Goal: Transaction & Acquisition: Purchase product/service

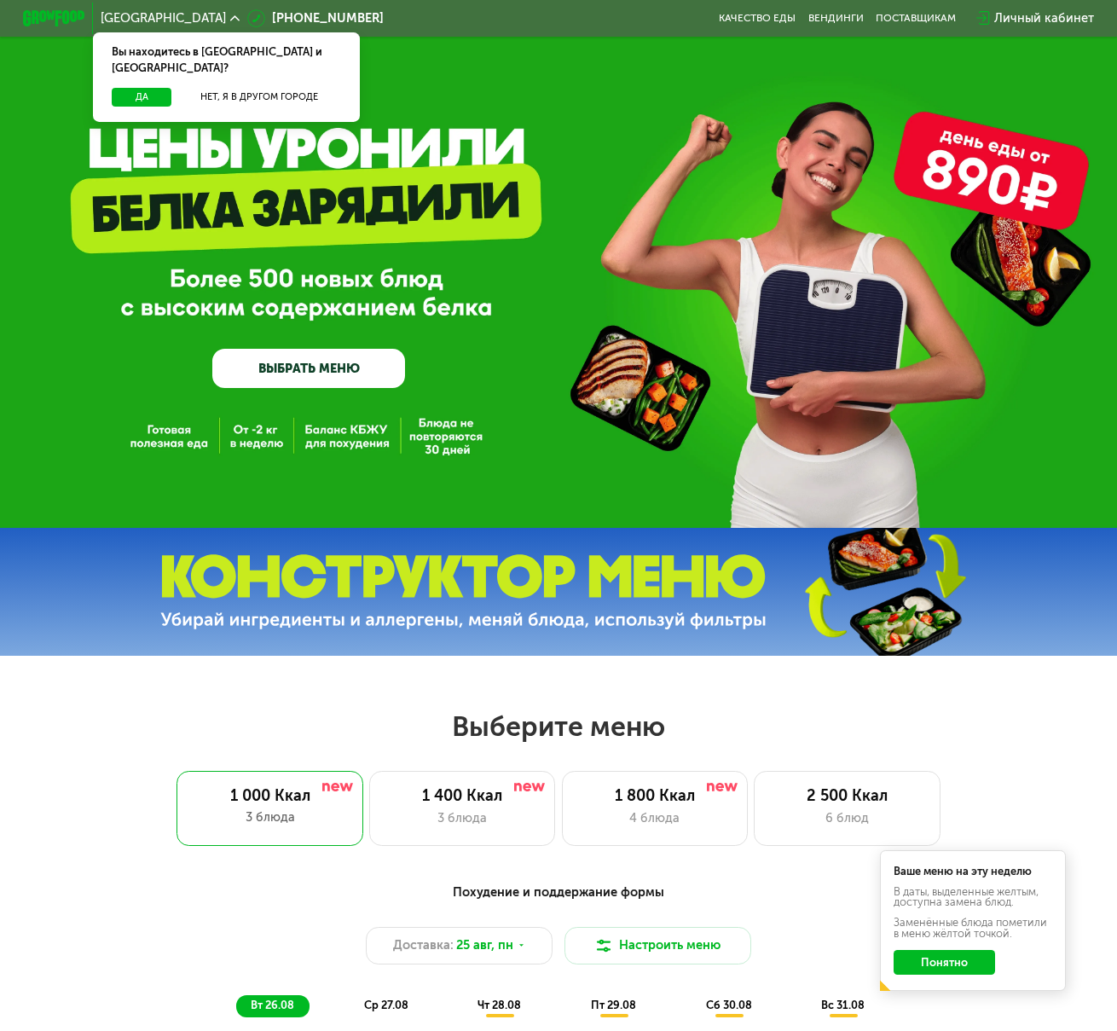
click at [351, 364] on link "ВЫБРАТЬ МЕНЮ" at bounding box center [308, 368] width 193 height 38
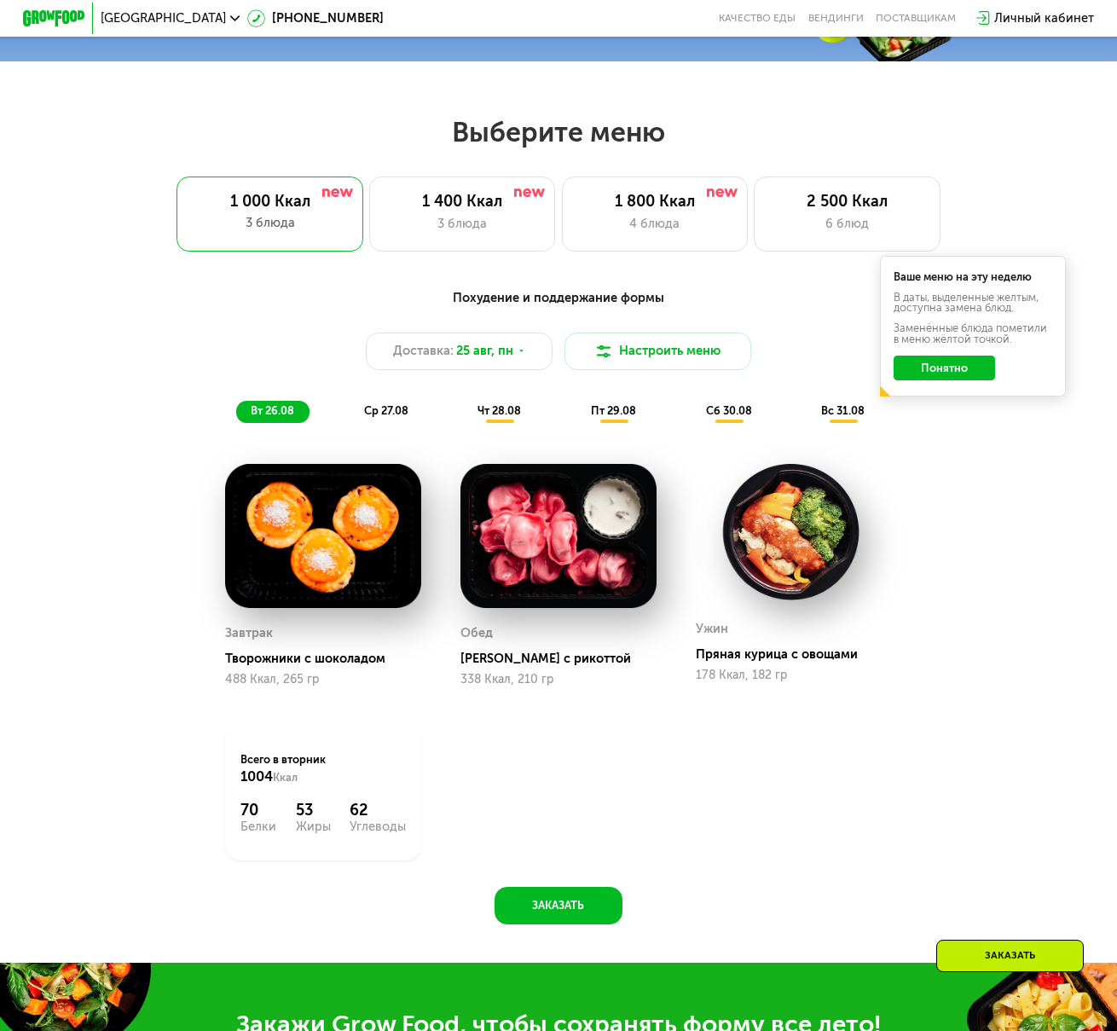
scroll to position [509, 0]
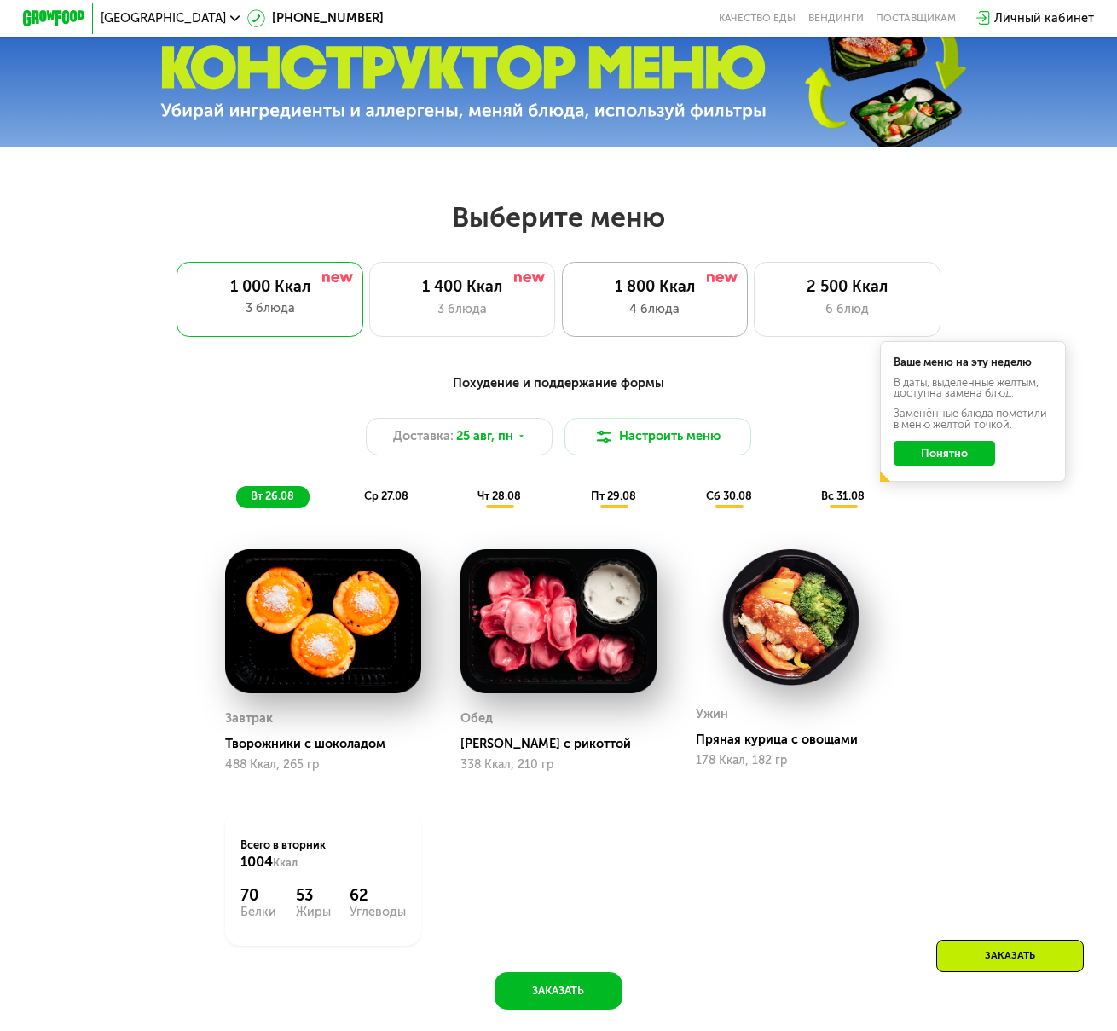
click at [753, 303] on div "1 800 Ккал 4 блюда" at bounding box center [846, 299] width 186 height 74
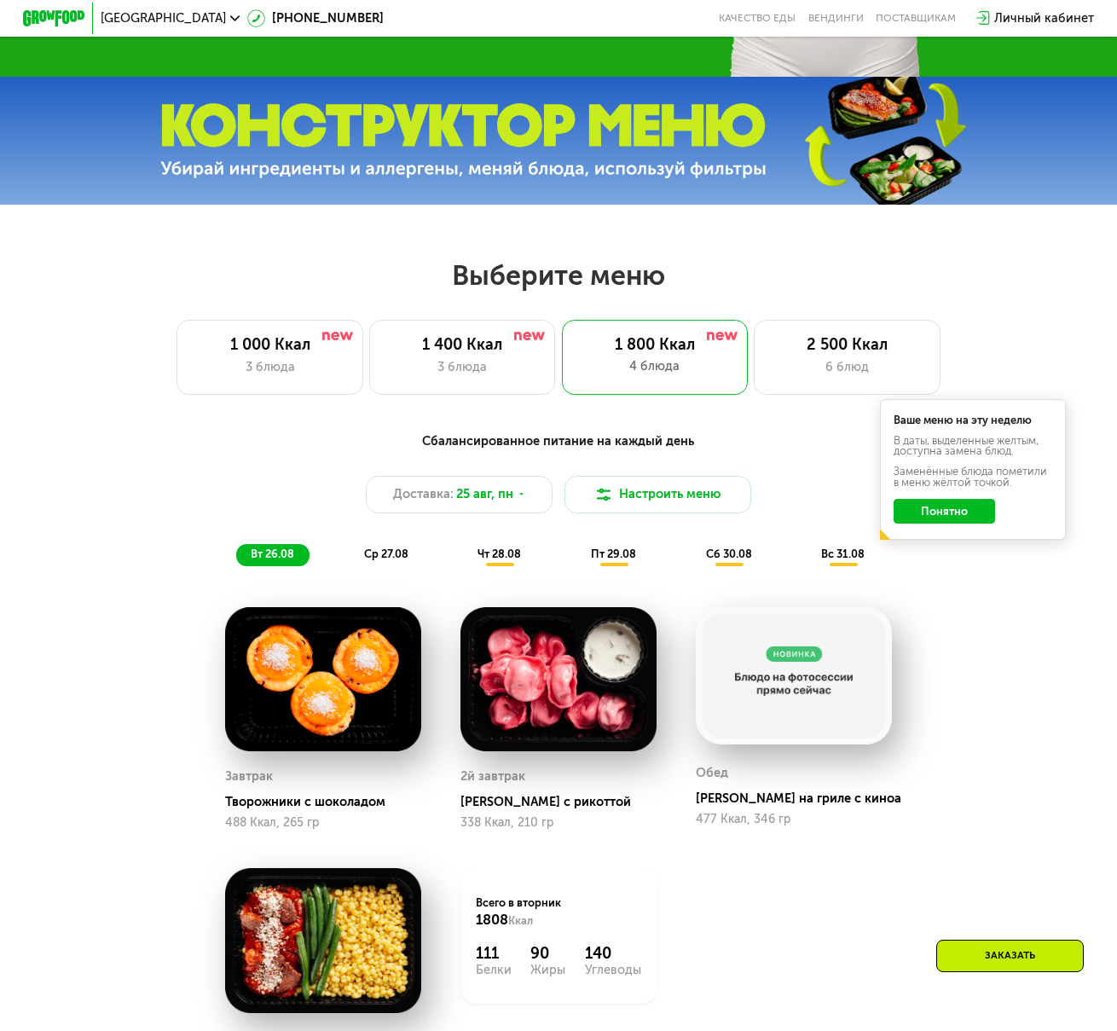
scroll to position [424, 0]
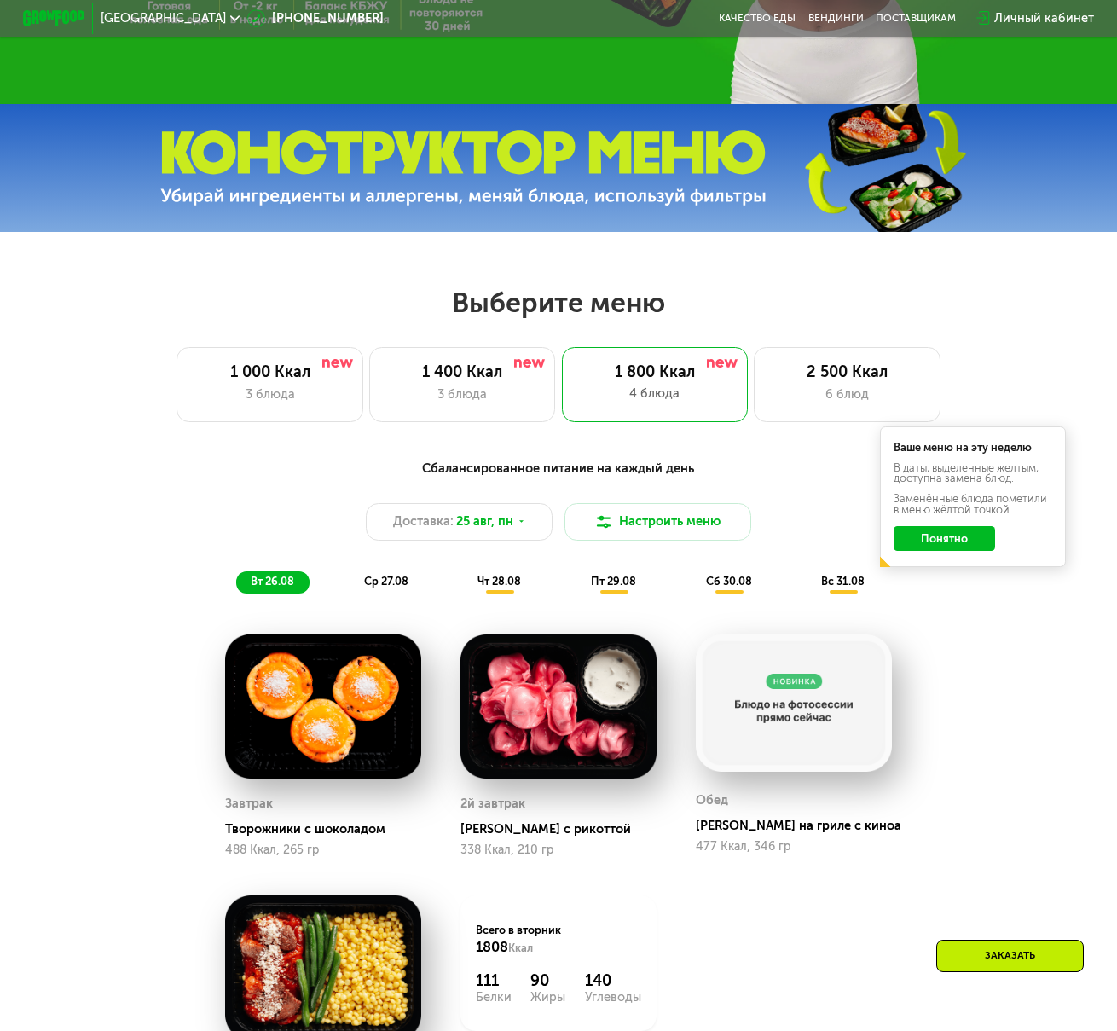
click at [382, 586] on span "ср 27.08" at bounding box center [386, 580] width 44 height 13
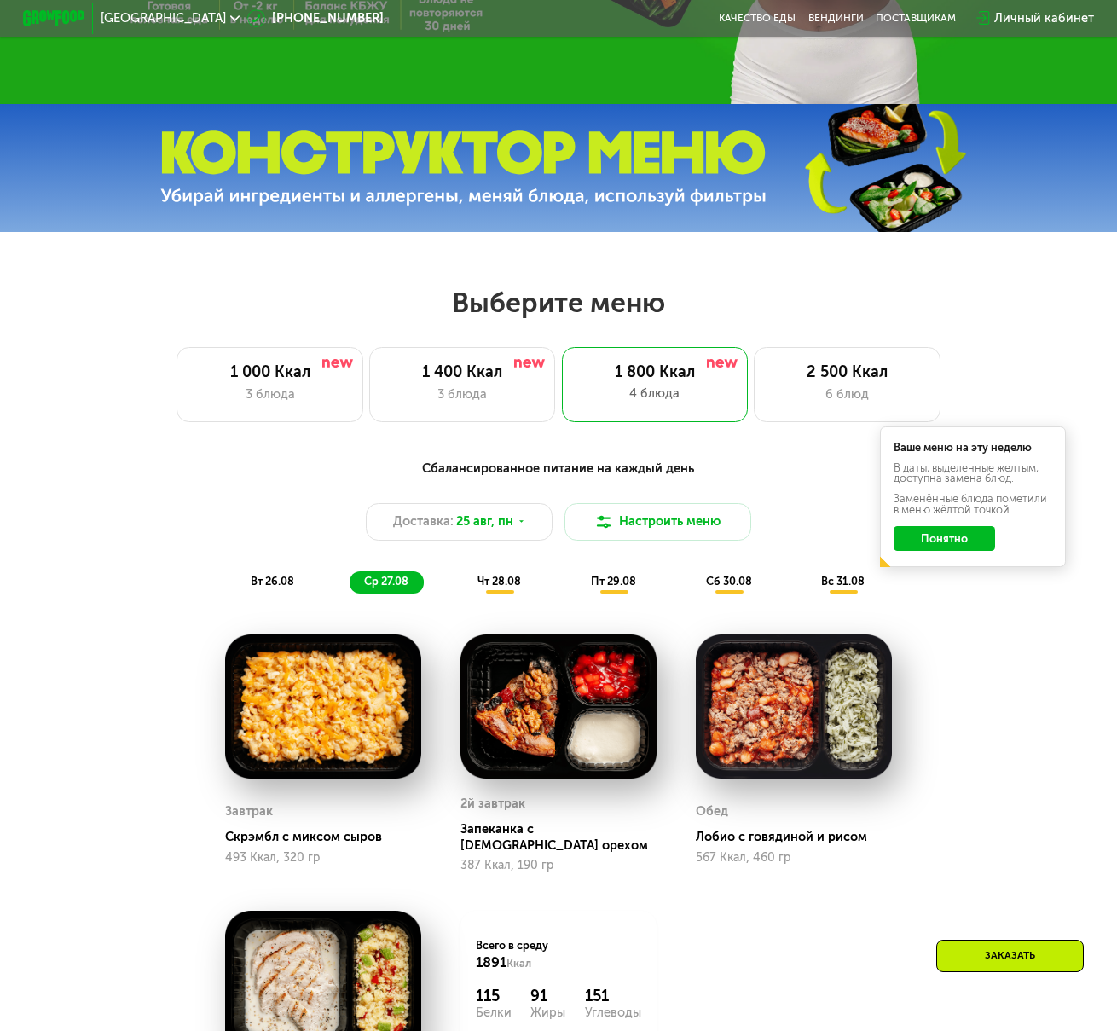
click at [488, 587] on span "чт 28.08" at bounding box center [498, 580] width 43 height 13
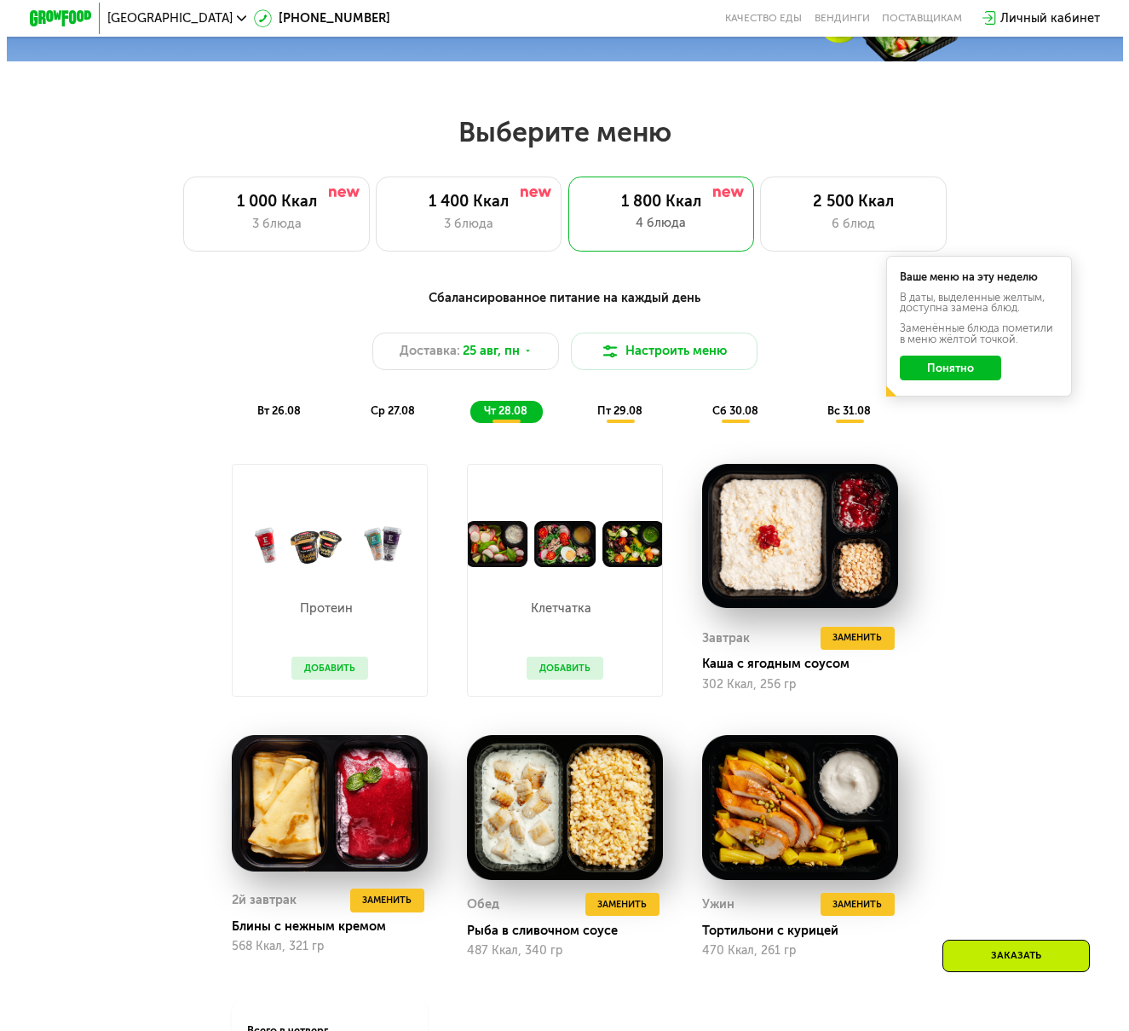
scroll to position [679, 0]
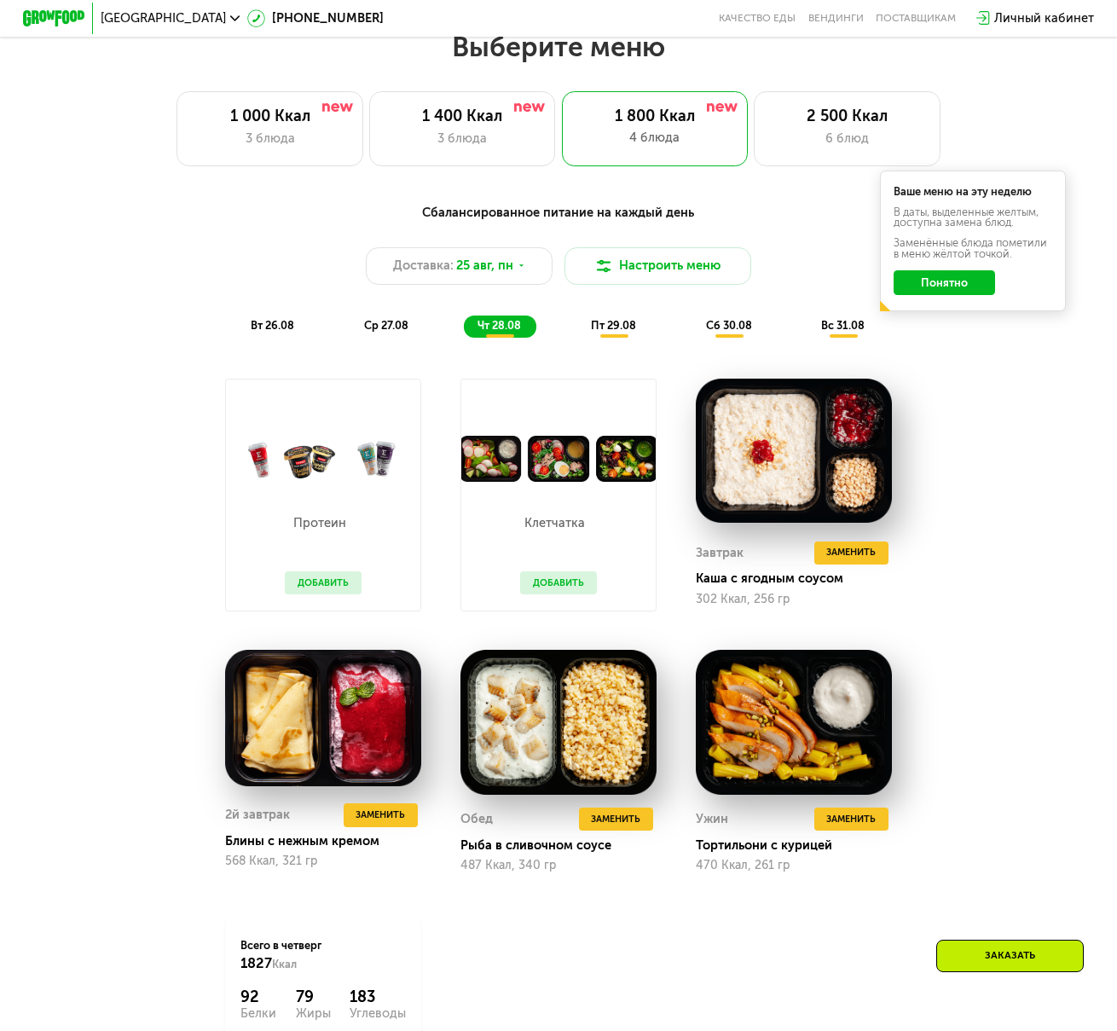
click at [381, 331] on span "ср 27.08" at bounding box center [386, 325] width 44 height 13
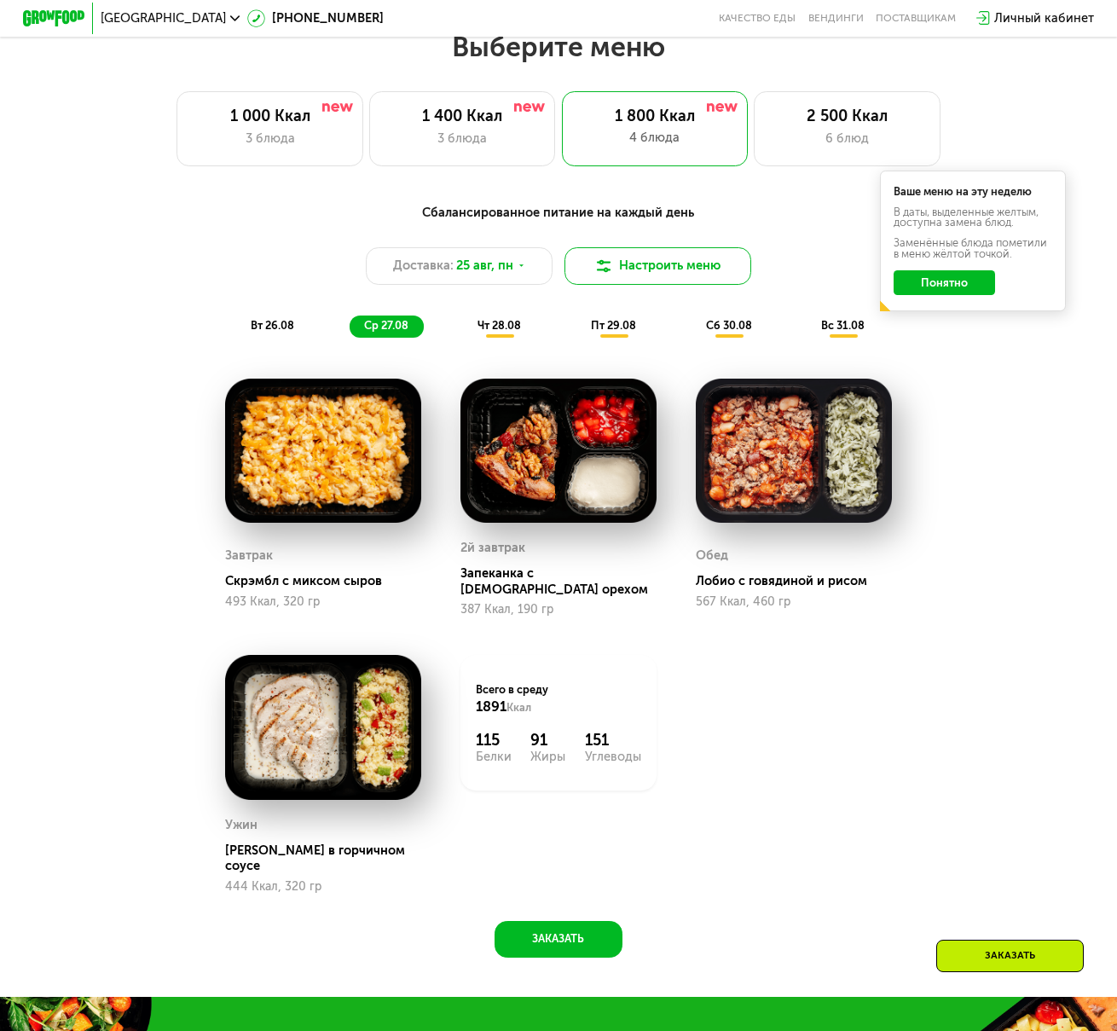
click at [675, 282] on button "Настроить меню" at bounding box center [657, 266] width 186 height 38
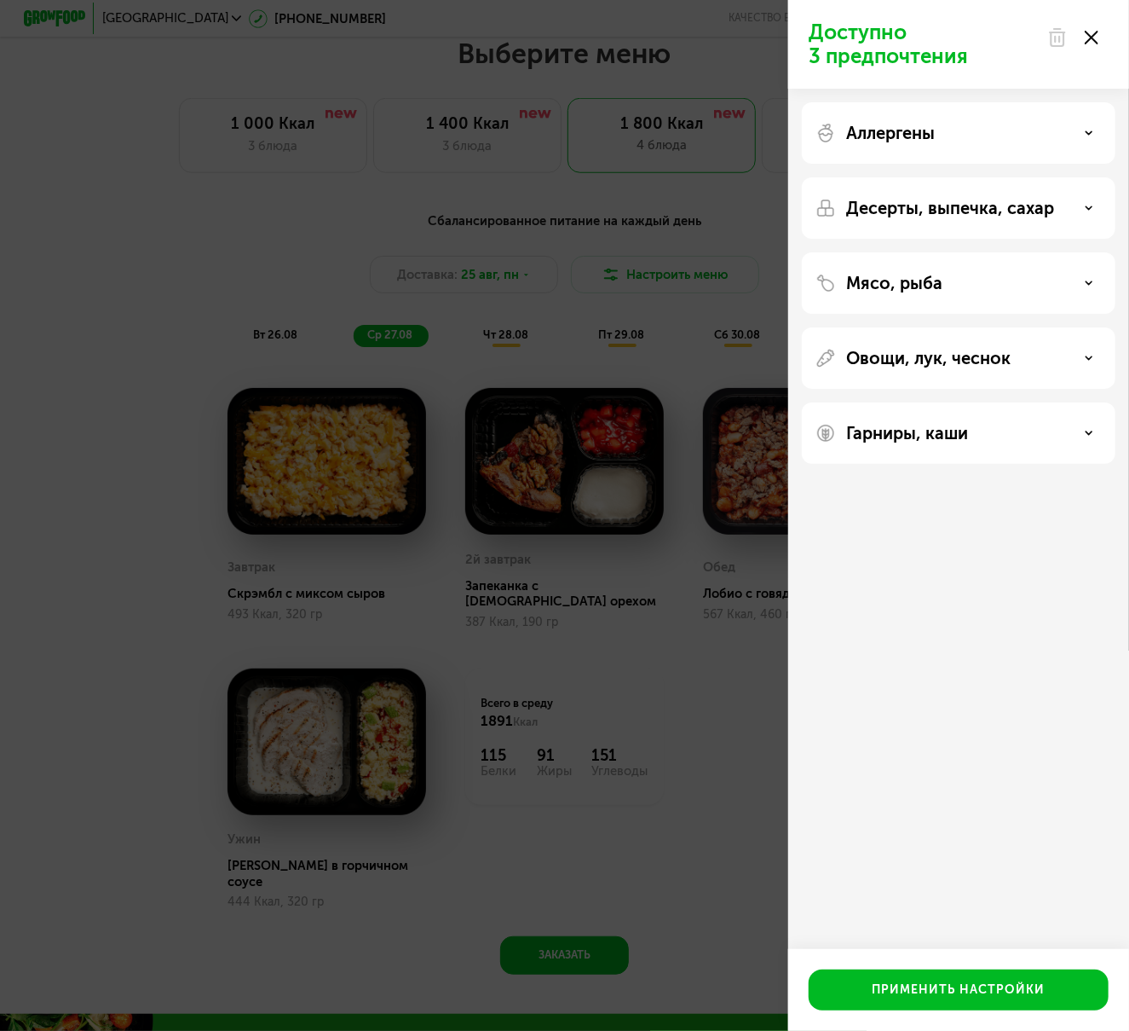
click at [1065, 284] on div "Мясо, рыба" at bounding box center [959, 283] width 286 height 20
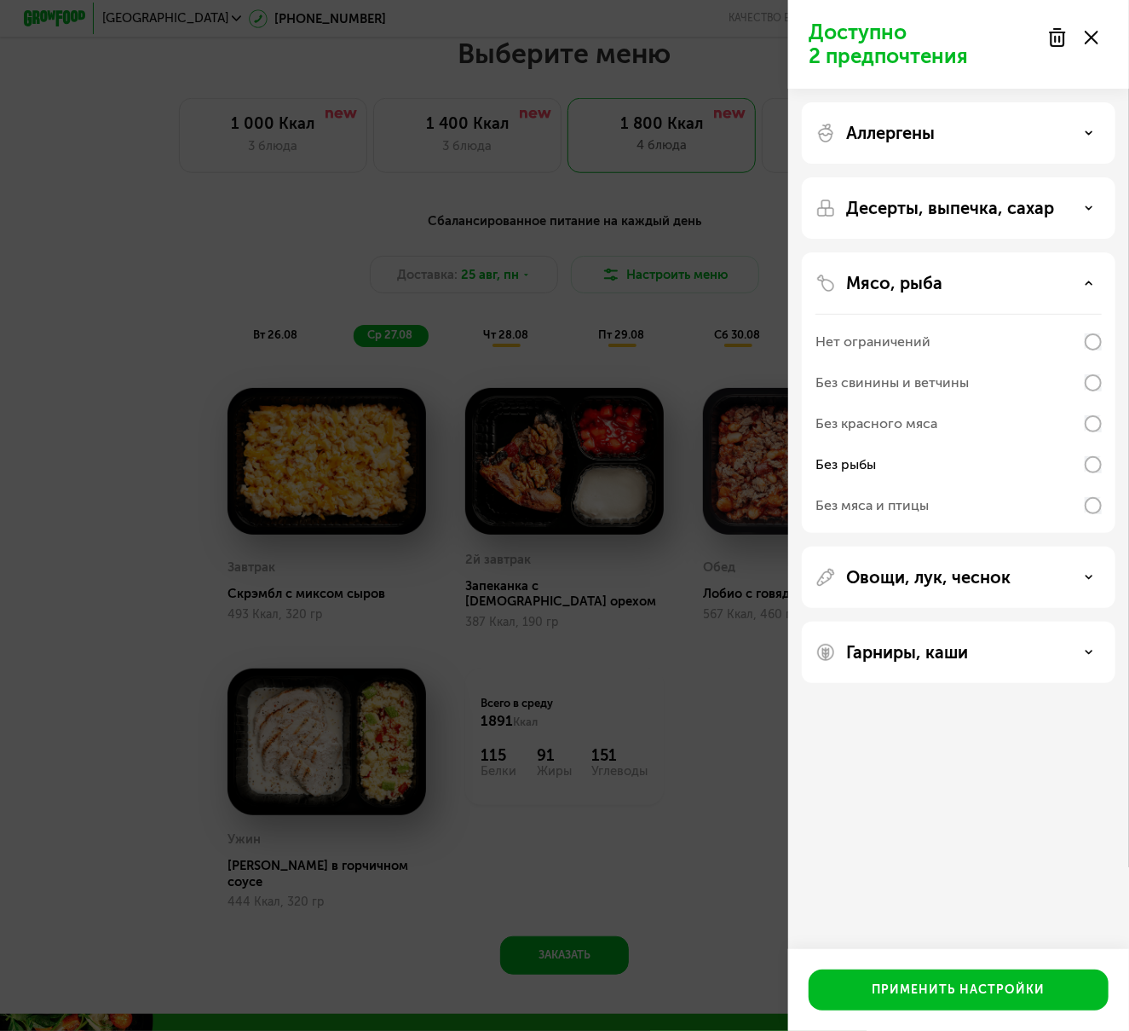
click at [1031, 252] on div "Десерты, выпечка, сахар" at bounding box center [959, 392] width 314 height 280
click at [1088, 203] on div "Десерты, выпечка, сахар" at bounding box center [959, 208] width 286 height 20
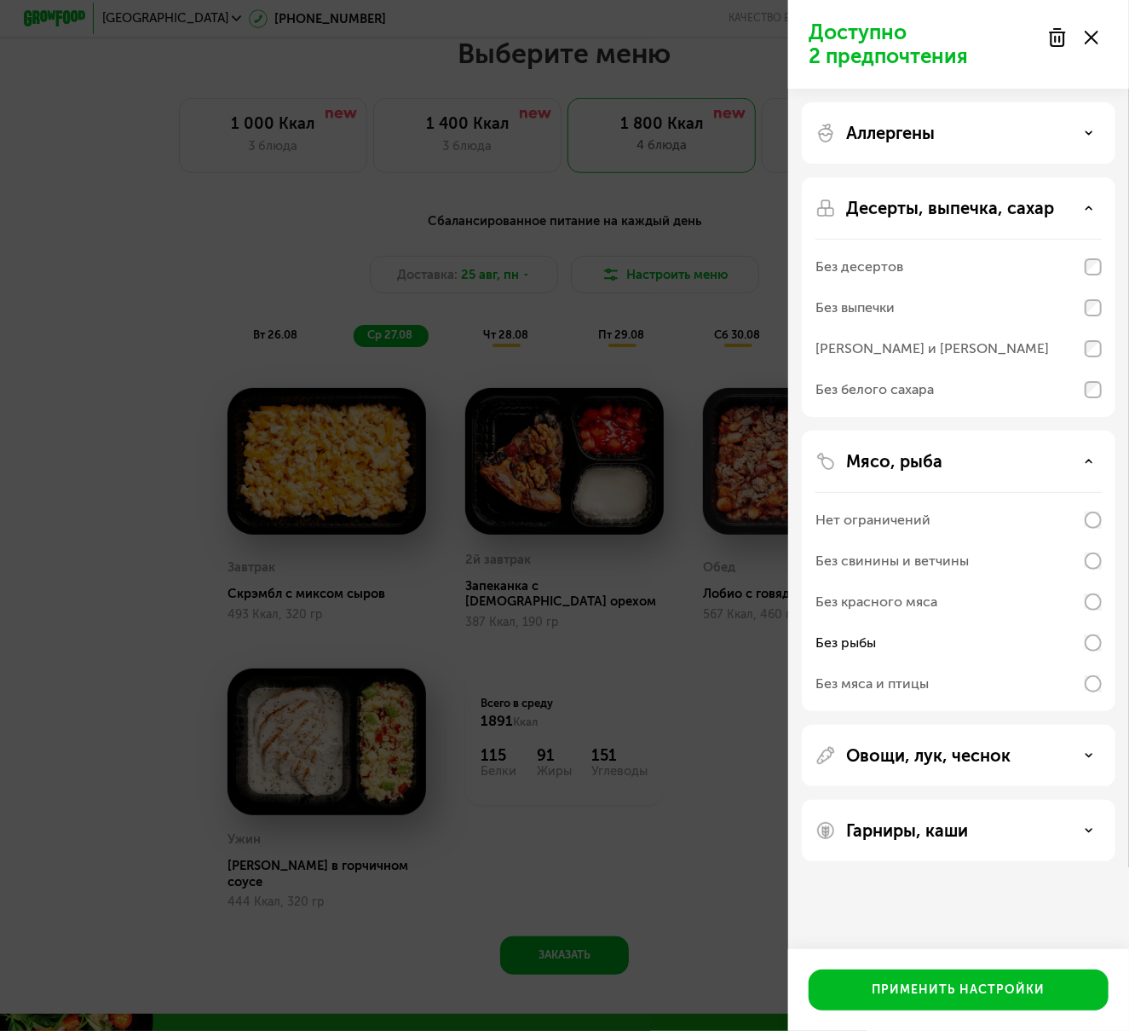
click at [1088, 203] on div "Десерты, выпечка, сахар" at bounding box center [959, 208] width 286 height 20
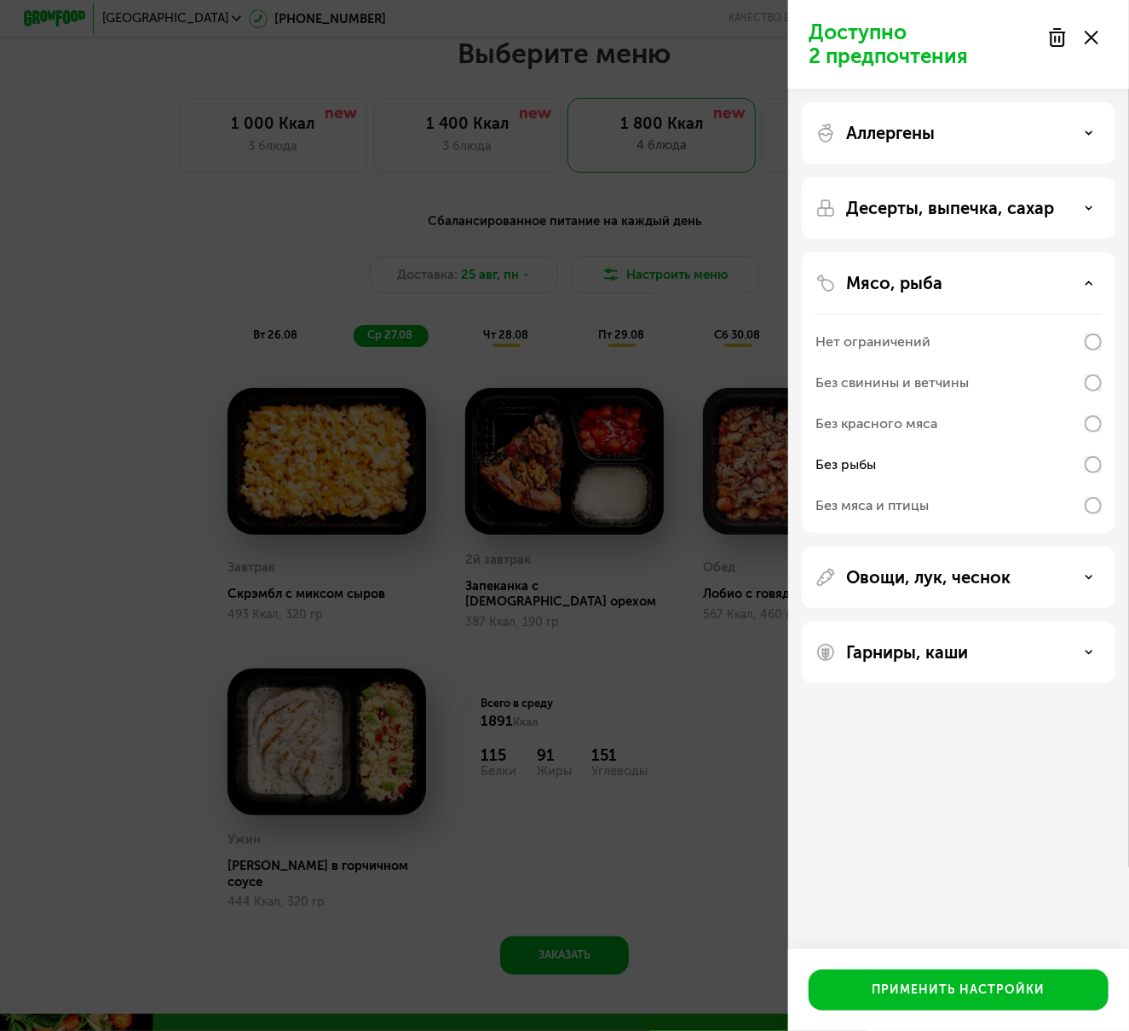
click at [1093, 130] on icon at bounding box center [1089, 133] width 9 height 9
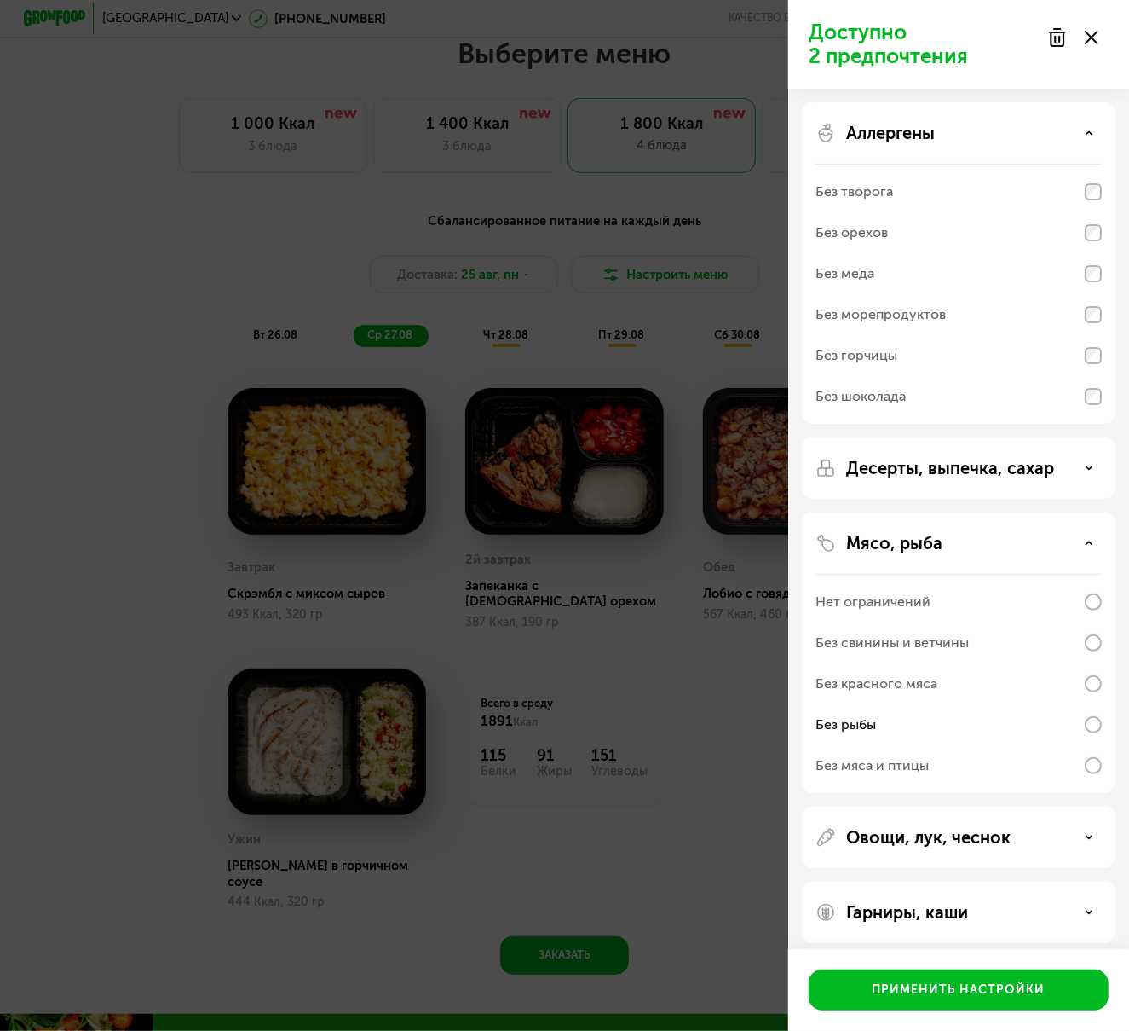
click at [1093, 130] on icon at bounding box center [1089, 133] width 9 height 9
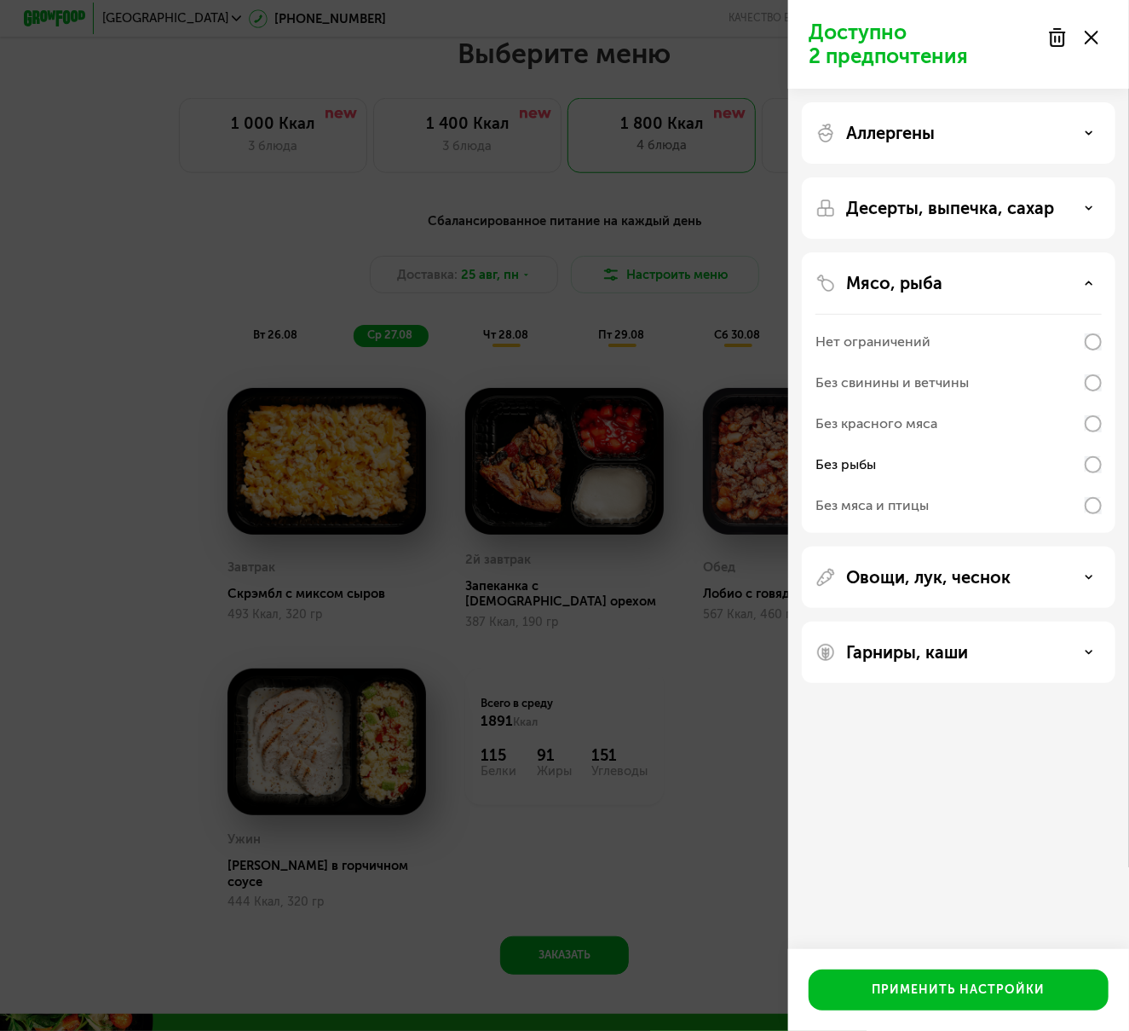
click at [1092, 577] on icon at bounding box center [1089, 577] width 9 height 9
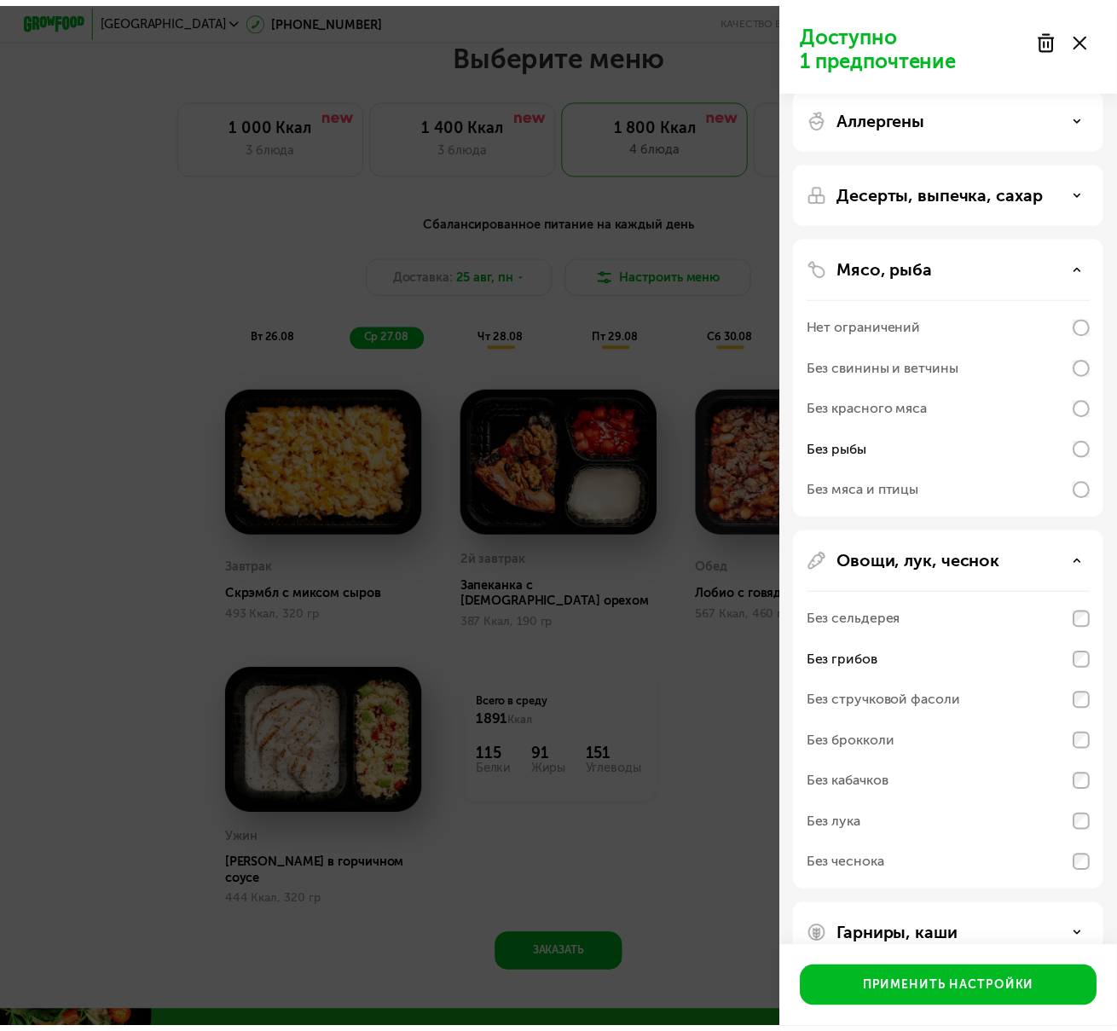
scroll to position [0, 0]
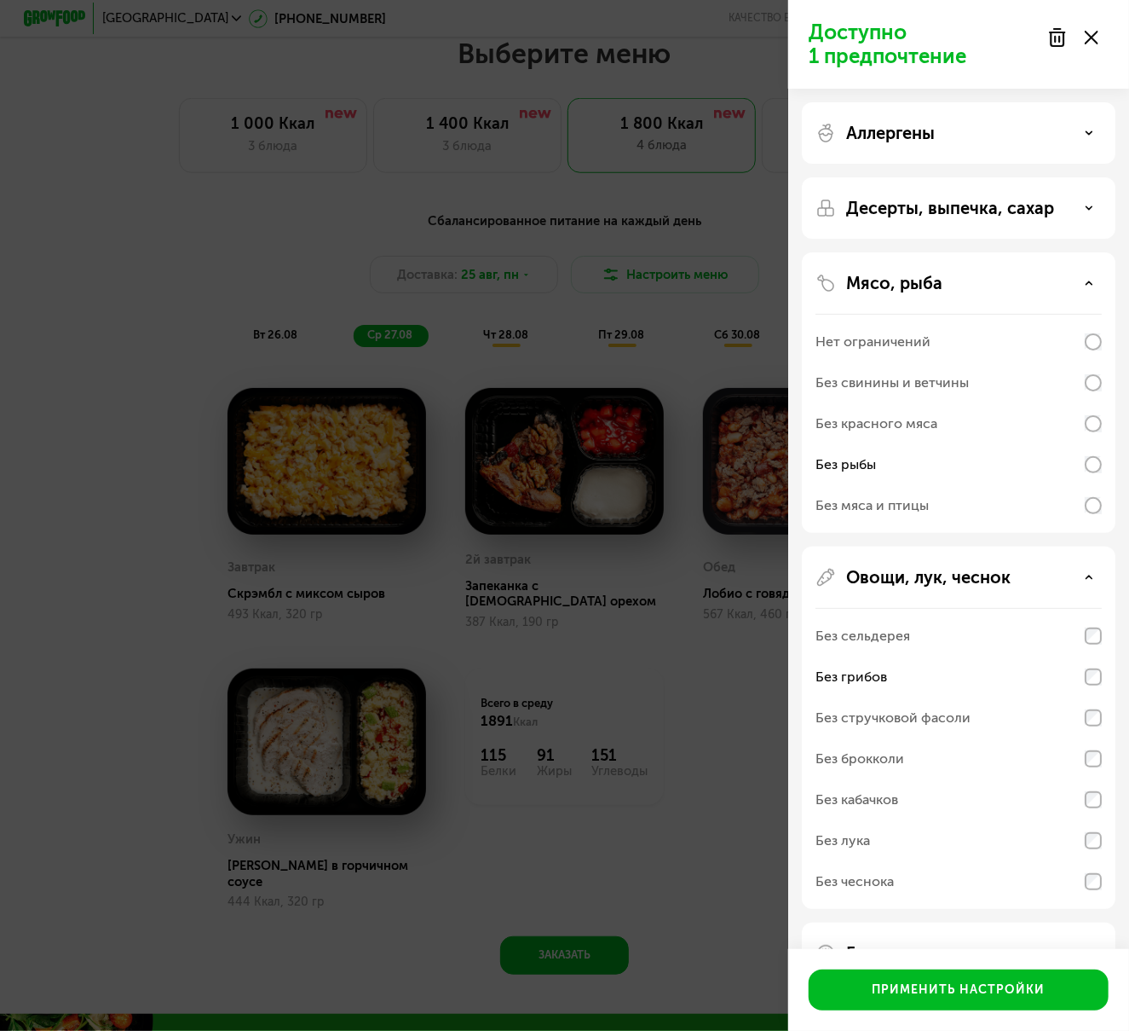
click at [1088, 922] on div "Овощи, лук, чеснок Без сельдерея Без грибов Без стручковой фасоли Без брокколи …" at bounding box center [959, 952] width 314 height 61
click at [1085, 571] on div "Овощи, лук, чеснок" at bounding box center [959, 577] width 286 height 20
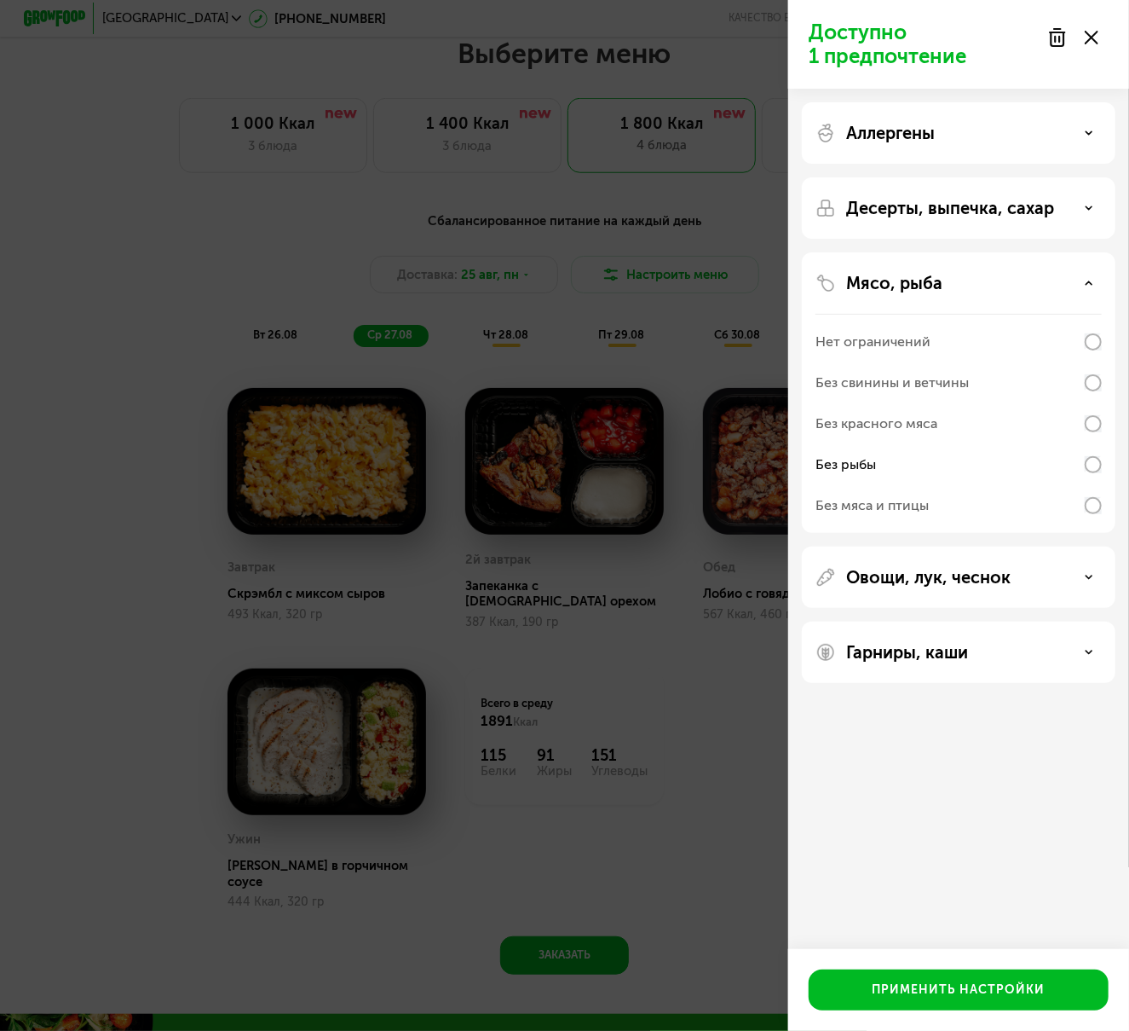
click at [1088, 278] on div "Мясо, рыба" at bounding box center [959, 283] width 286 height 20
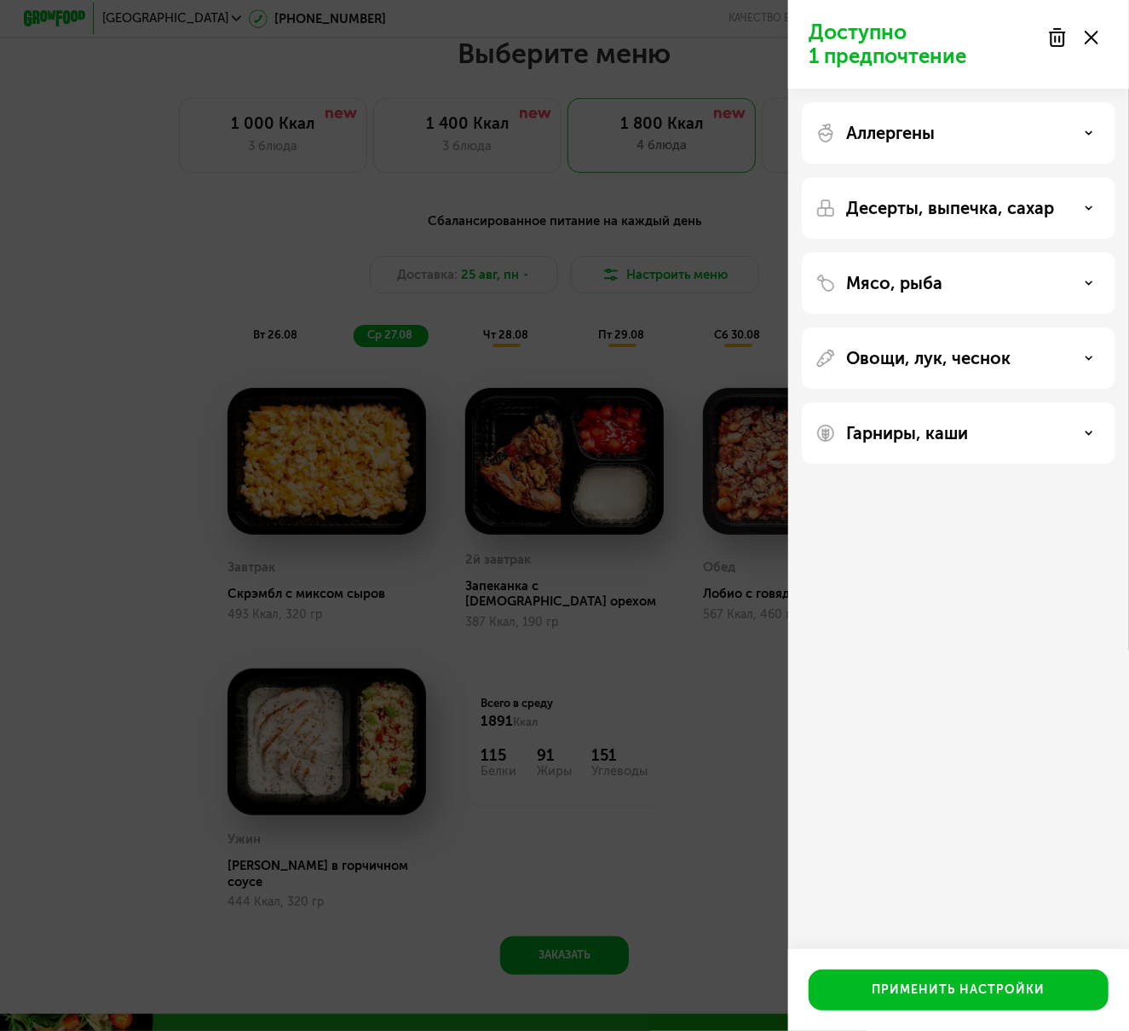
click at [1043, 449] on div "Гарниры, каши" at bounding box center [959, 432] width 314 height 61
click at [1051, 434] on div "Гарниры, каши" at bounding box center [959, 433] width 286 height 20
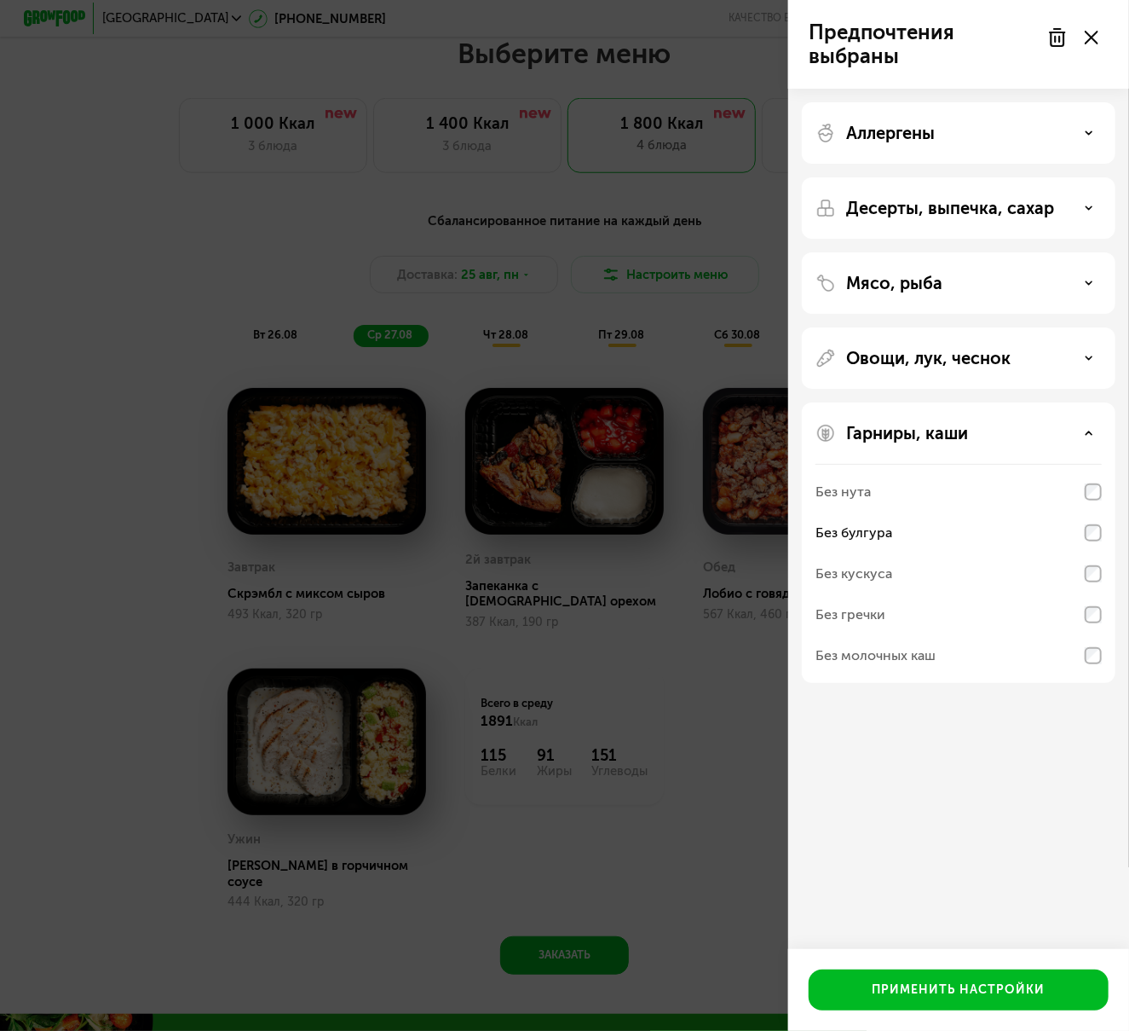
click at [1095, 512] on div "Без нута" at bounding box center [959, 532] width 286 height 41
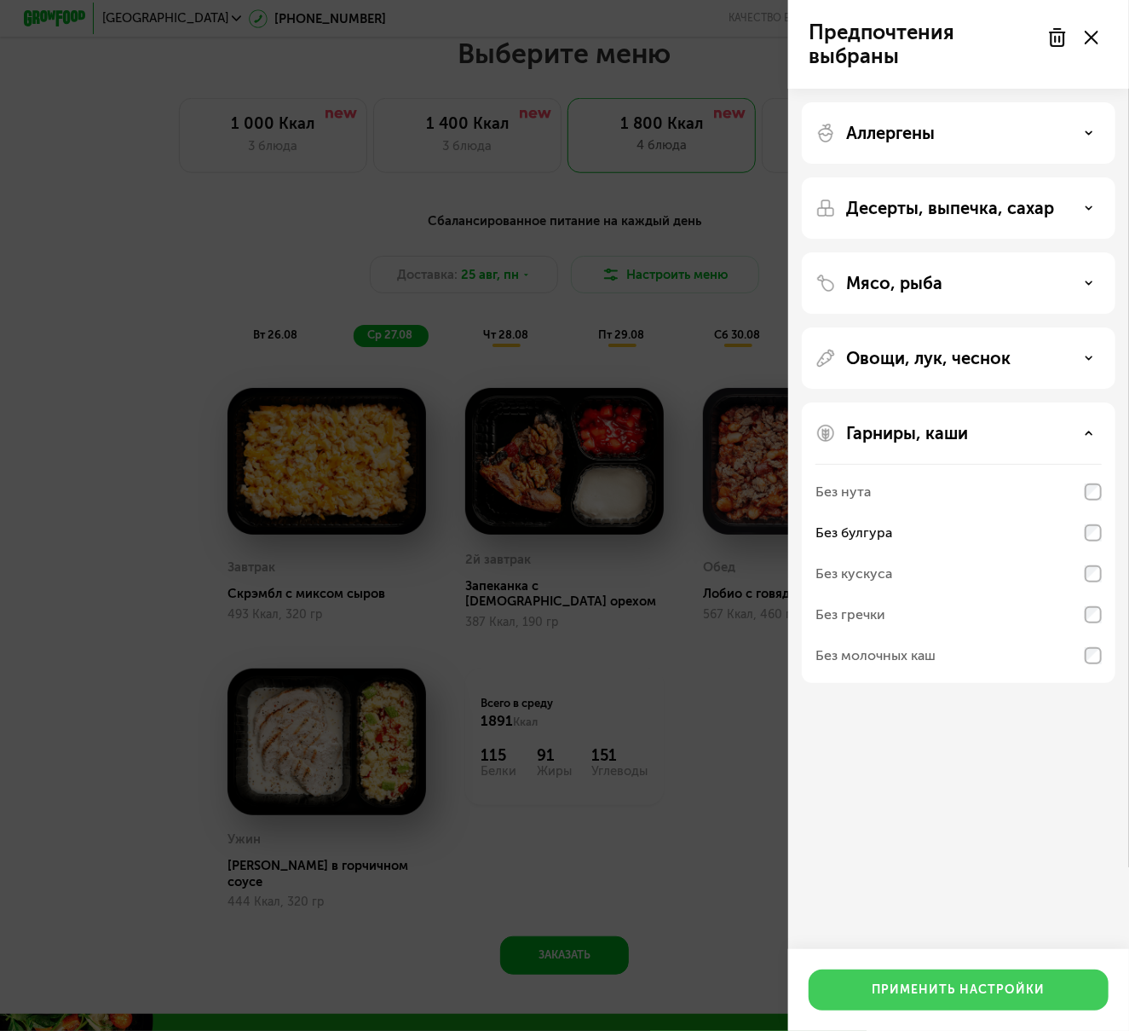
click at [967, 992] on div "Применить настройки" at bounding box center [959, 989] width 173 height 17
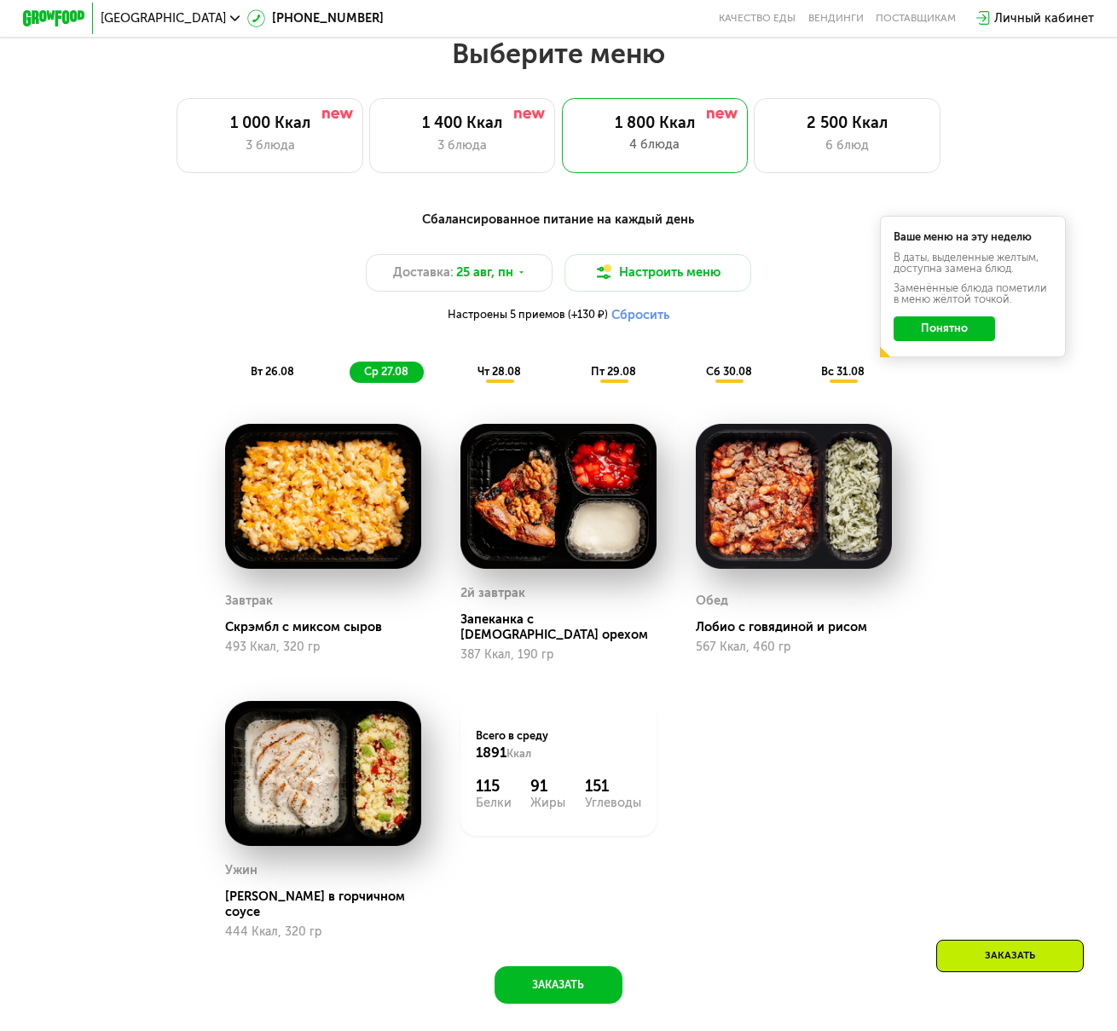
scroll to position [509, 0]
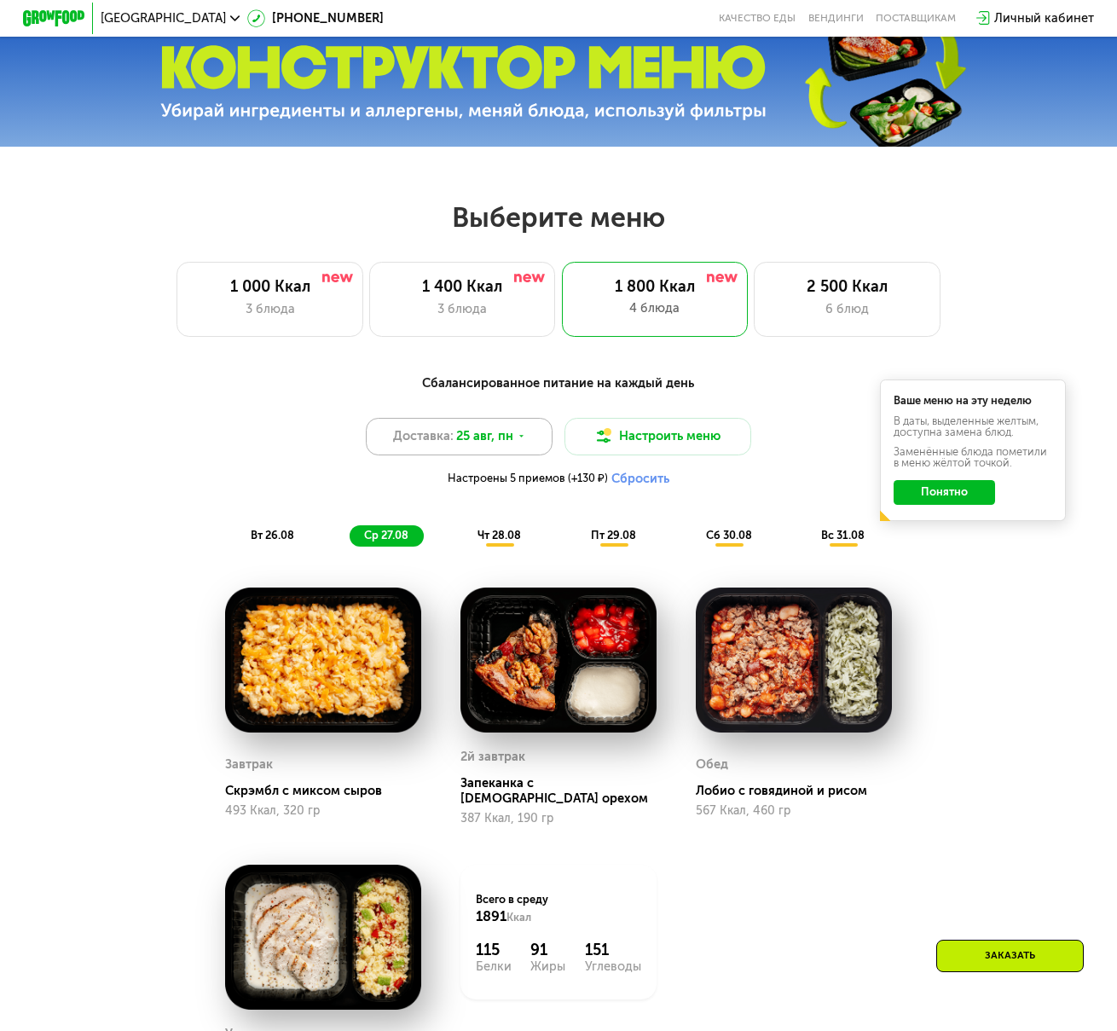
click at [527, 447] on div "Доставка: [DATE]" at bounding box center [459, 437] width 186 height 38
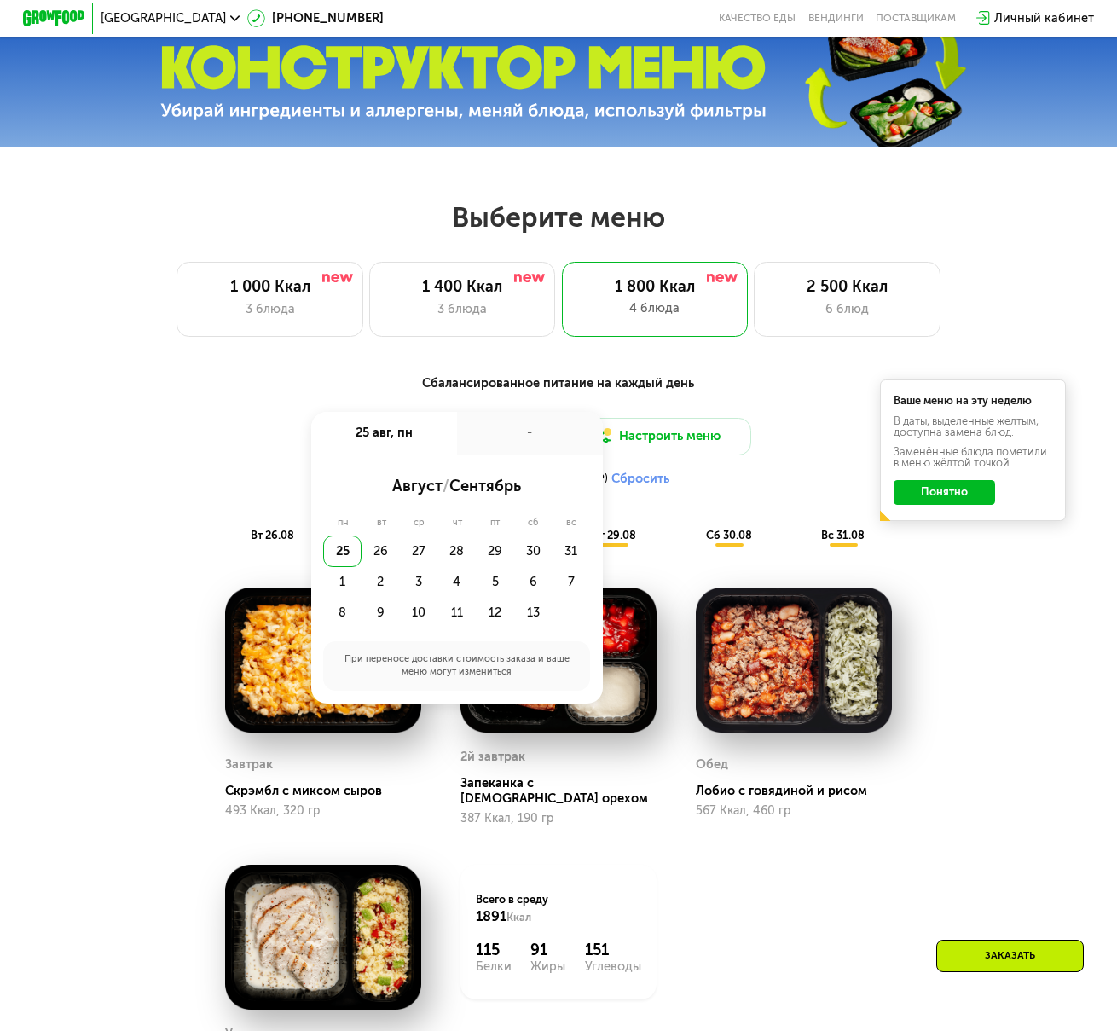
click at [159, 486] on div "Настроены 5 приемов (+130 ₽) Сбросить" at bounding box center [558, 478] width 918 height 15
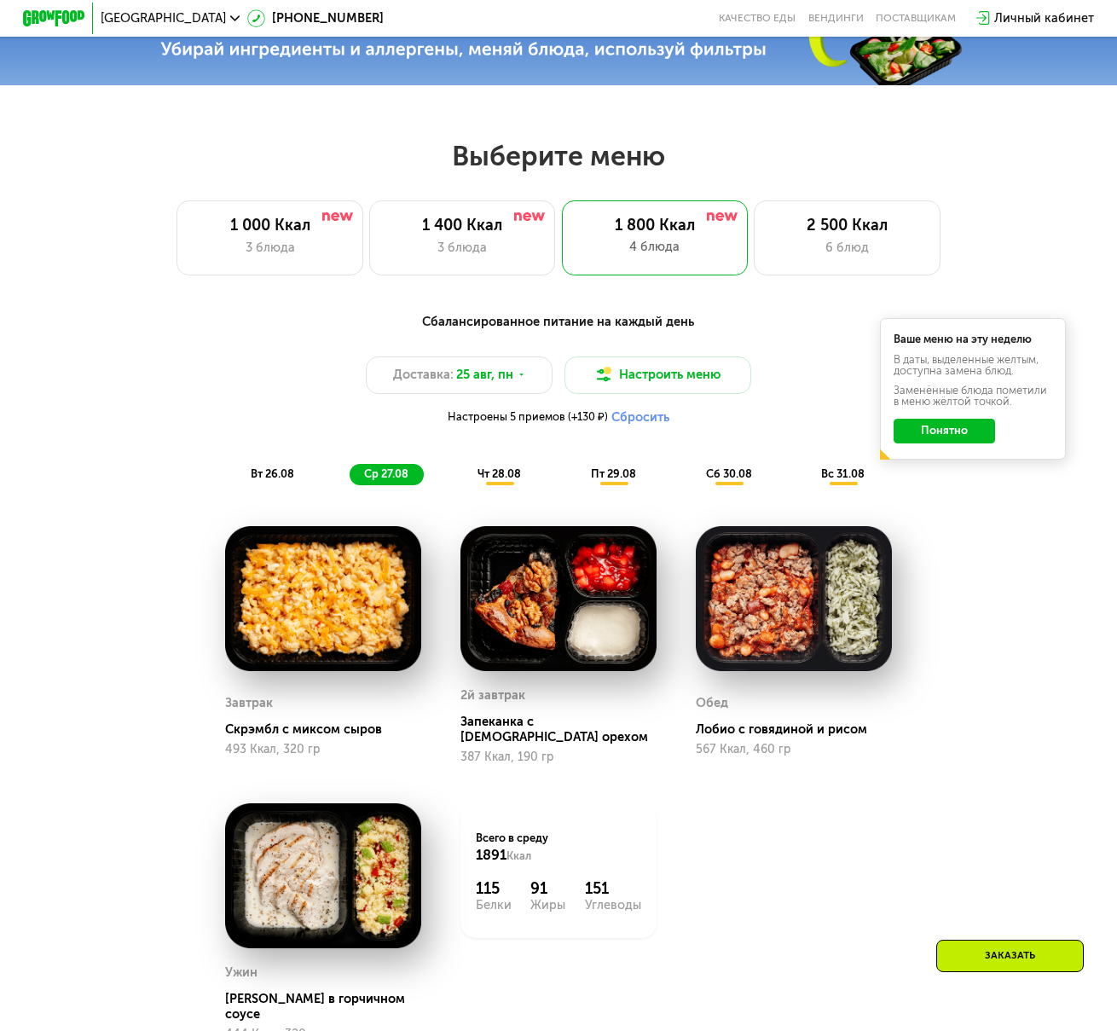
scroll to position [594, 0]
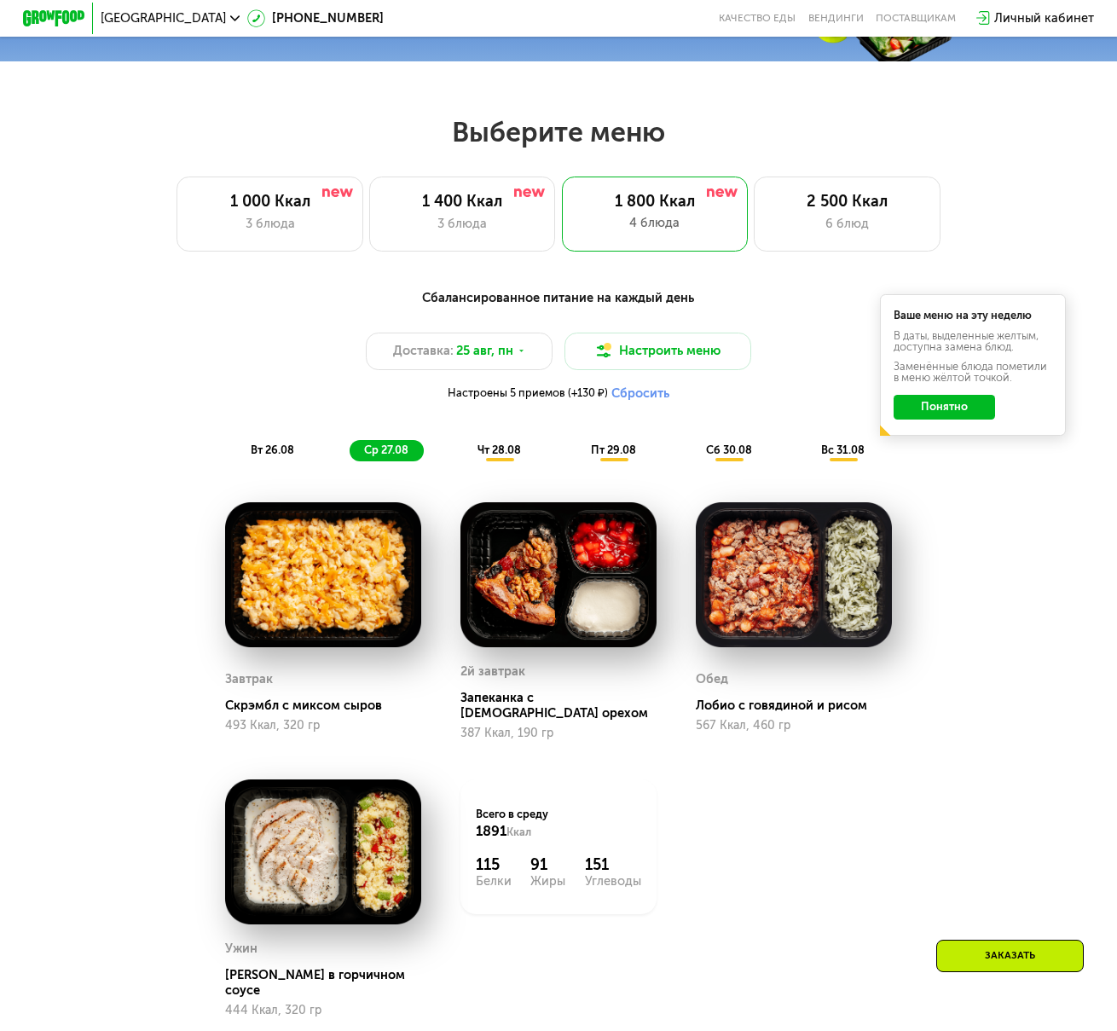
click at [941, 415] on button "Понятно" at bounding box center [943, 407] width 101 height 25
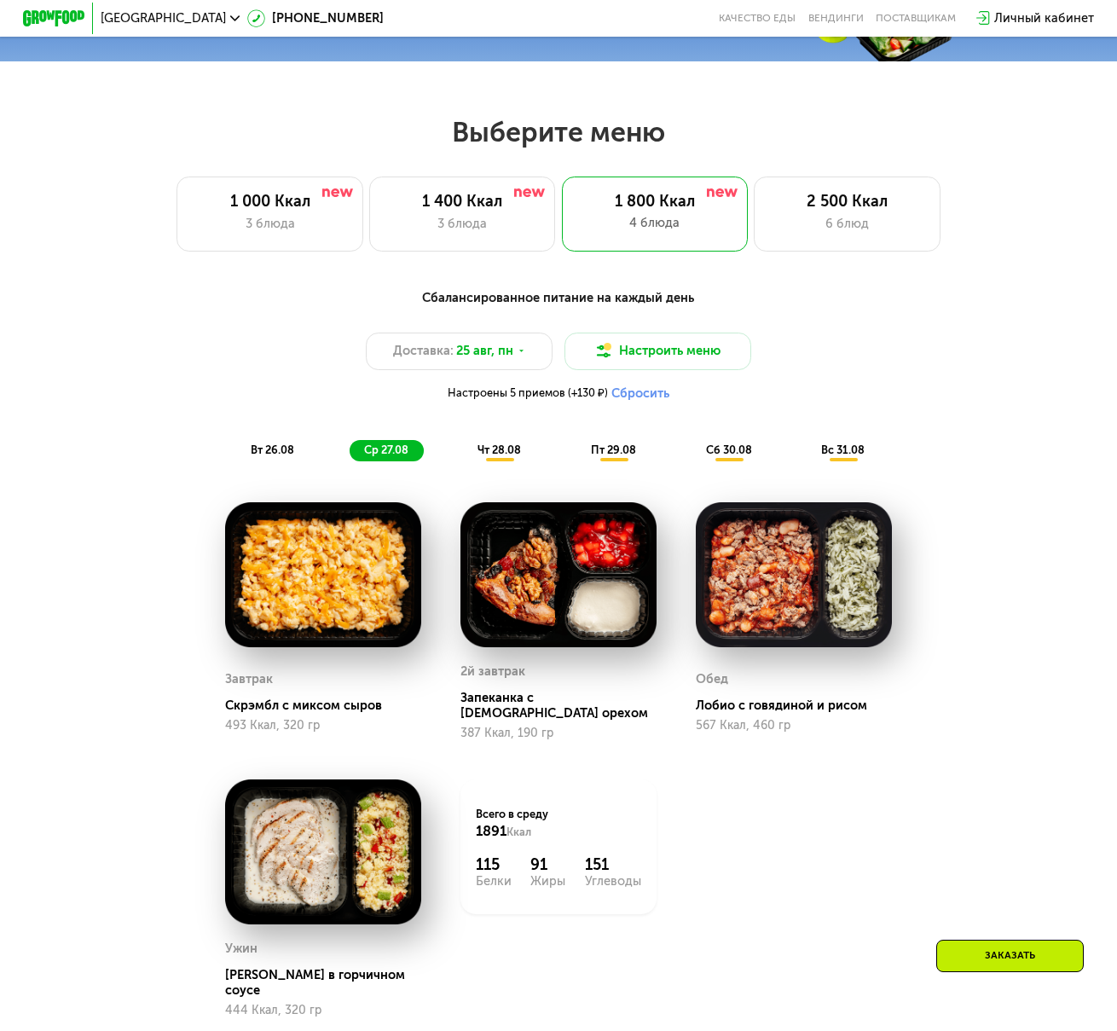
click at [284, 456] on span "вт 26.08" at bounding box center [272, 449] width 43 height 13
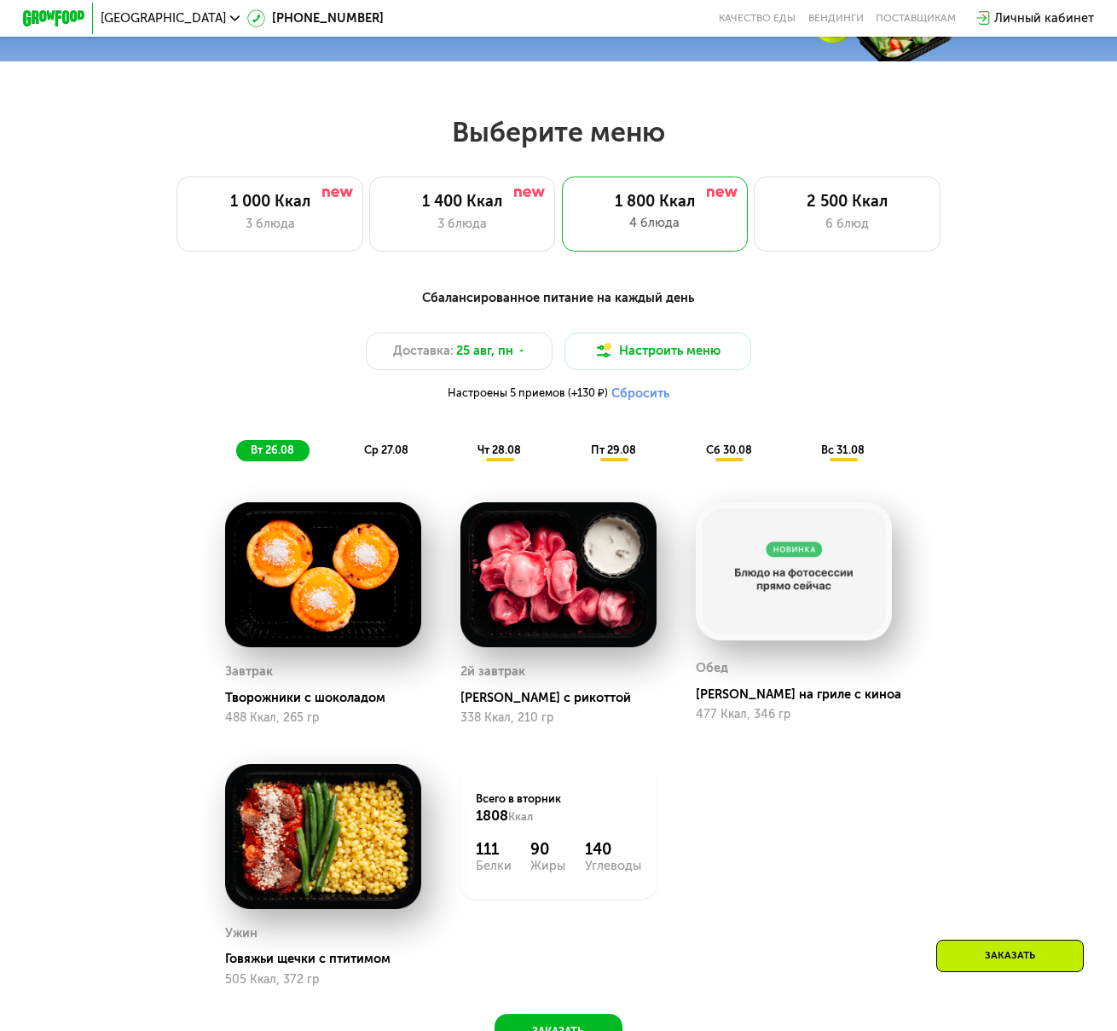
click at [387, 453] on span "ср 27.08" at bounding box center [386, 449] width 44 height 13
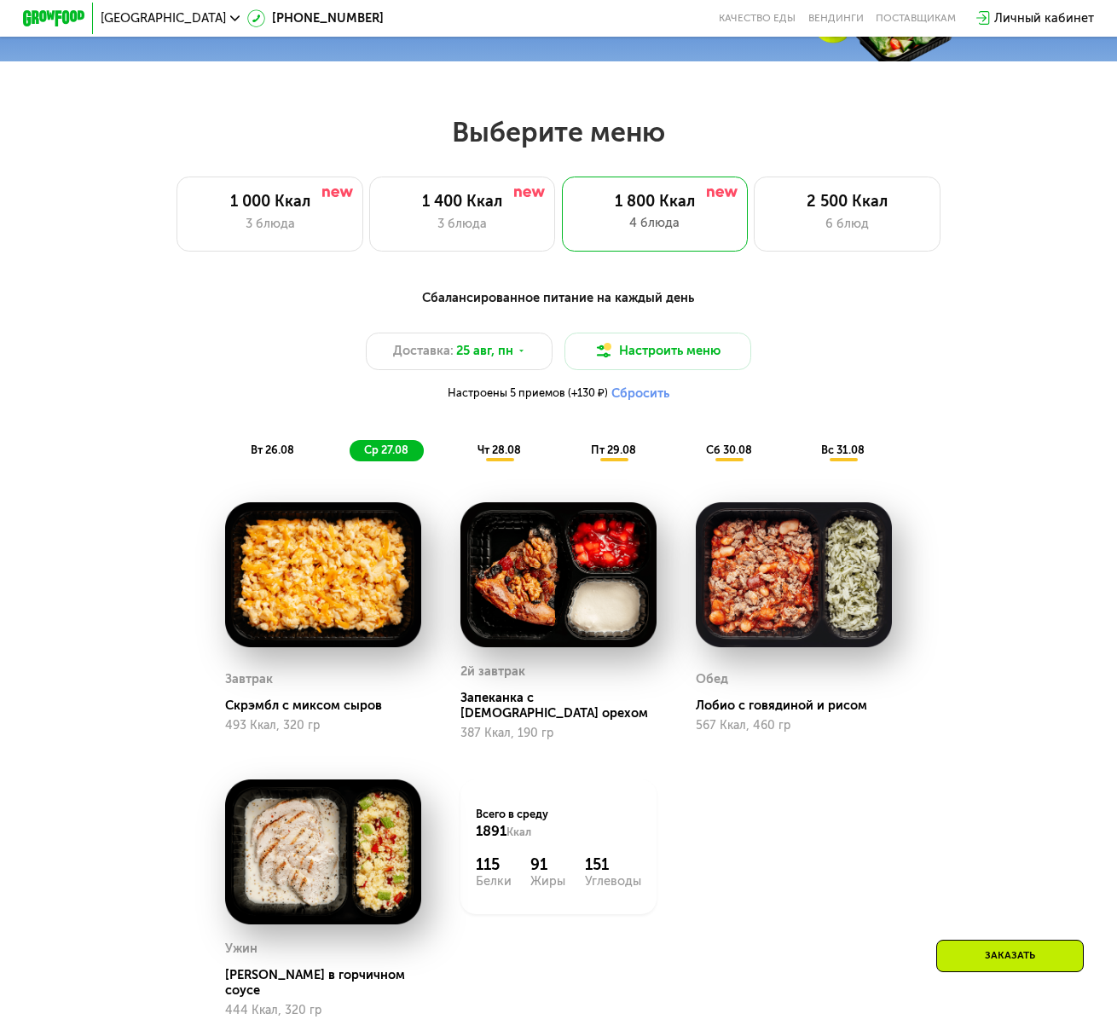
drag, startPoint x: 515, startPoint y: 472, endPoint x: 513, endPoint y: 463, distance: 9.5
click at [515, 466] on div "Сбалансированное питание на каждый день Доставка: [DATE] Настроить меню Настрое…" at bounding box center [558, 375] width 937 height 192
click at [513, 456] on span "чт 28.08" at bounding box center [498, 449] width 43 height 13
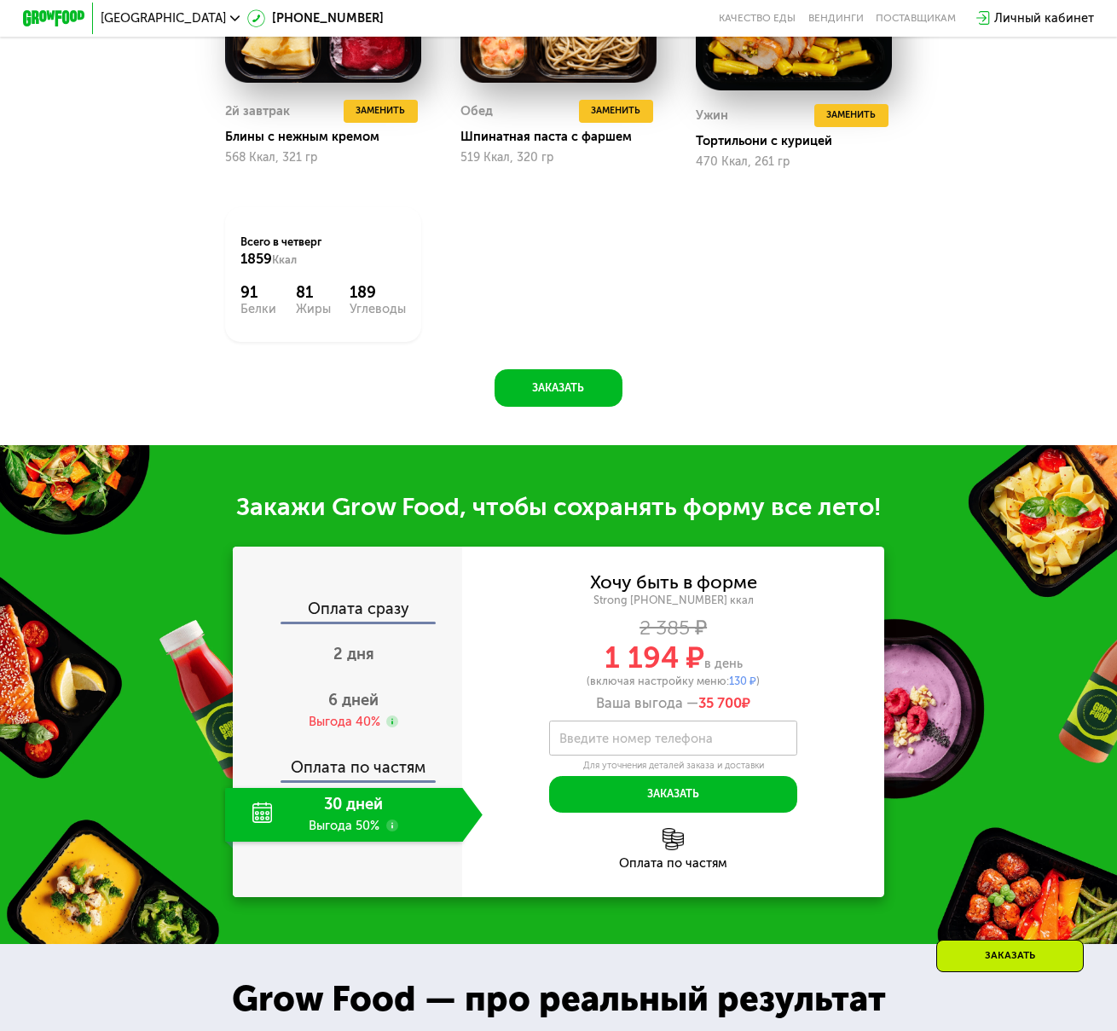
scroll to position [1446, 0]
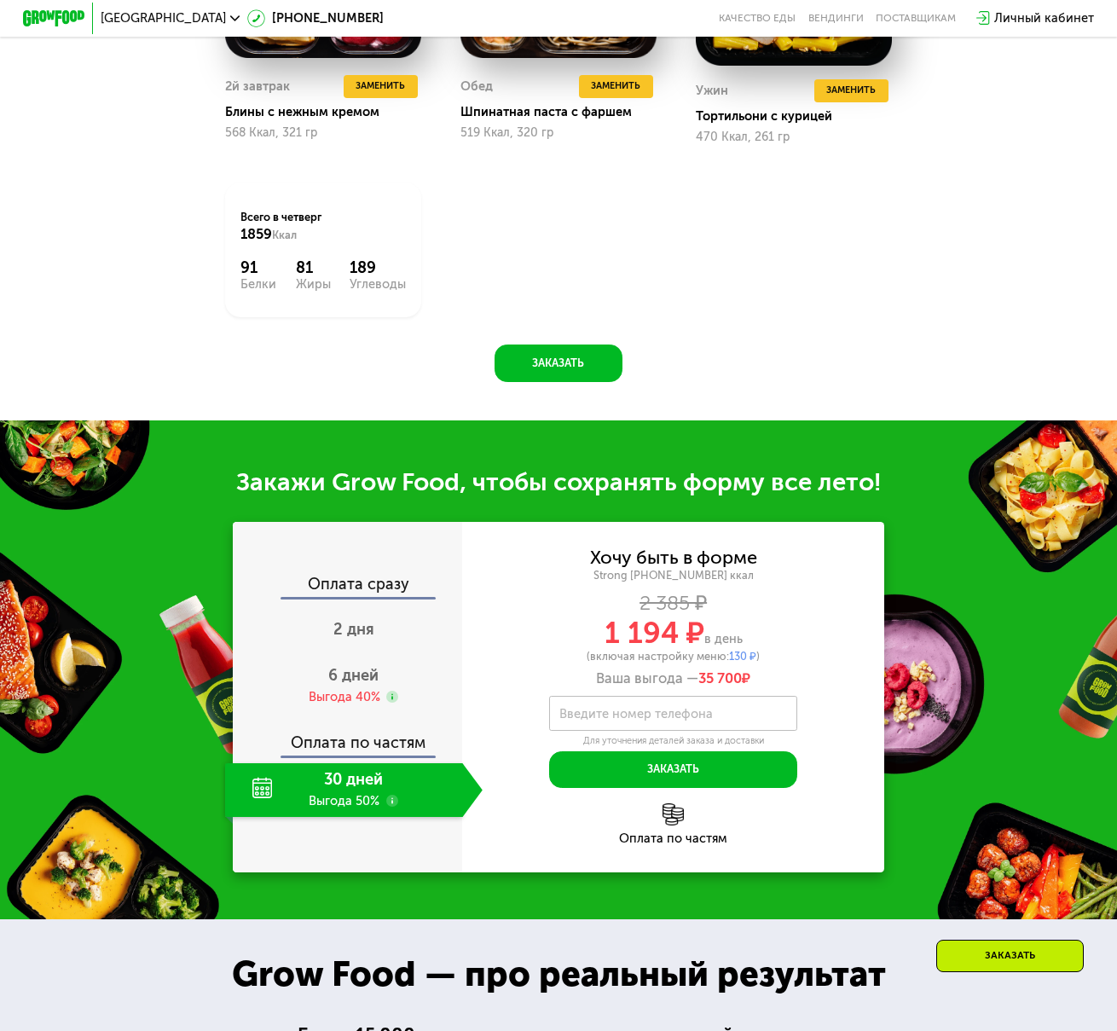
click at [392, 807] on use at bounding box center [392, 800] width 13 height 13
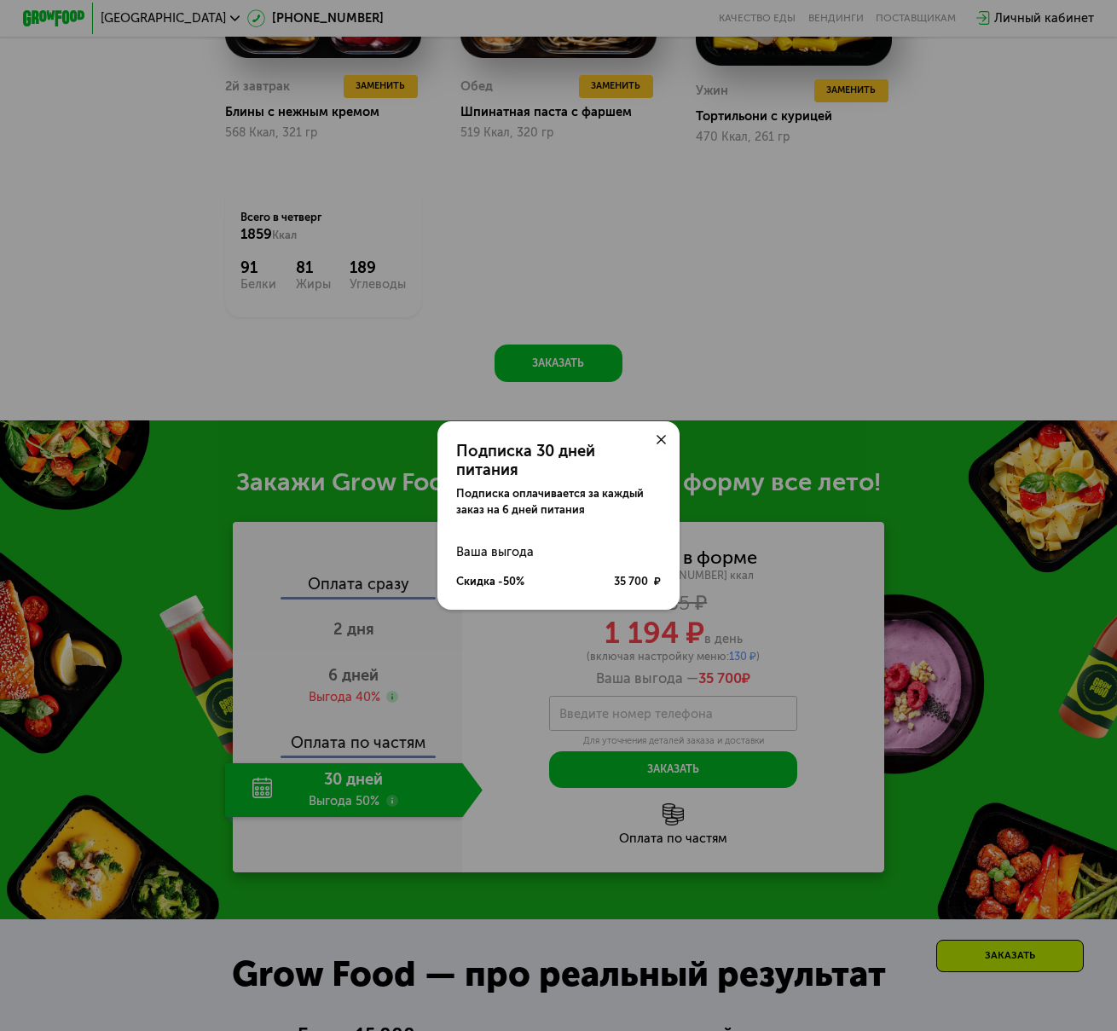
click at [663, 444] on icon at bounding box center [660, 439] width 9 height 9
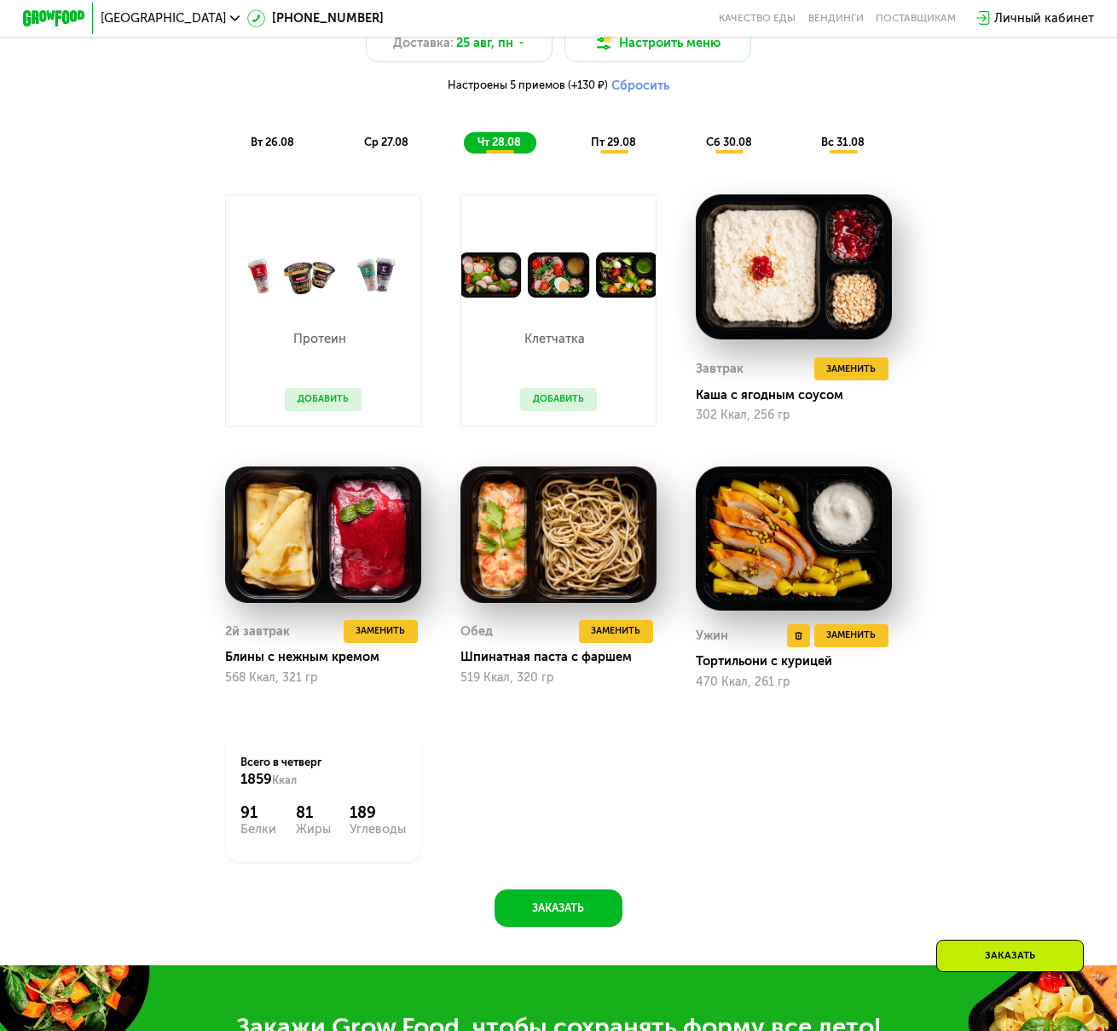
scroll to position [765, 0]
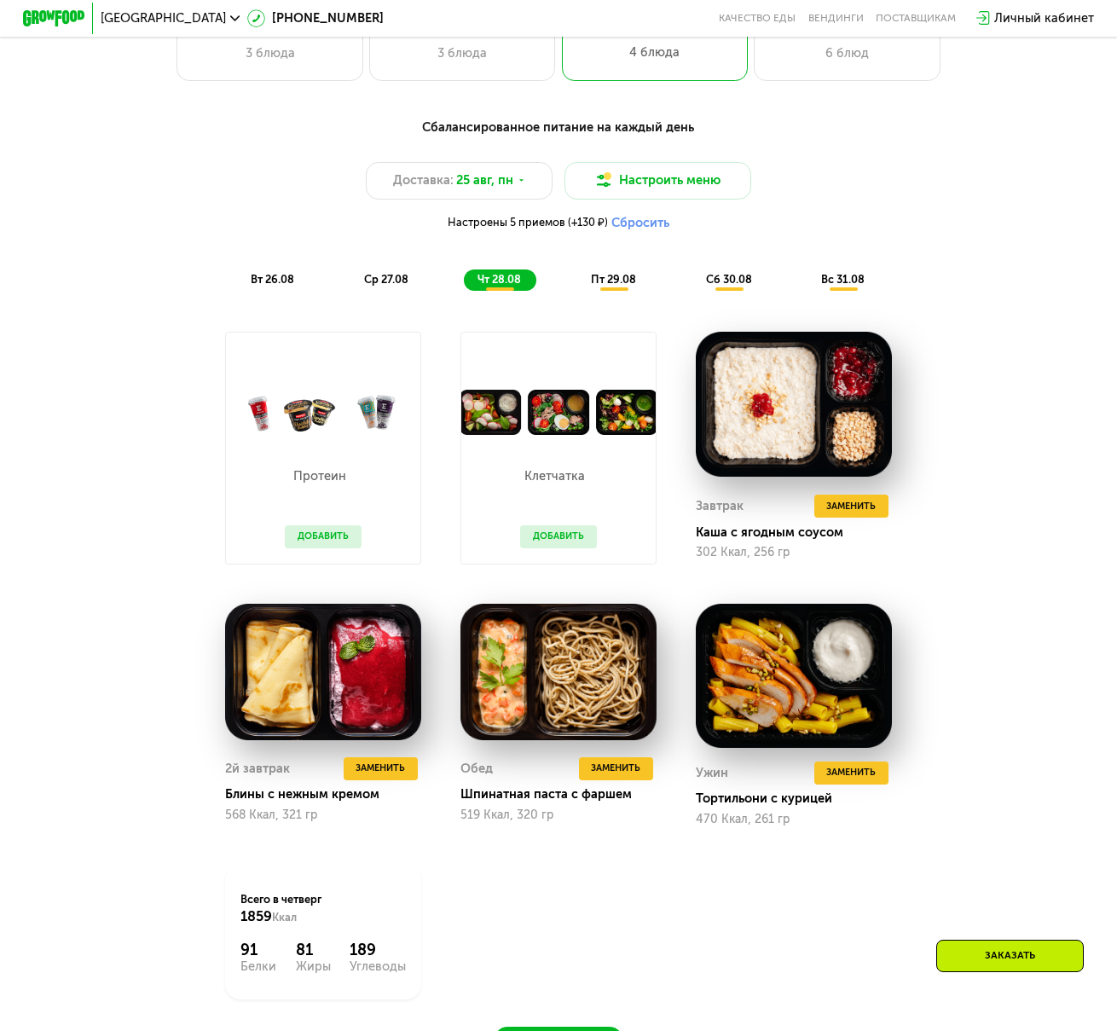
click at [636, 286] on span "пт 29.08" at bounding box center [613, 279] width 45 height 13
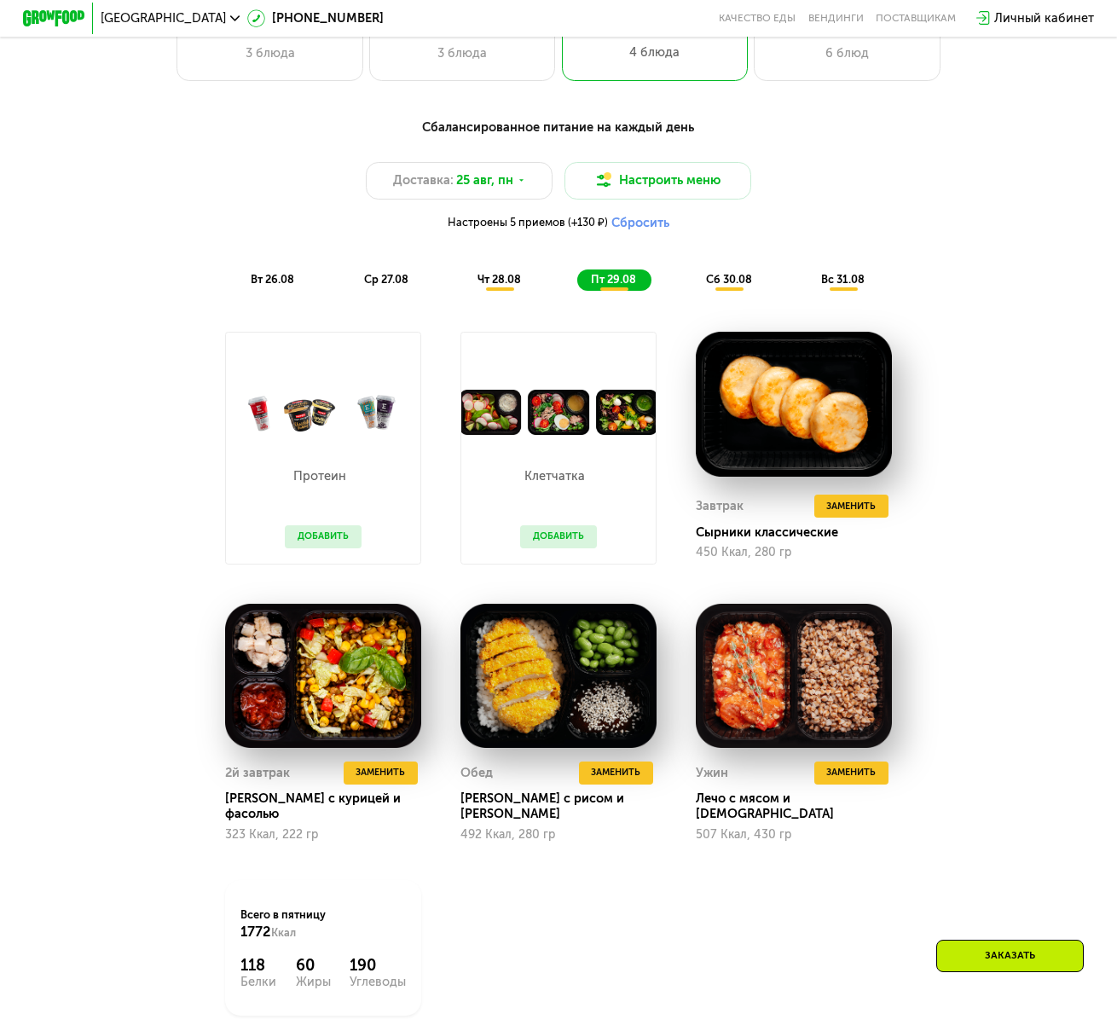
scroll to position [679, 0]
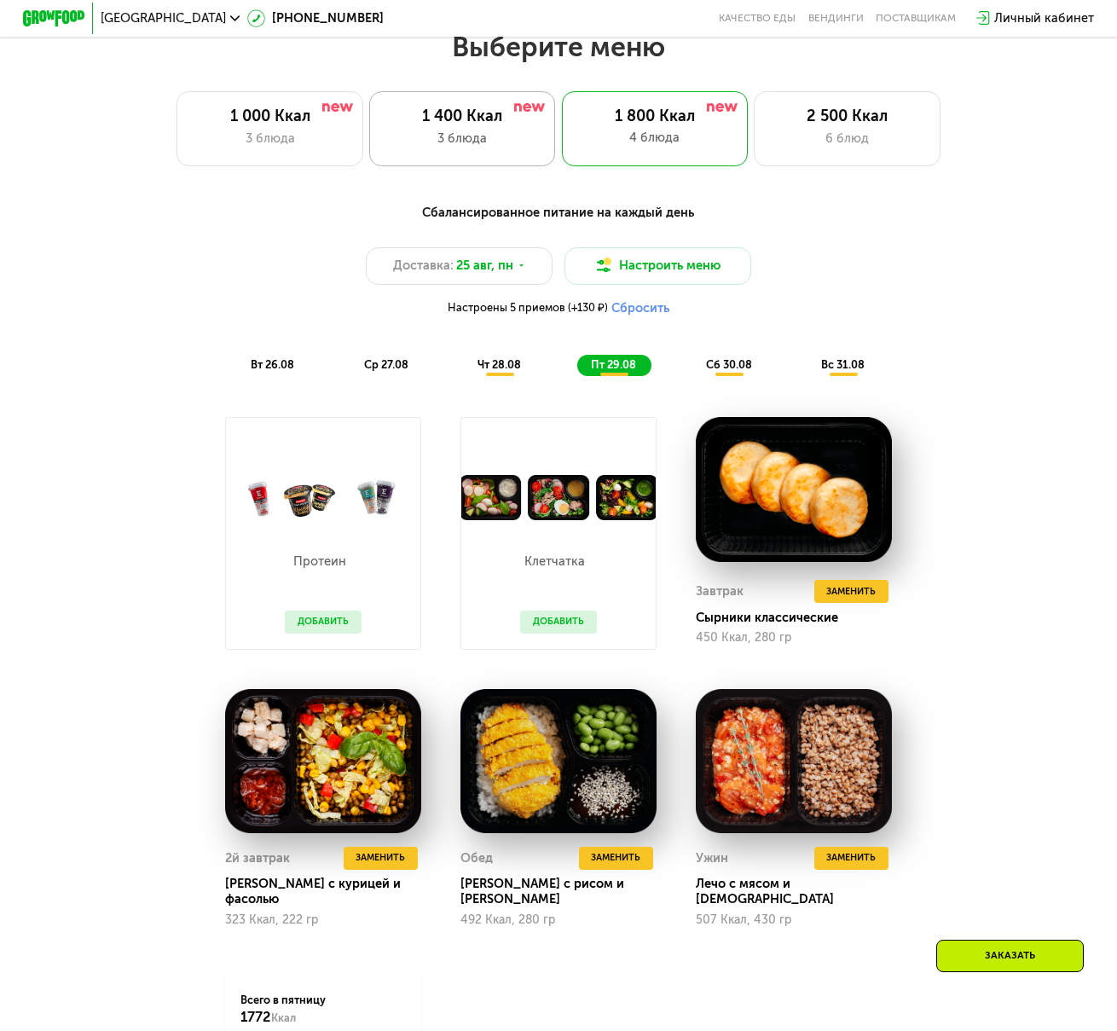
click at [470, 146] on div "3 блюда" at bounding box center [461, 139] width 153 height 19
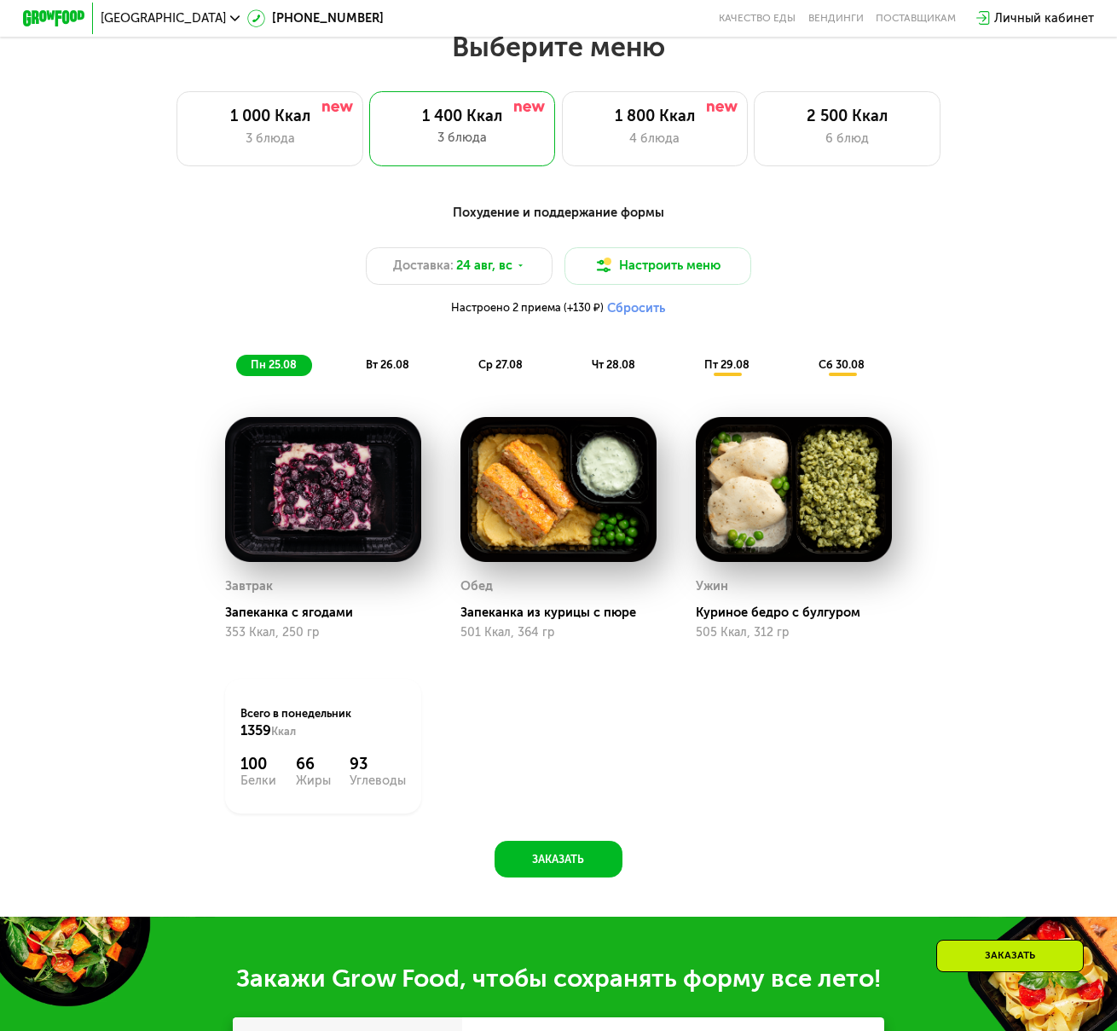
click at [400, 371] on span "вт 26.08" at bounding box center [387, 364] width 43 height 13
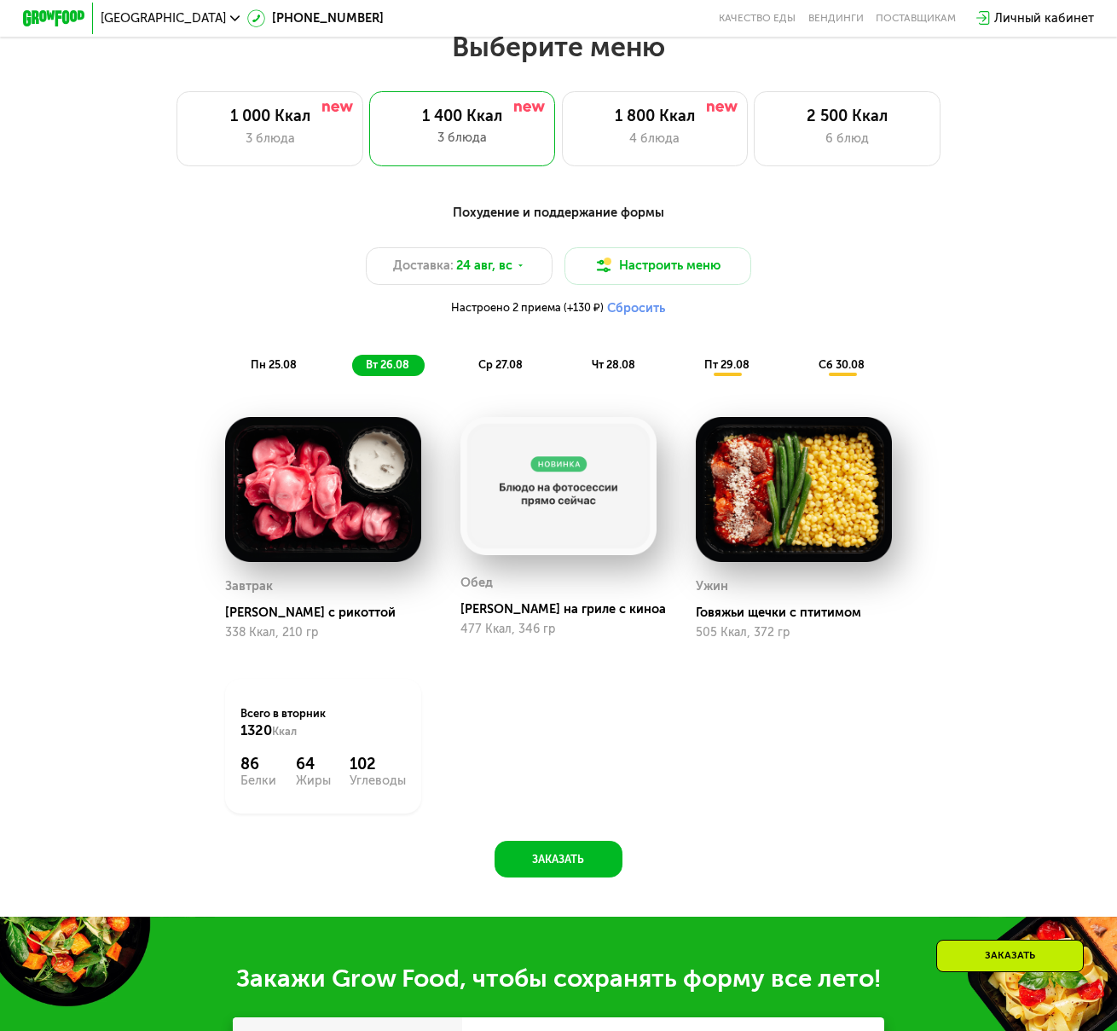
click at [496, 371] on span "ср 27.08" at bounding box center [500, 364] width 44 height 13
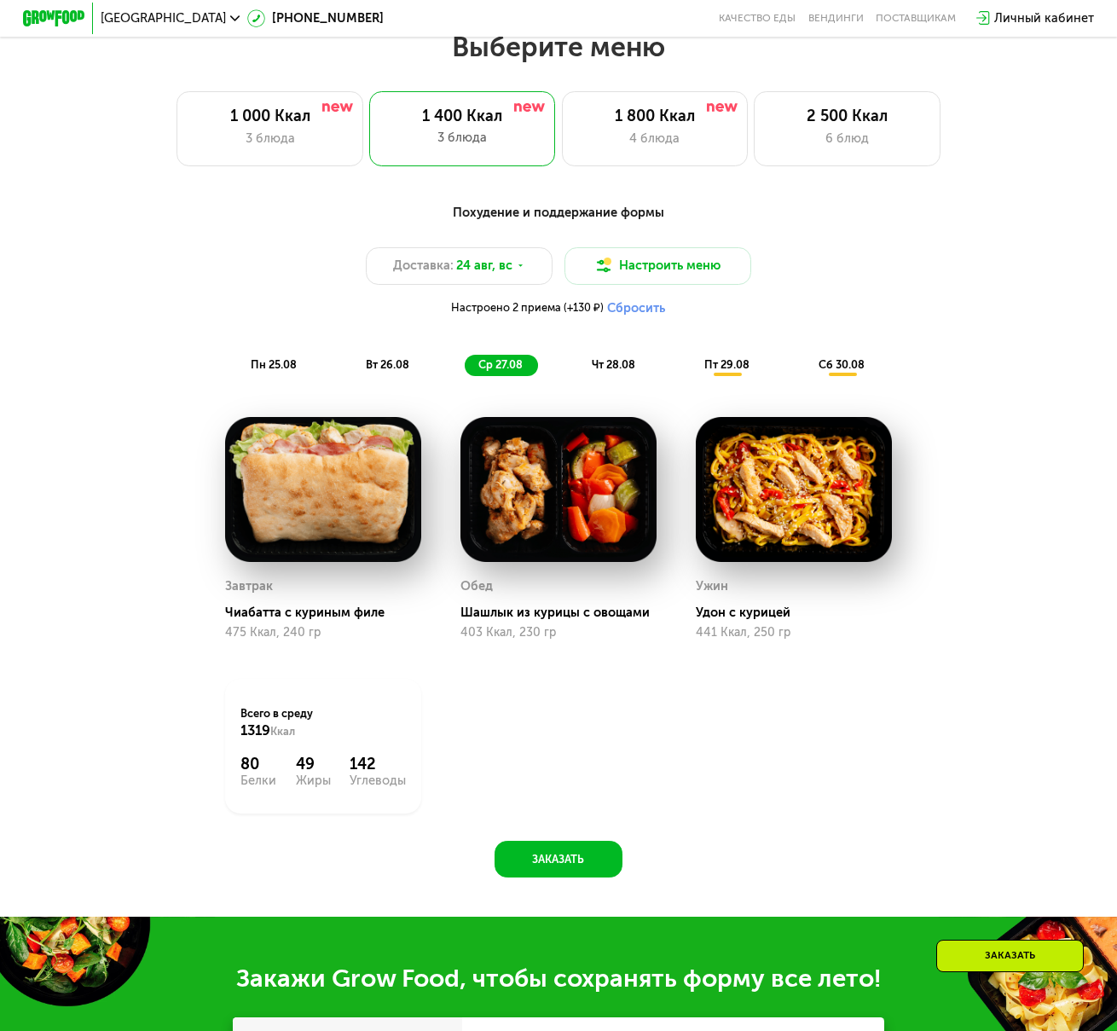
click at [609, 371] on span "чт 28.08" at bounding box center [613, 364] width 43 height 13
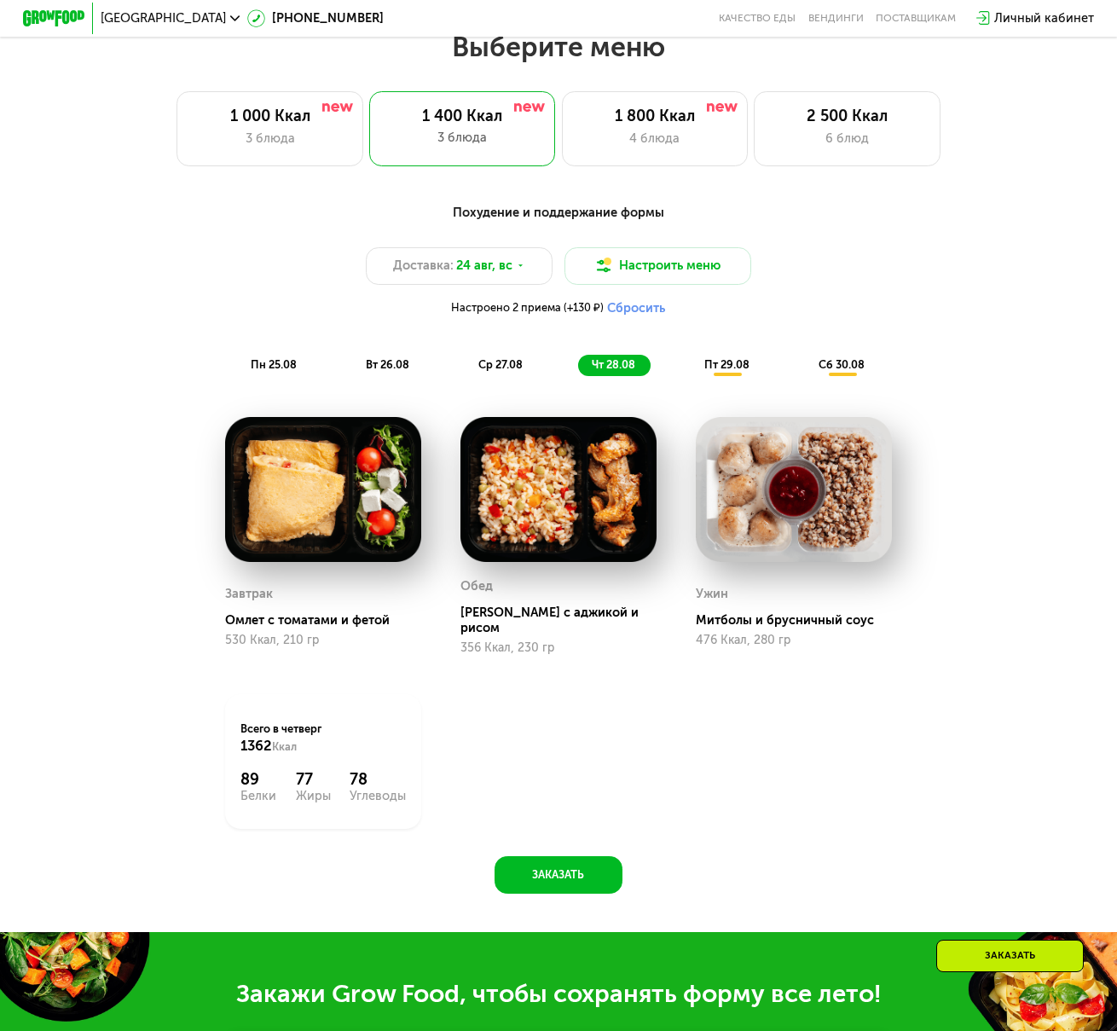
click at [708, 369] on span "пт 29.08" at bounding box center [726, 364] width 45 height 13
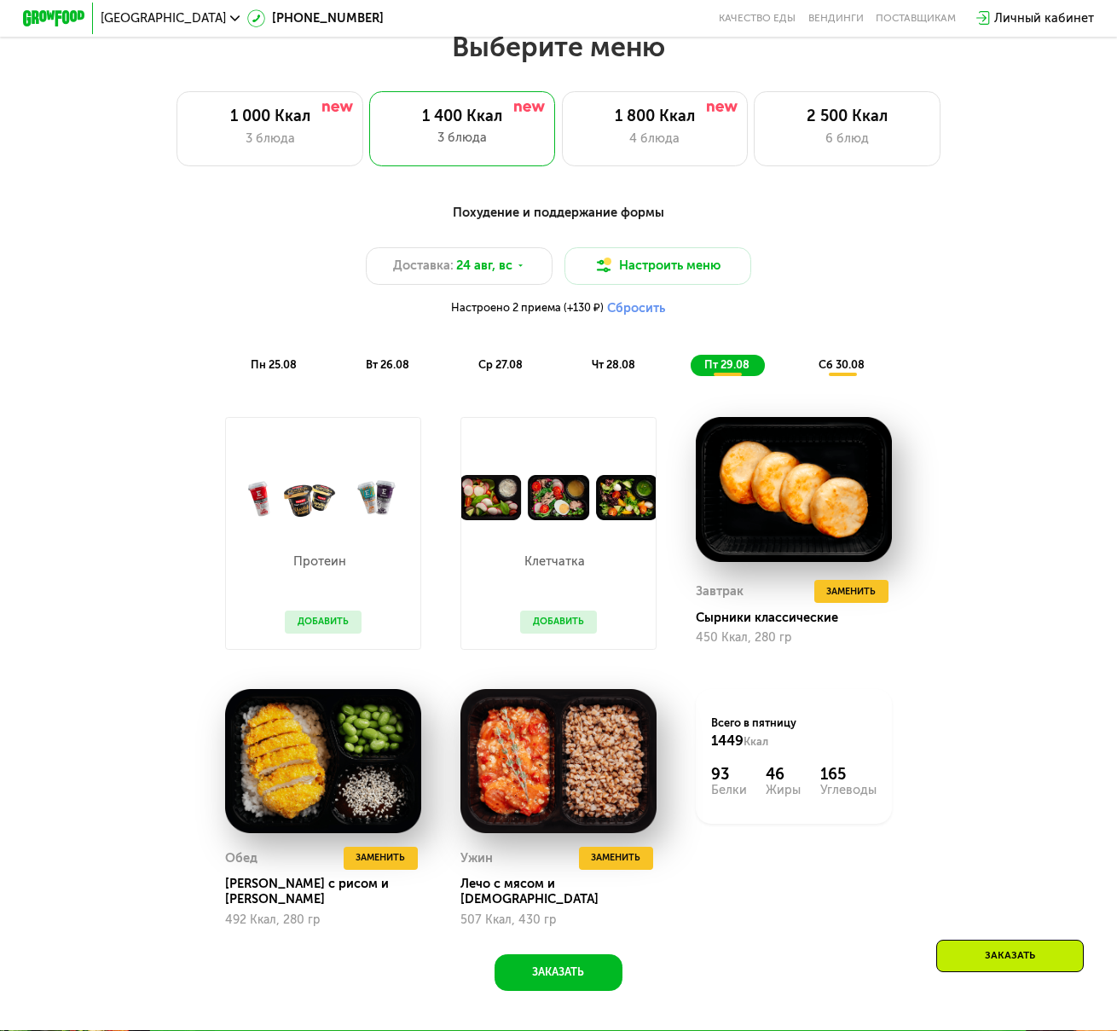
click at [835, 371] on span "сб 30.08" at bounding box center [841, 364] width 46 height 13
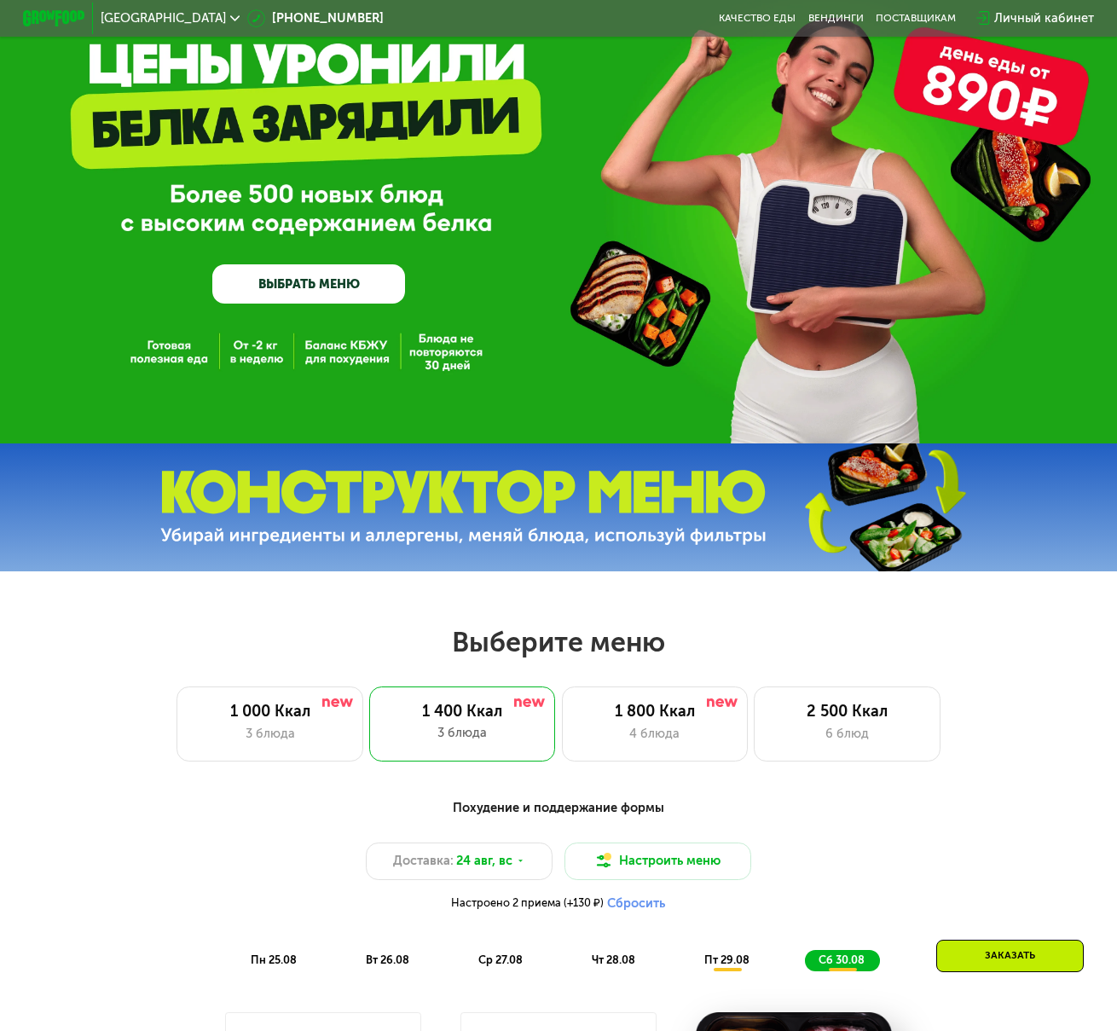
scroll to position [0, 0]
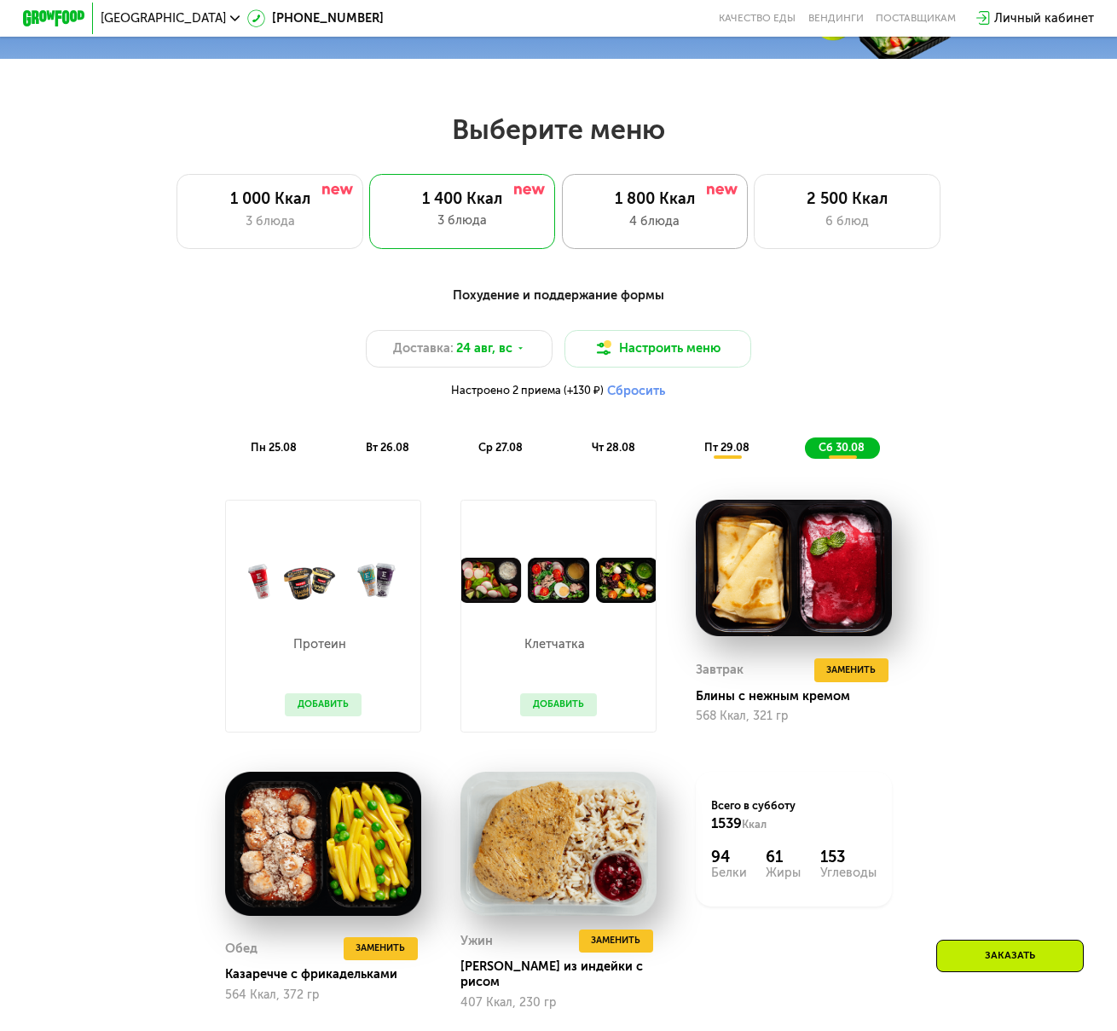
click at [690, 200] on div "1 800 Ккал" at bounding box center [654, 199] width 153 height 19
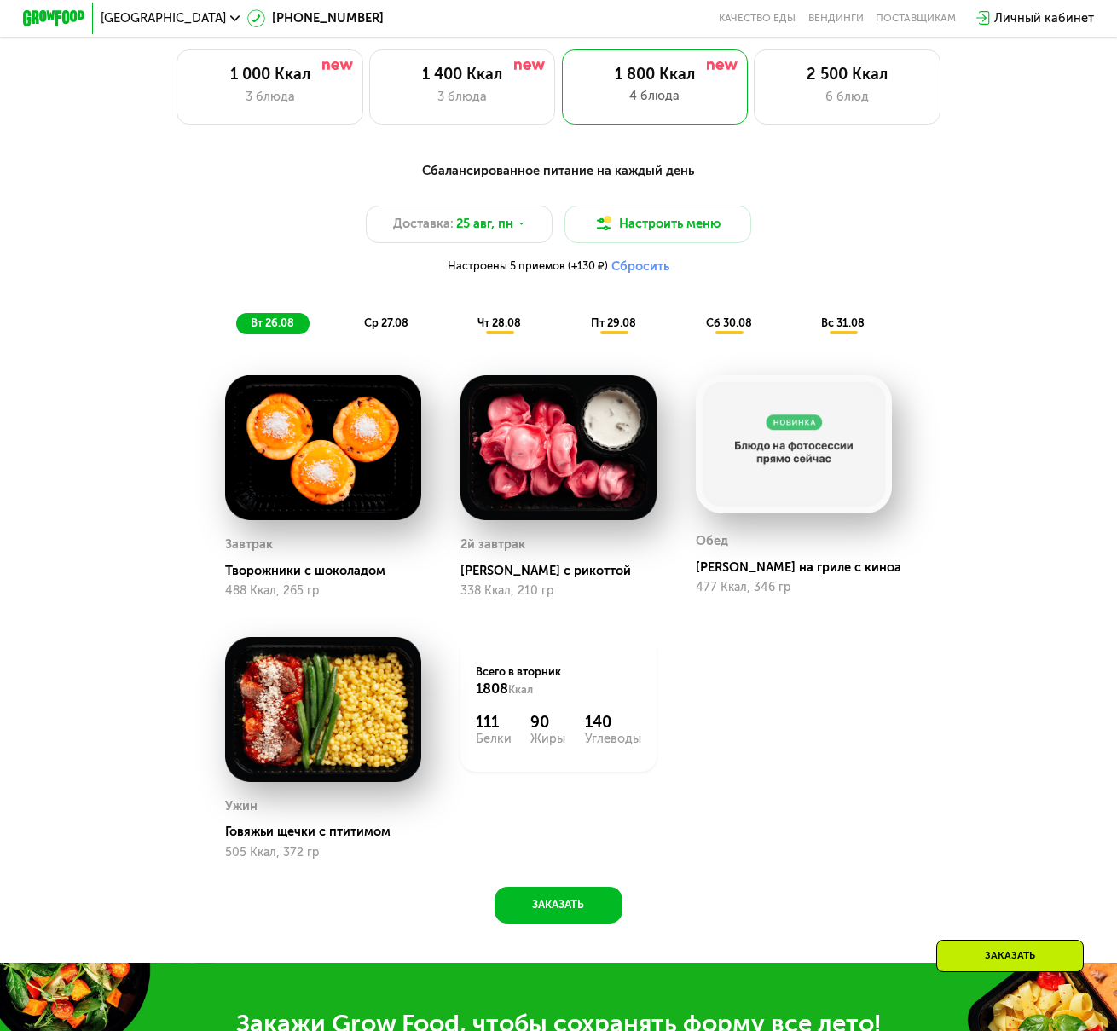
scroll to position [682, 0]
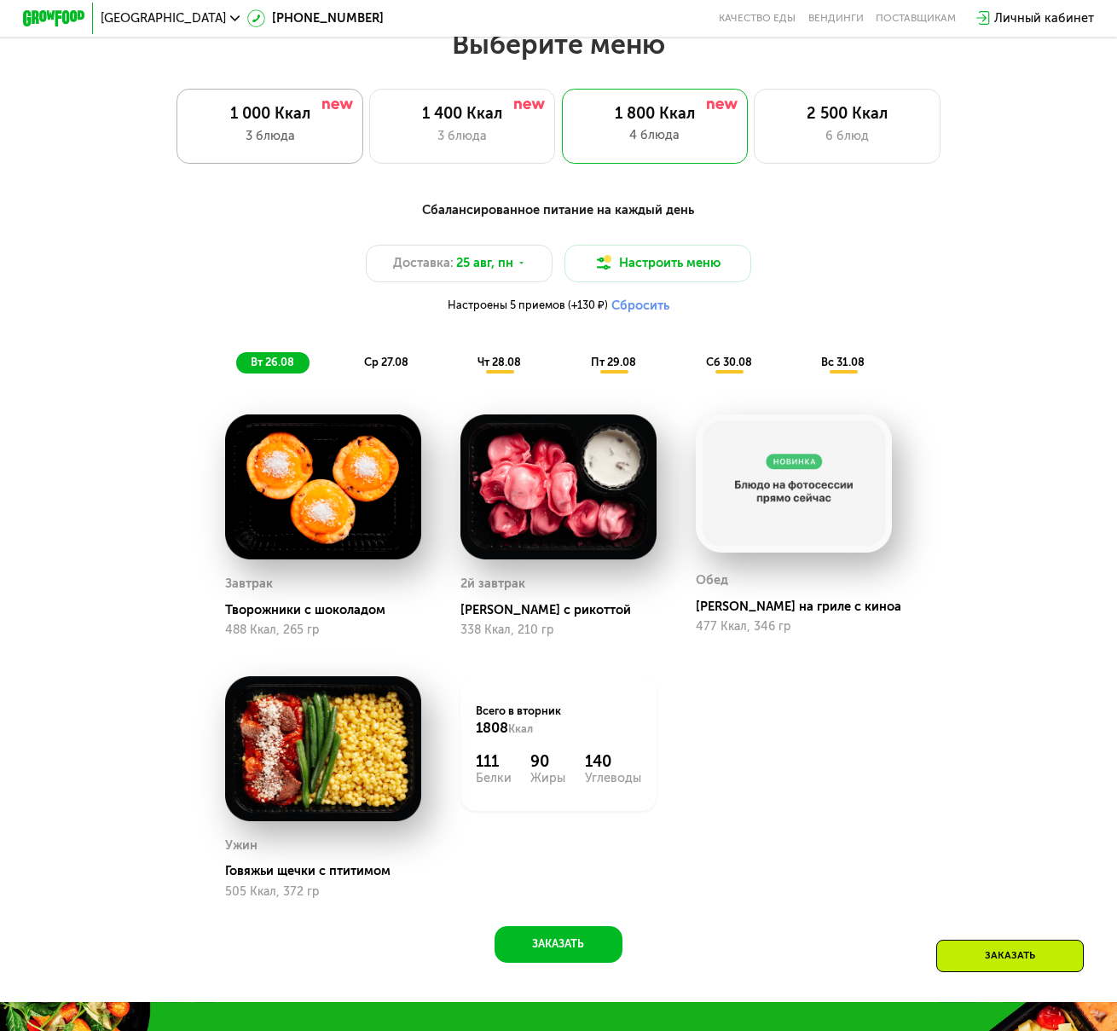
click at [268, 122] on div "1 000 Ккал" at bounding box center [269, 114] width 153 height 19
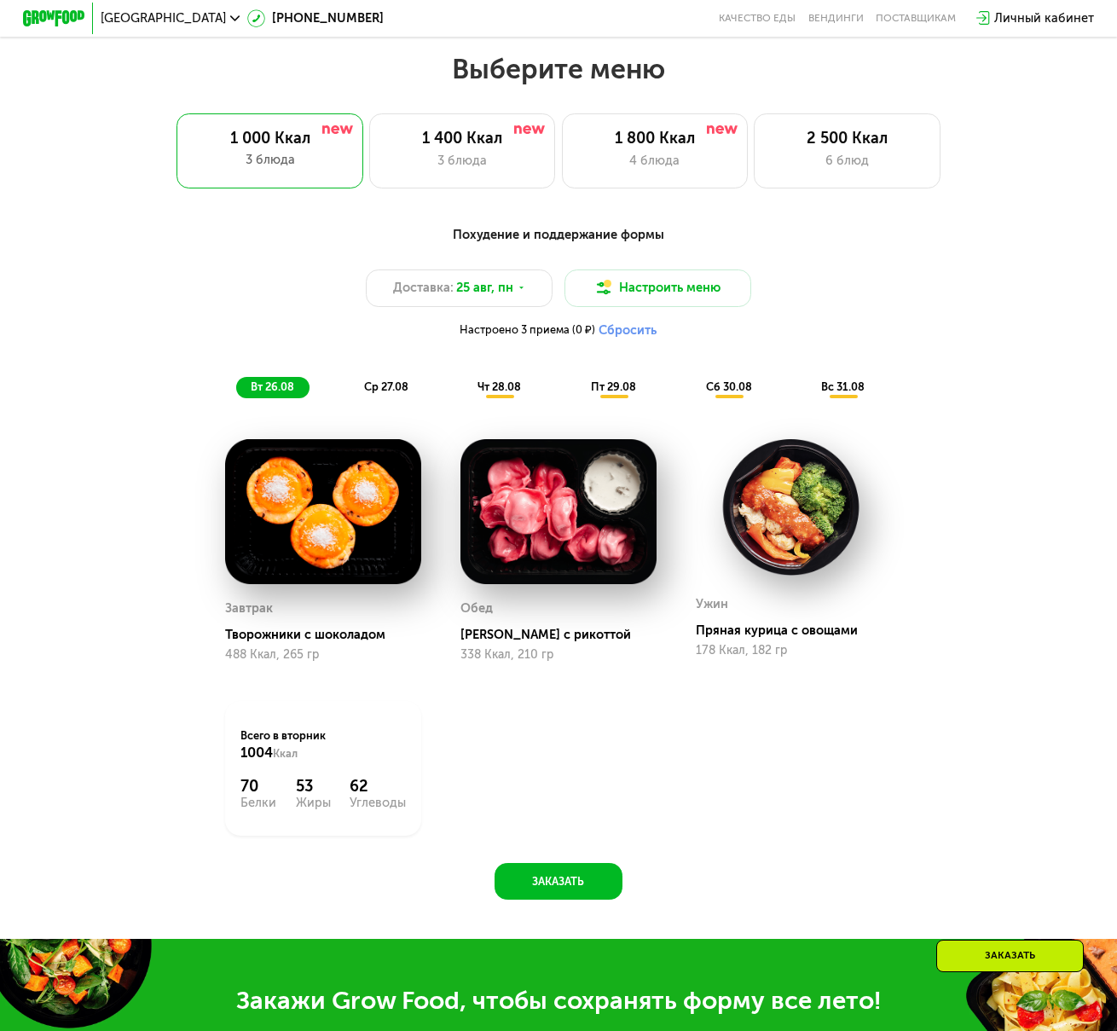
scroll to position [656, 0]
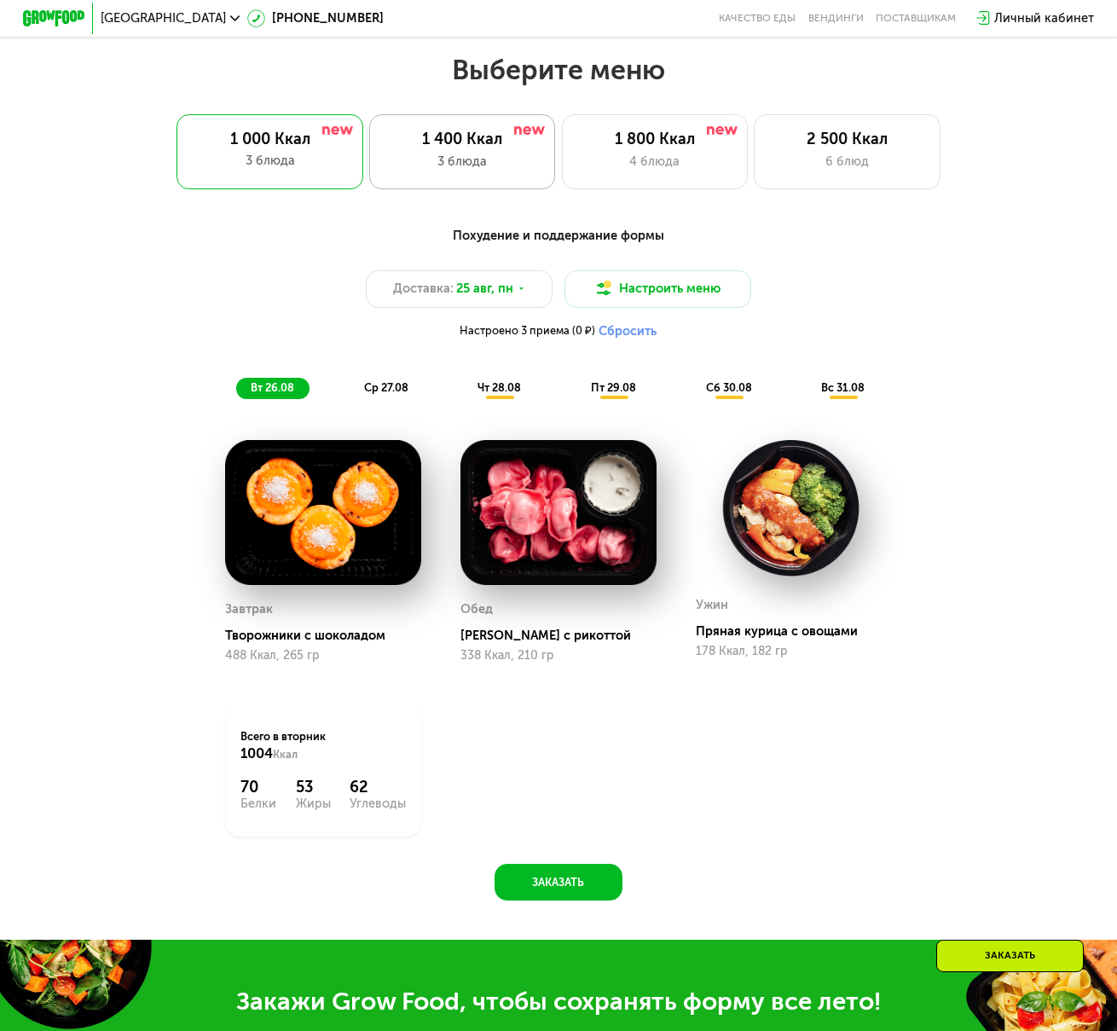
click at [465, 171] on div "3 блюда" at bounding box center [461, 162] width 153 height 19
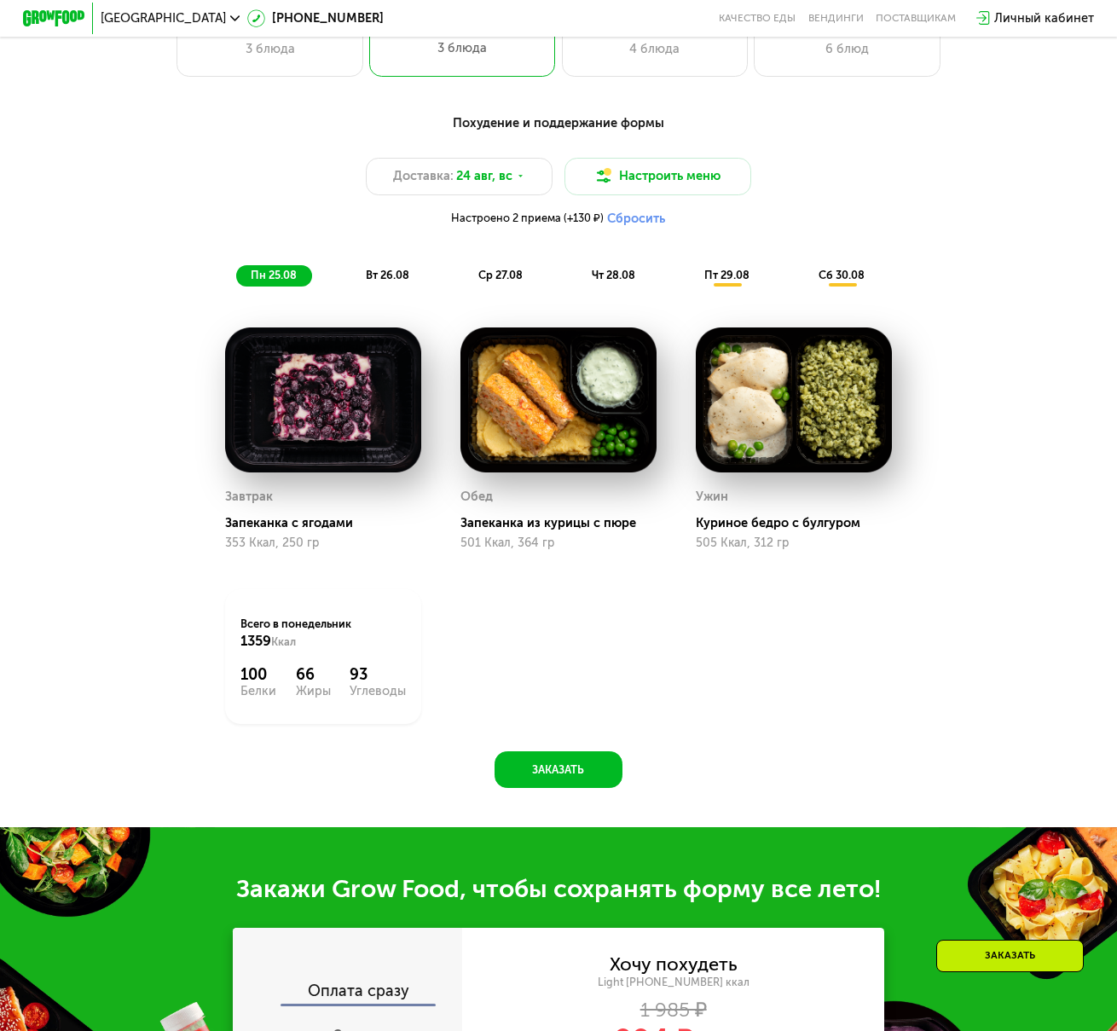
scroll to position [742, 0]
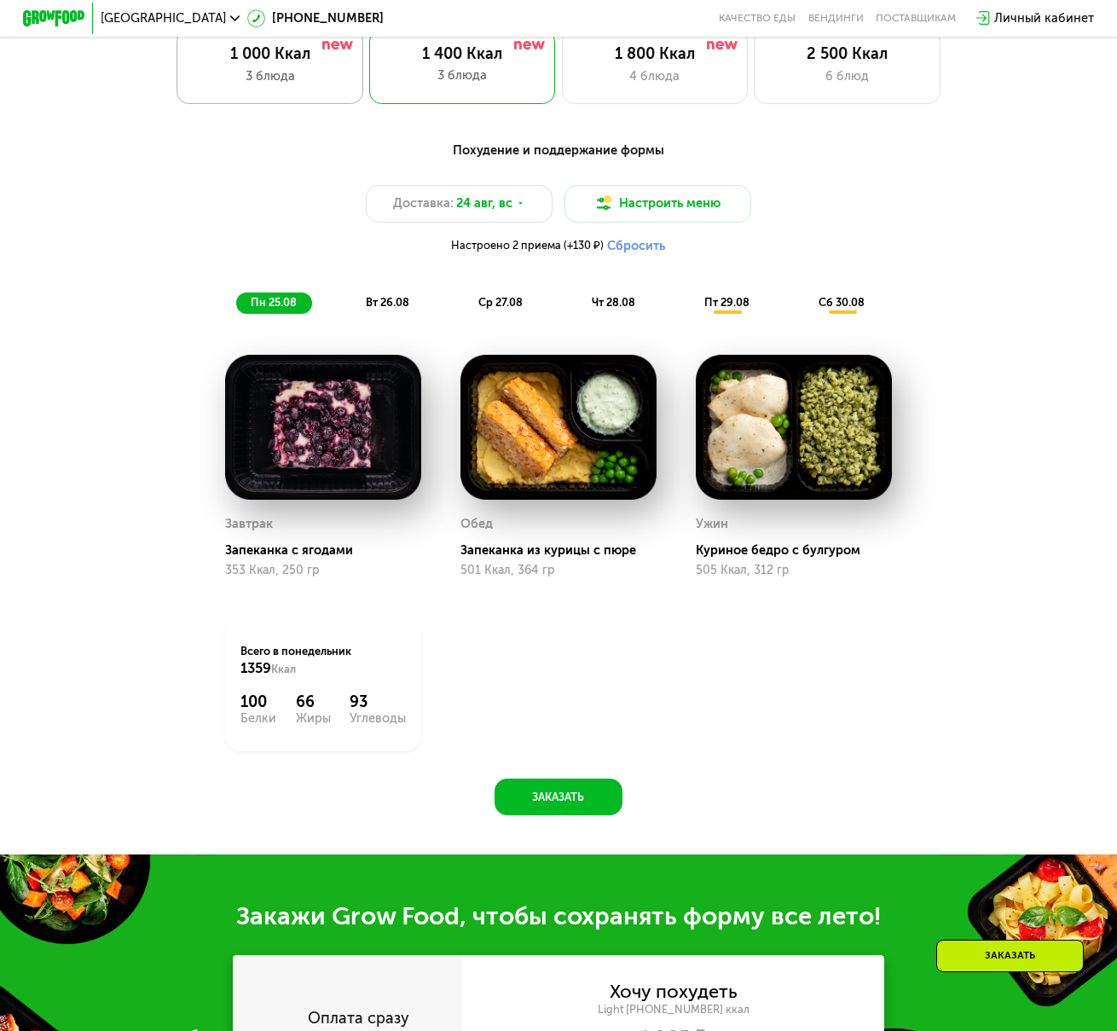
click at [369, 101] on div "1 000 Ккал 3 блюда" at bounding box center [462, 66] width 186 height 74
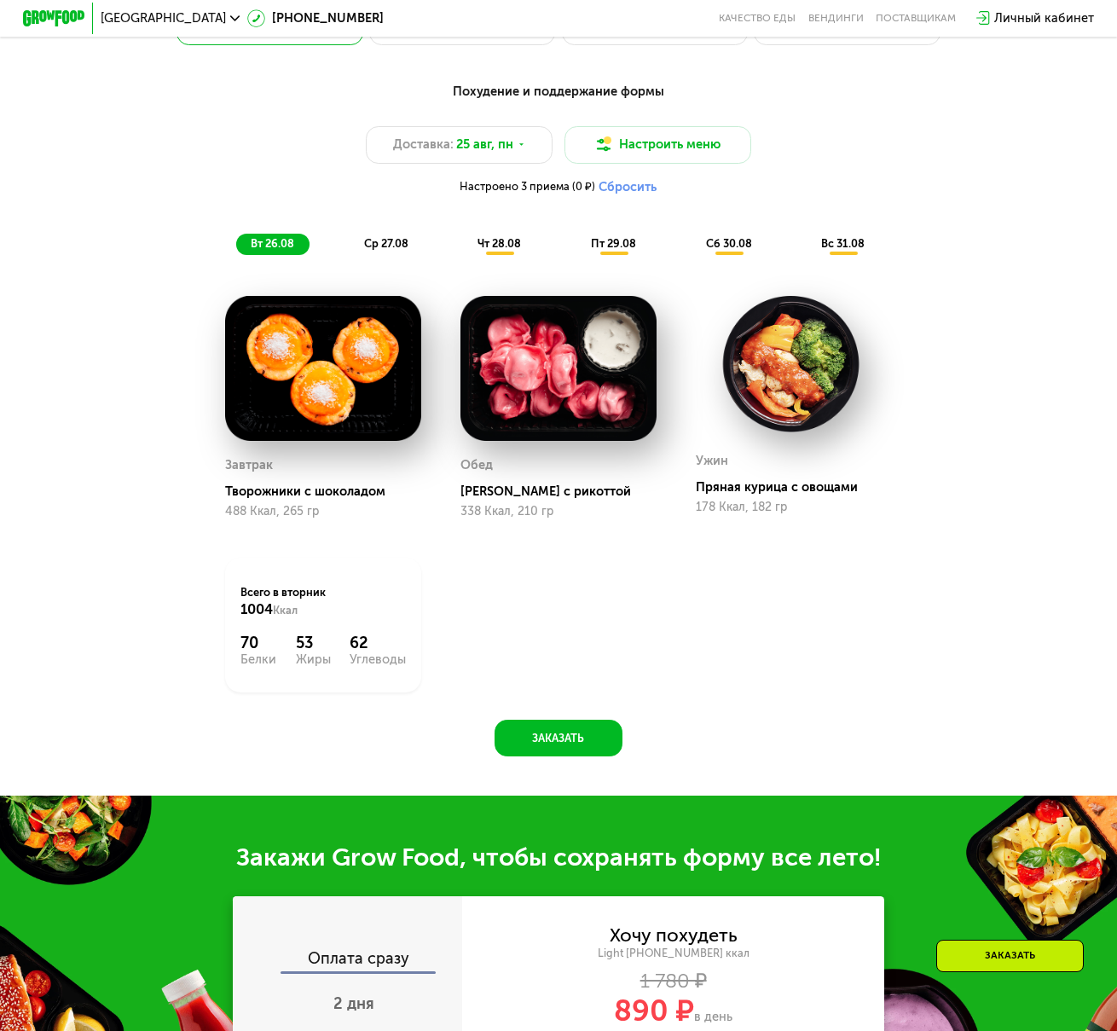
scroll to position [827, 0]
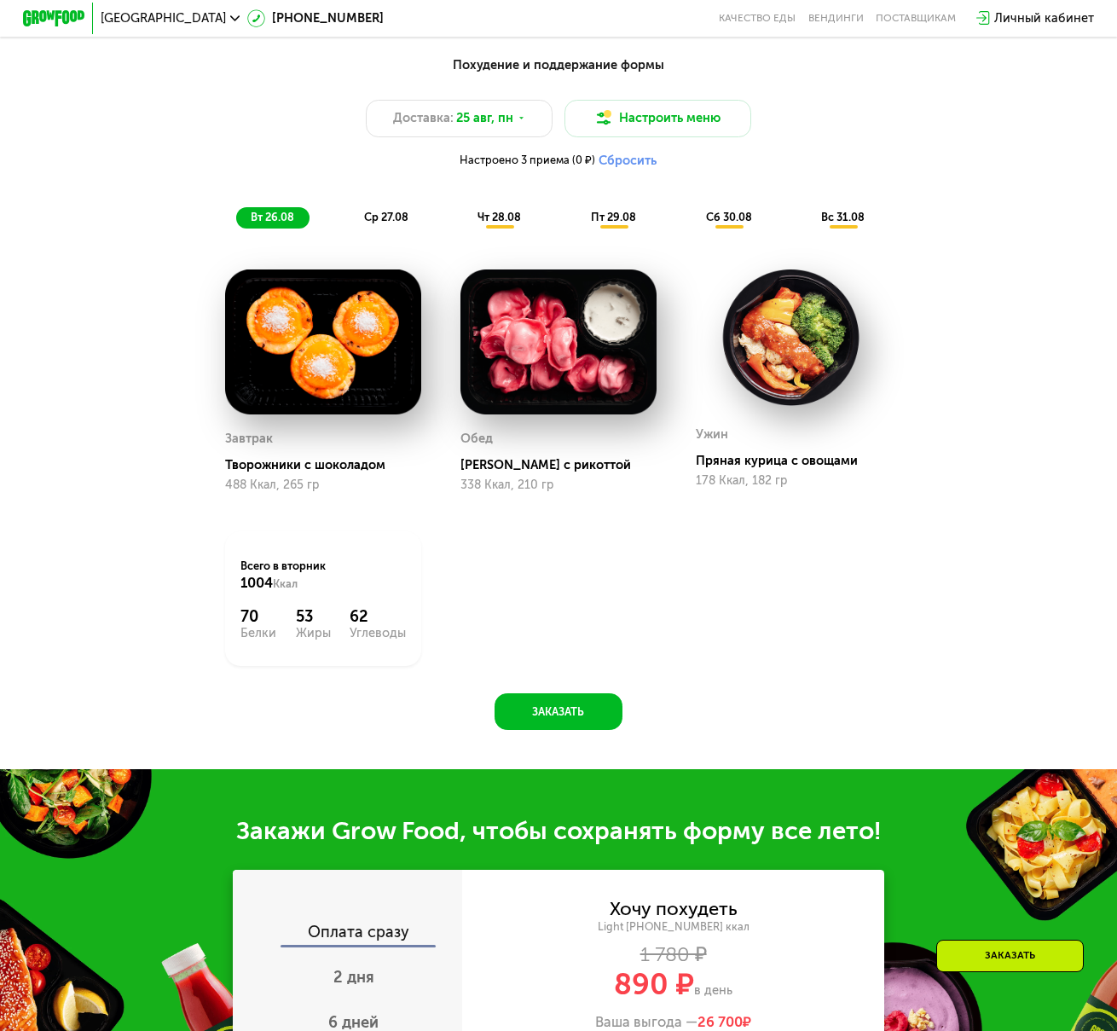
click at [396, 223] on span "ср 27.08" at bounding box center [386, 217] width 44 height 13
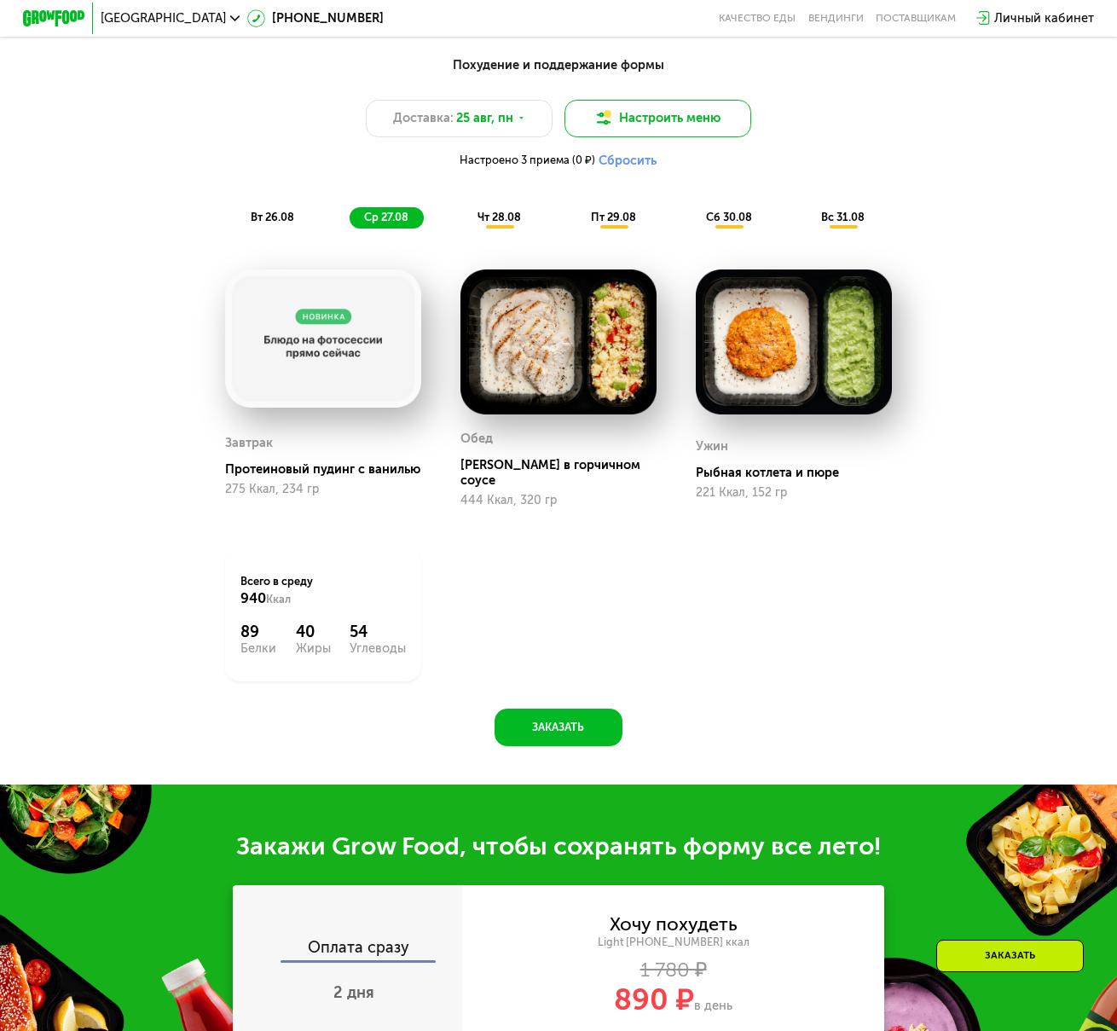
click at [697, 118] on button "Настроить меню" at bounding box center [657, 119] width 186 height 38
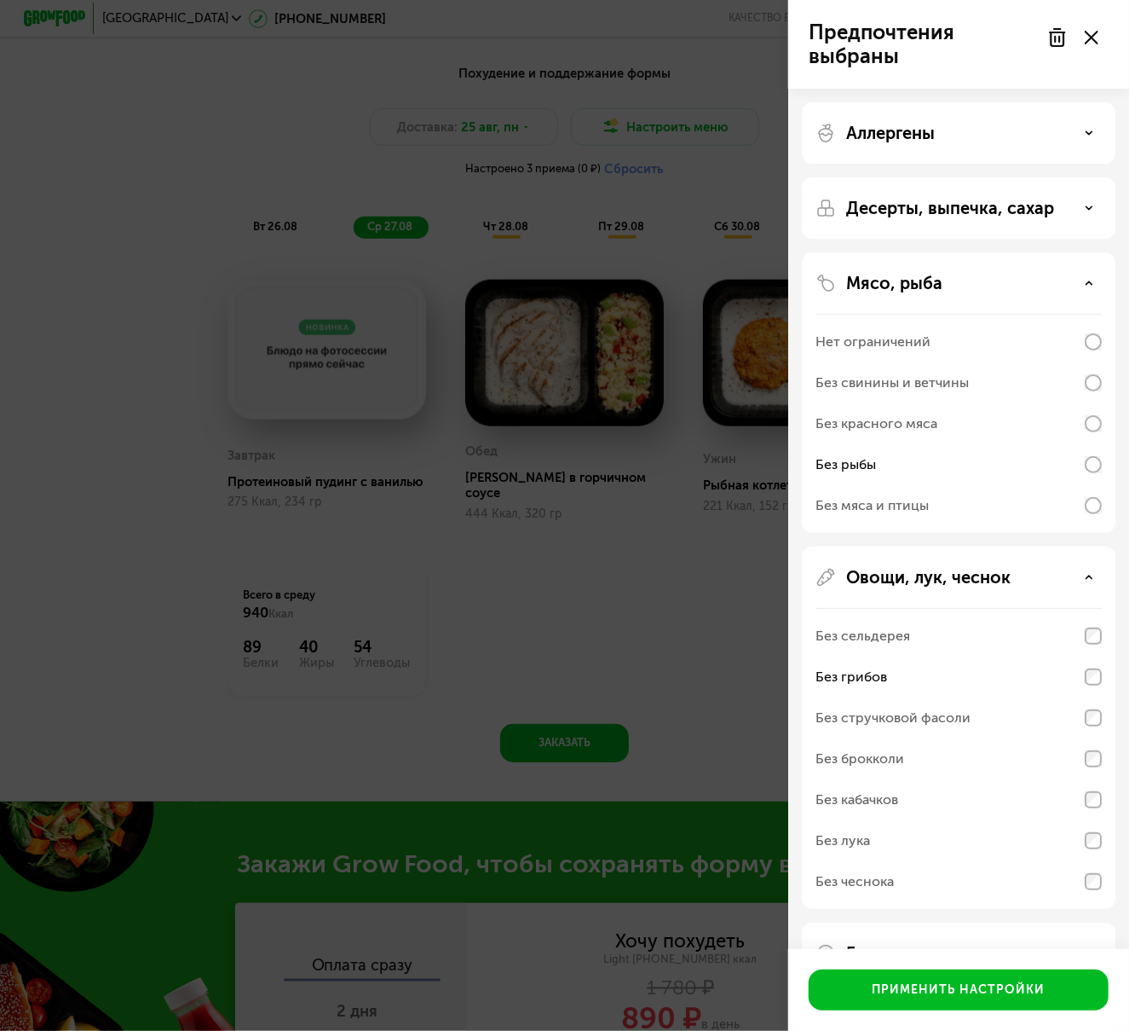
click at [690, 608] on div "Предпочтения выбраны Аллергены Десерты, выпечка, сахар Мясо, рыба Нет ограничен…" at bounding box center [564, 515] width 1129 height 1031
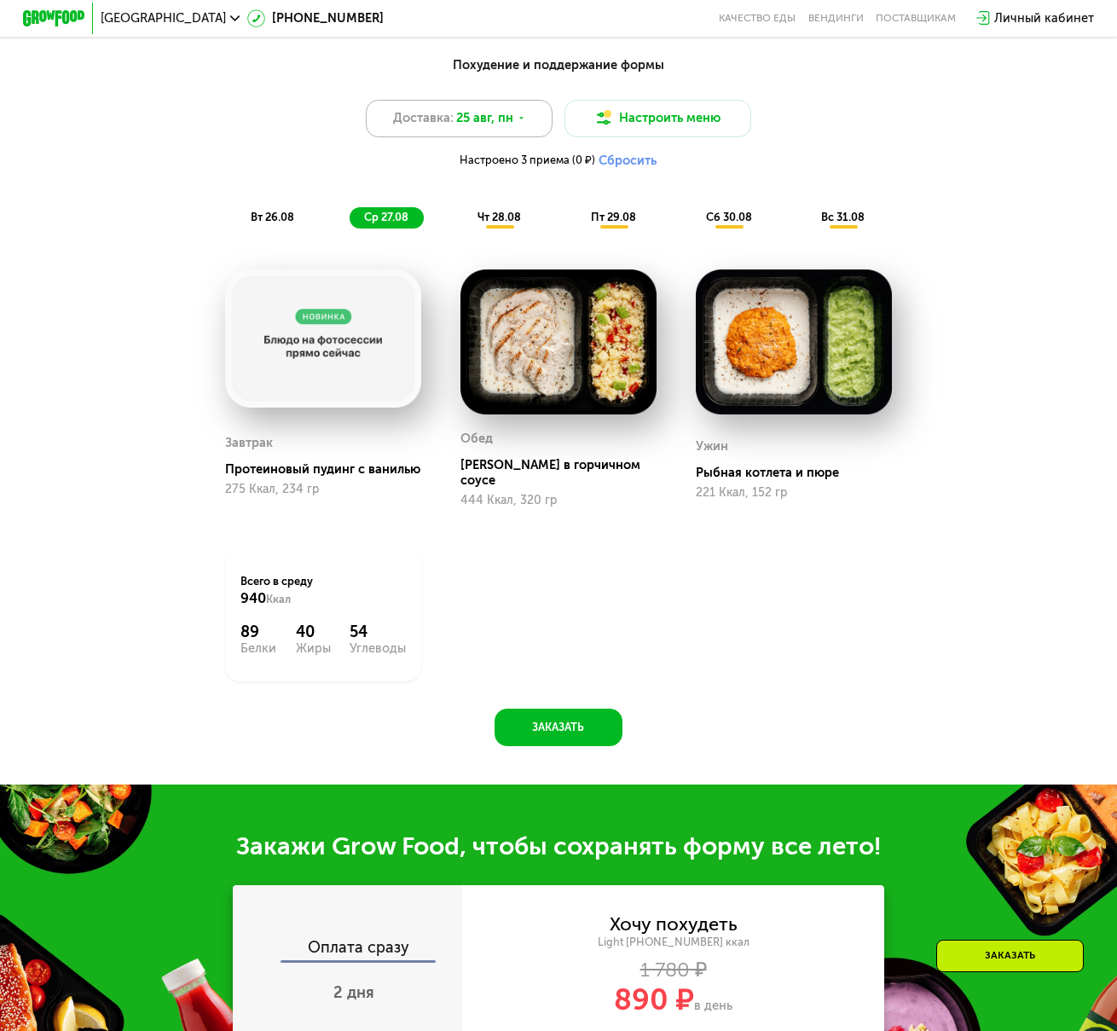
click at [530, 130] on div "Доставка: [DATE]" at bounding box center [459, 119] width 186 height 38
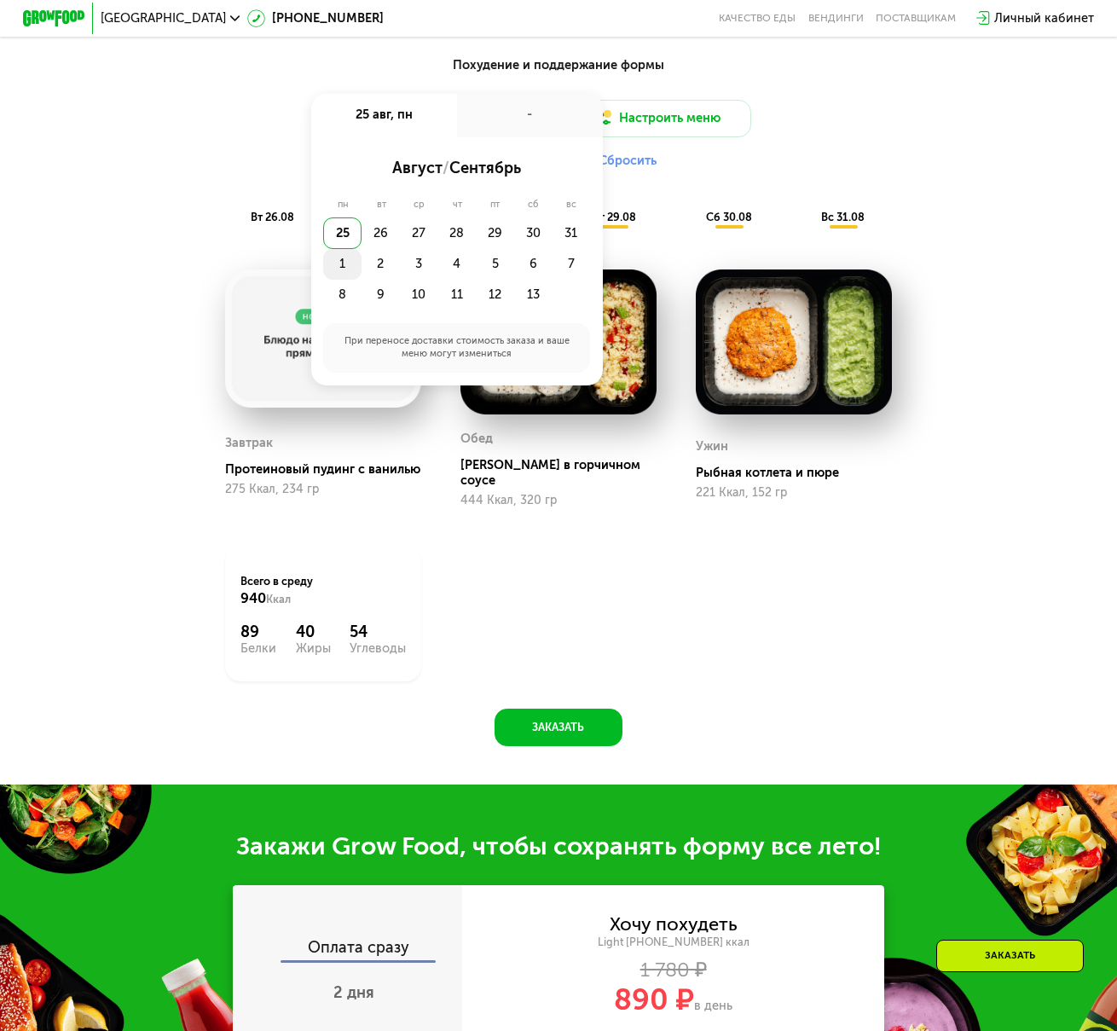
click at [361, 270] on div "1" at bounding box center [380, 264] width 38 height 31
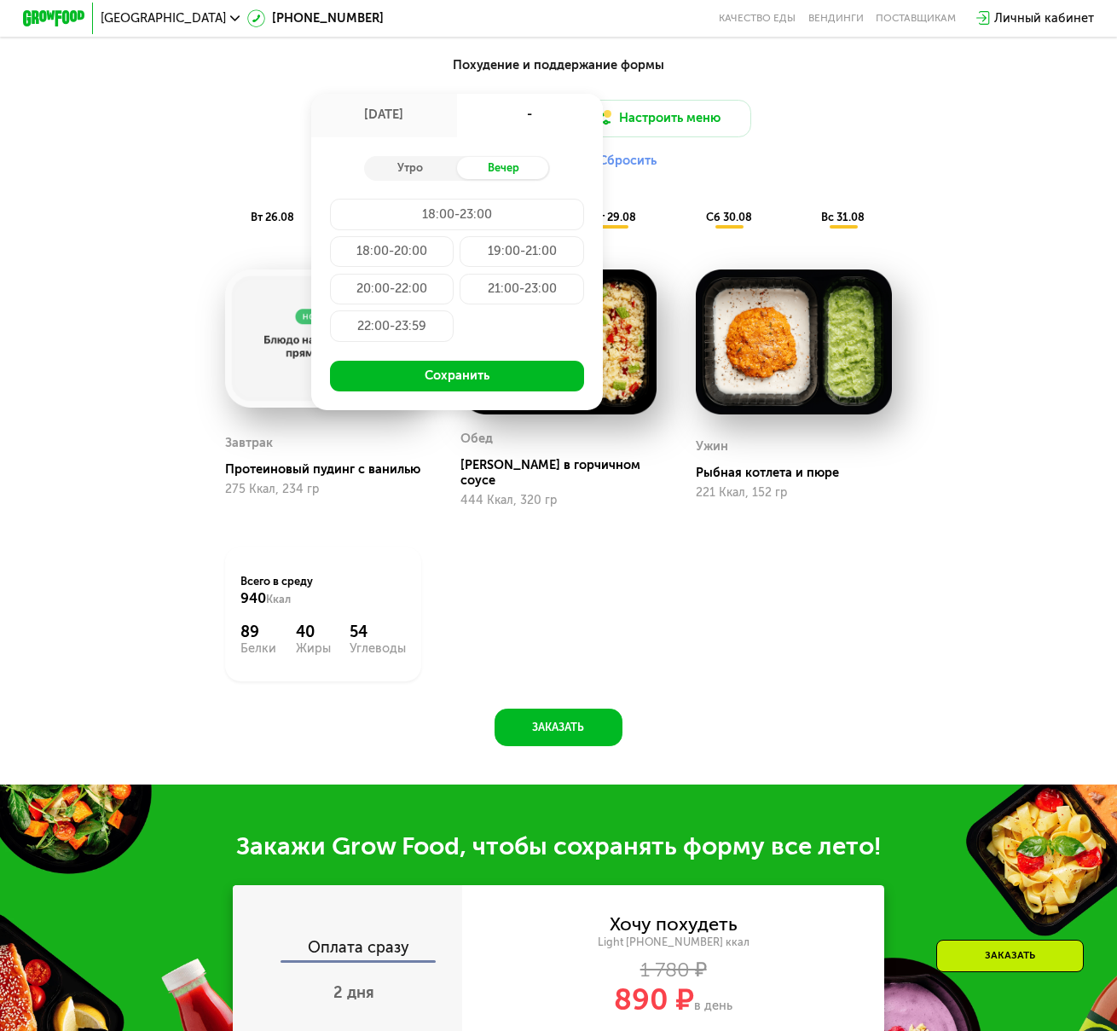
click at [454, 310] on div "21:00-23:00" at bounding box center [392, 325] width 124 height 31
click at [520, 385] on button "Сохранить" at bounding box center [457, 376] width 254 height 31
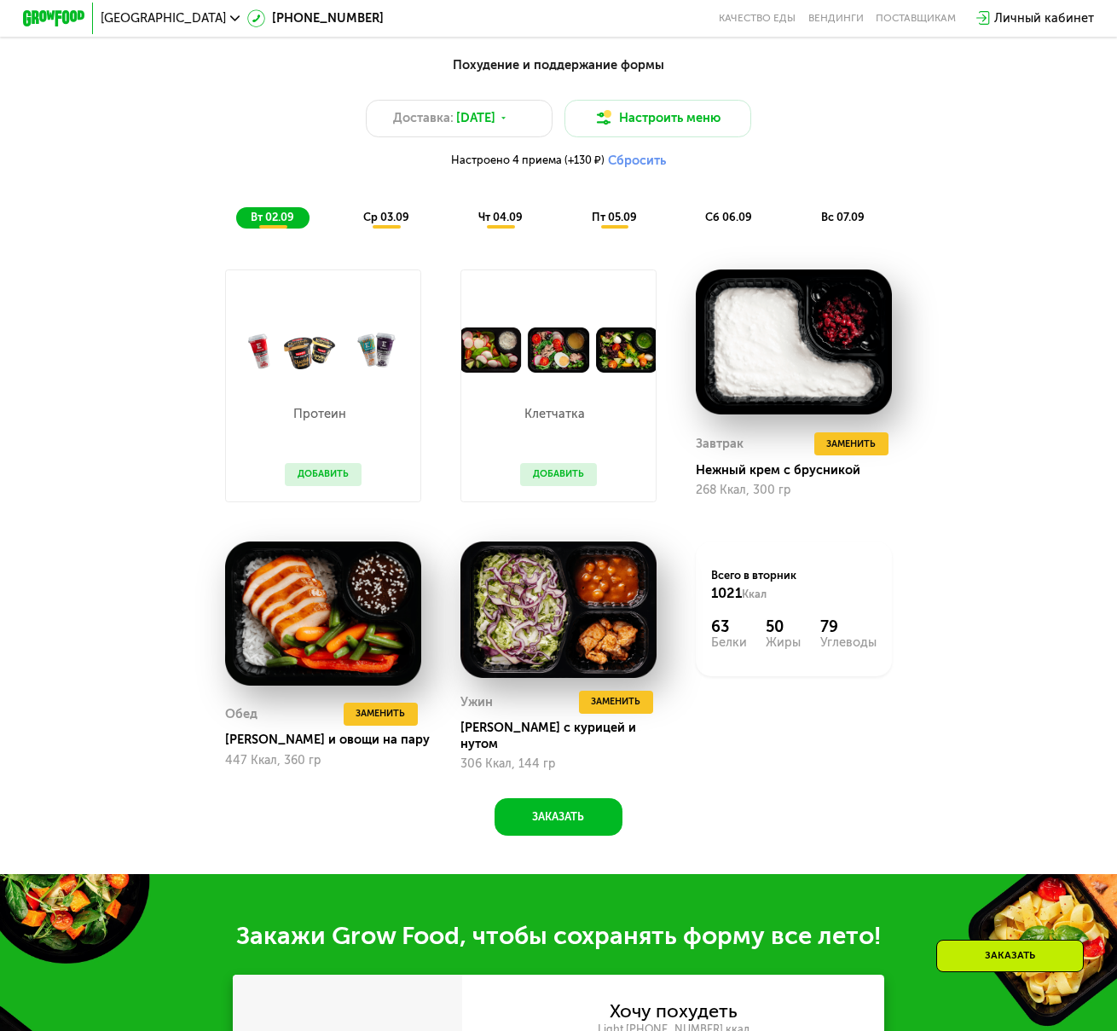
click at [404, 223] on span "ср 03.09" at bounding box center [386, 217] width 46 height 13
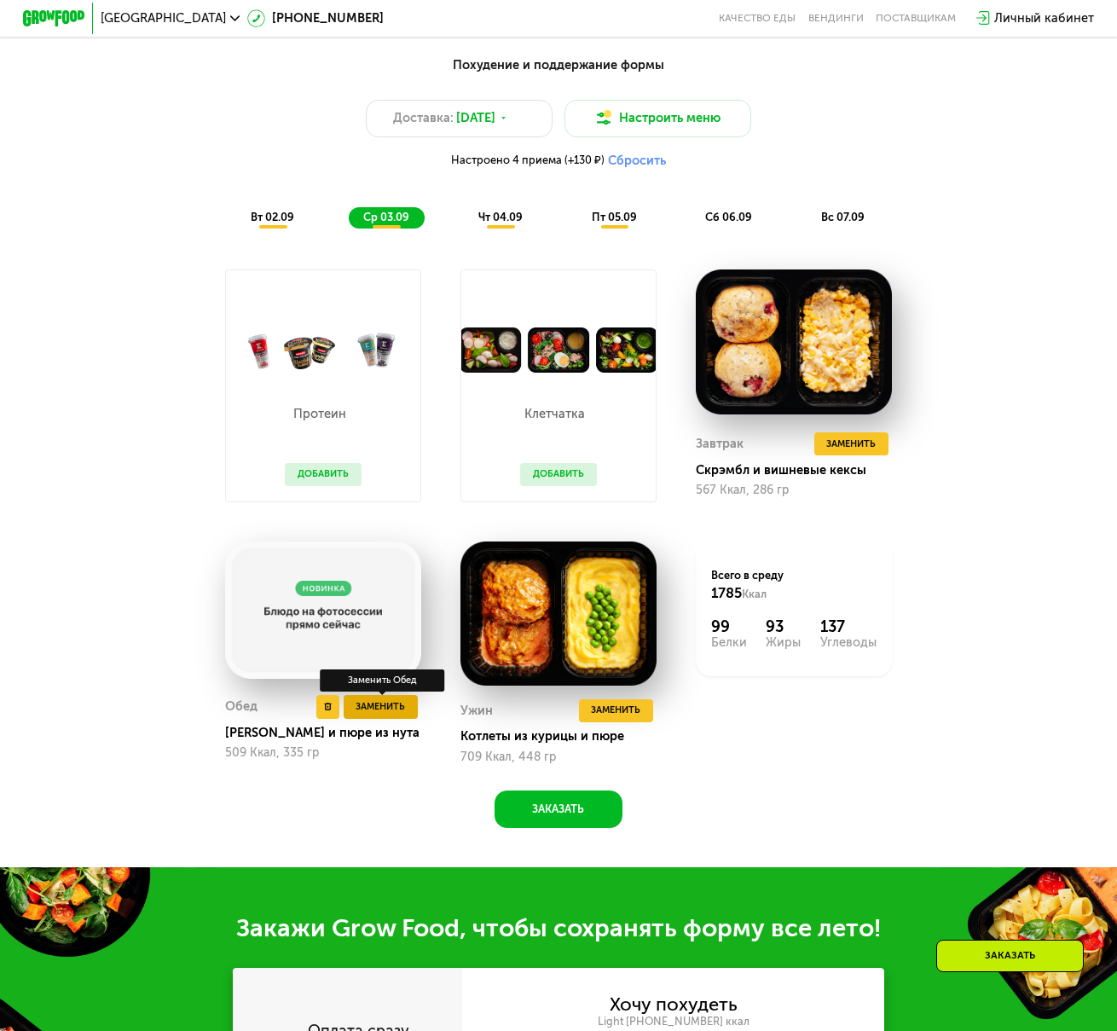
click at [373, 714] on span "Заменить" at bounding box center [379, 706] width 49 height 15
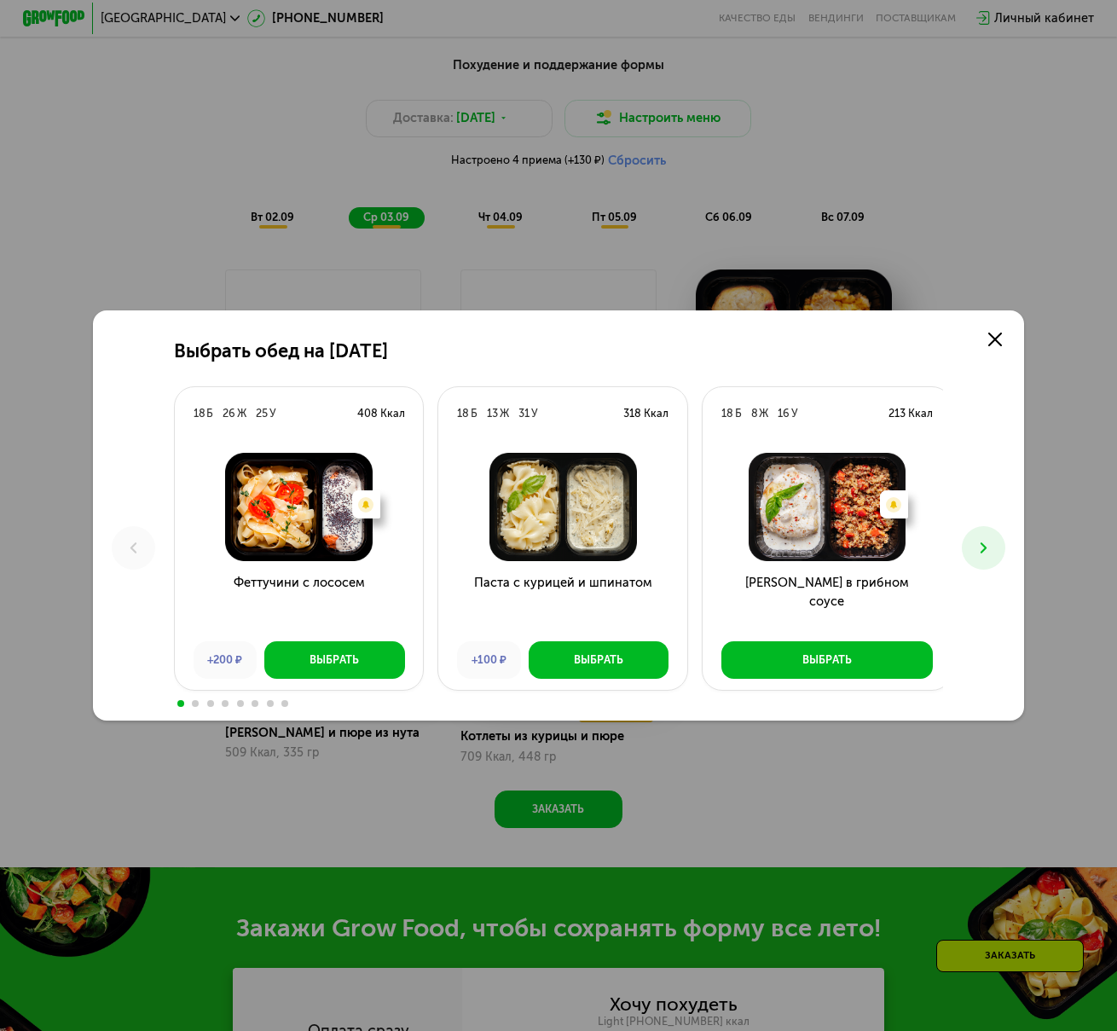
click at [987, 551] on icon at bounding box center [983, 548] width 19 height 19
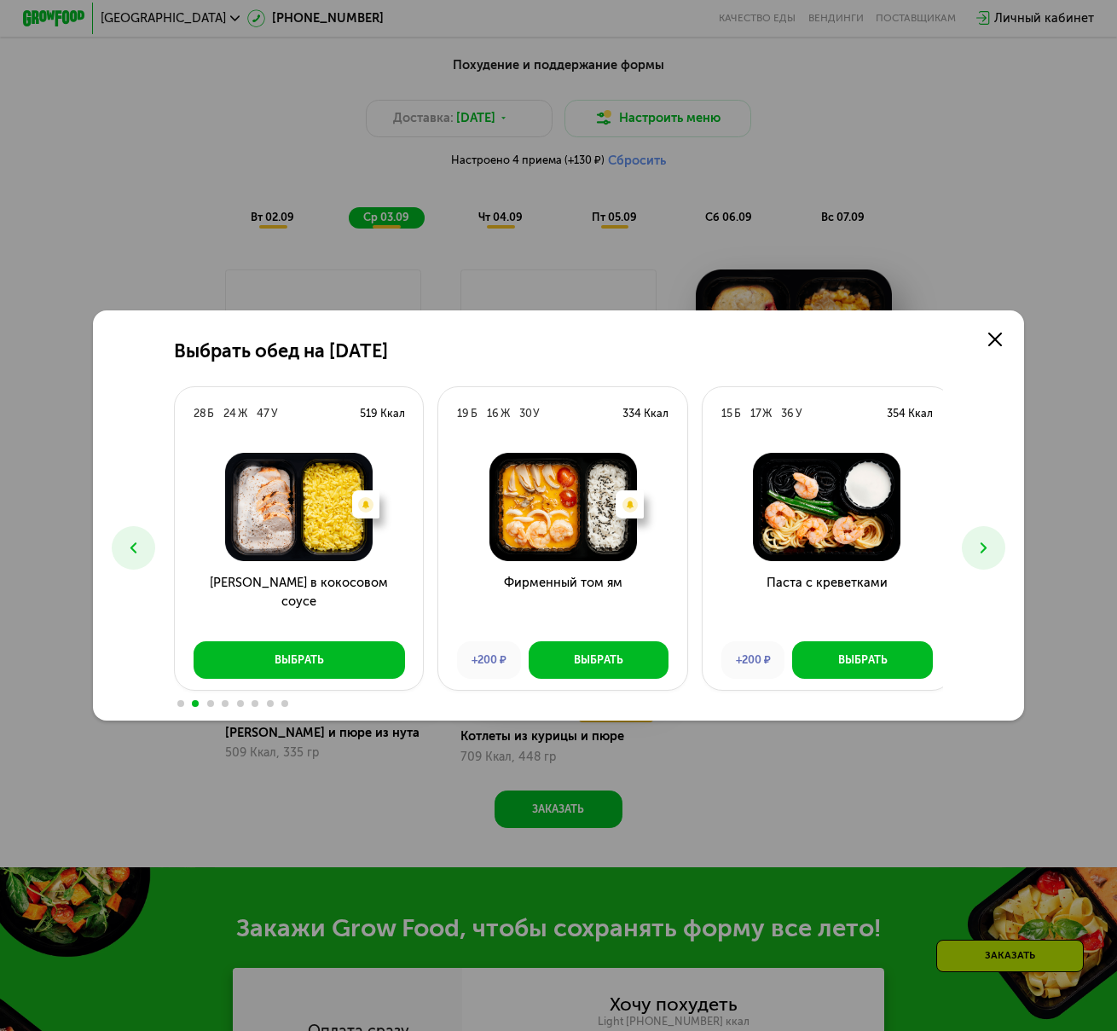
click at [987, 551] on use at bounding box center [983, 547] width 7 height 11
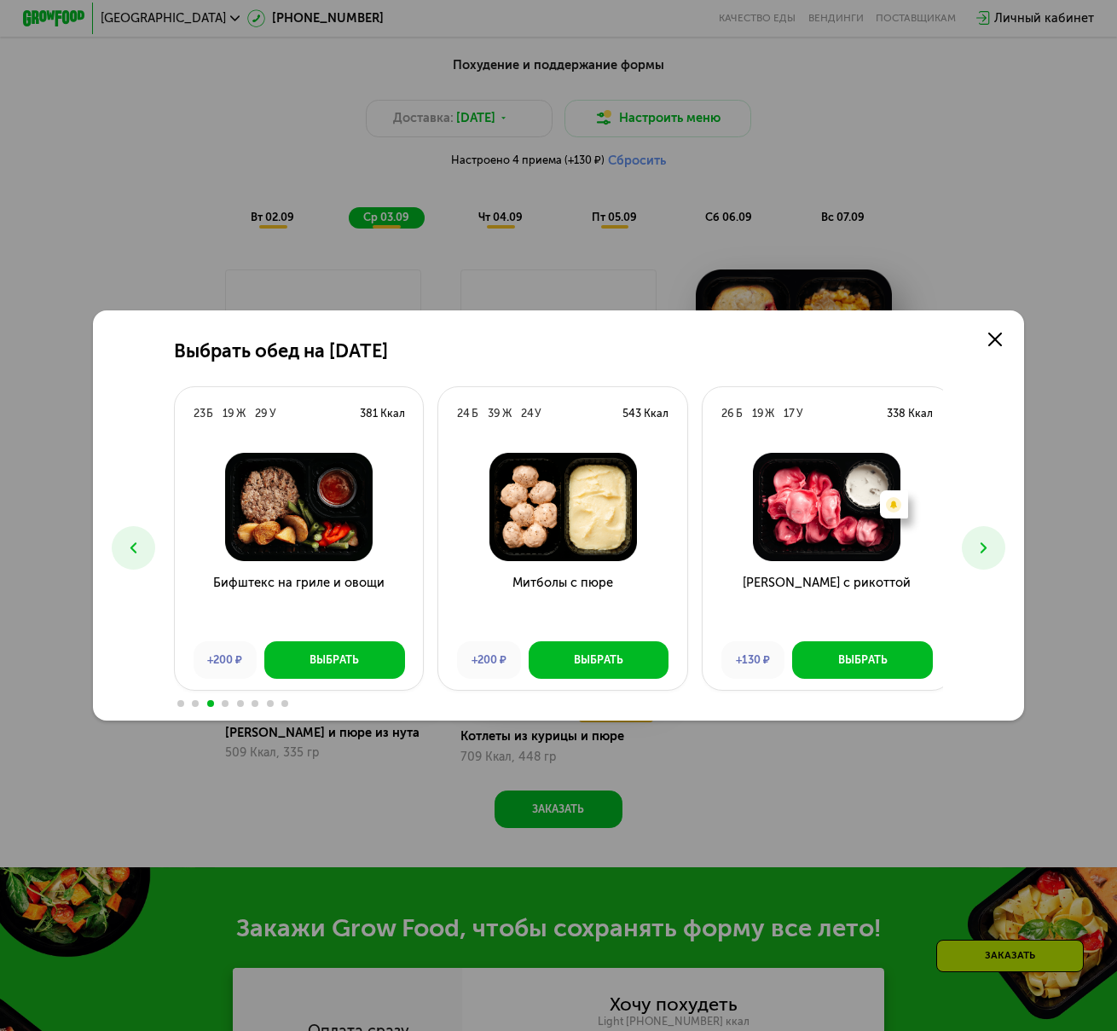
click at [1005, 551] on button at bounding box center [982, 547] width 43 height 43
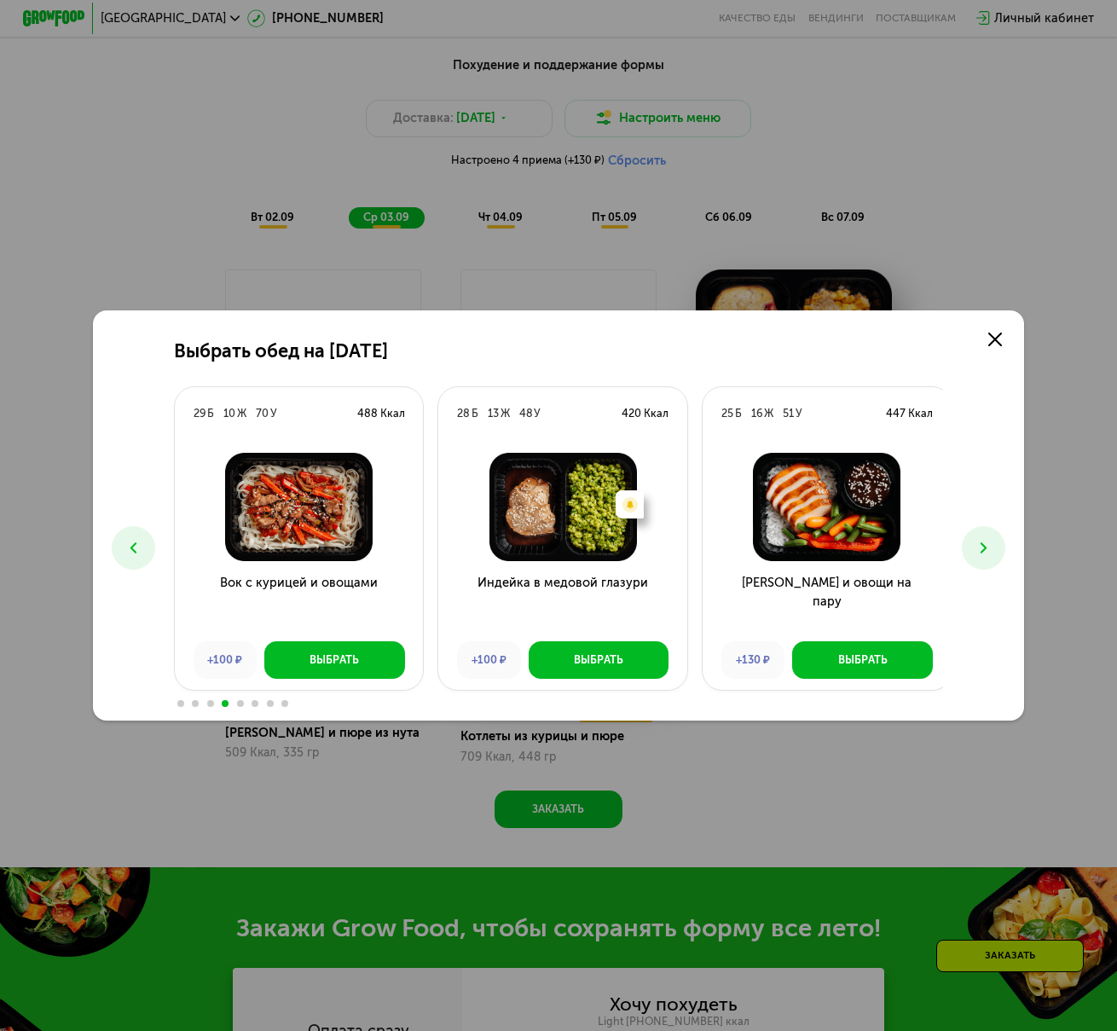
click at [997, 534] on button at bounding box center [982, 547] width 43 height 43
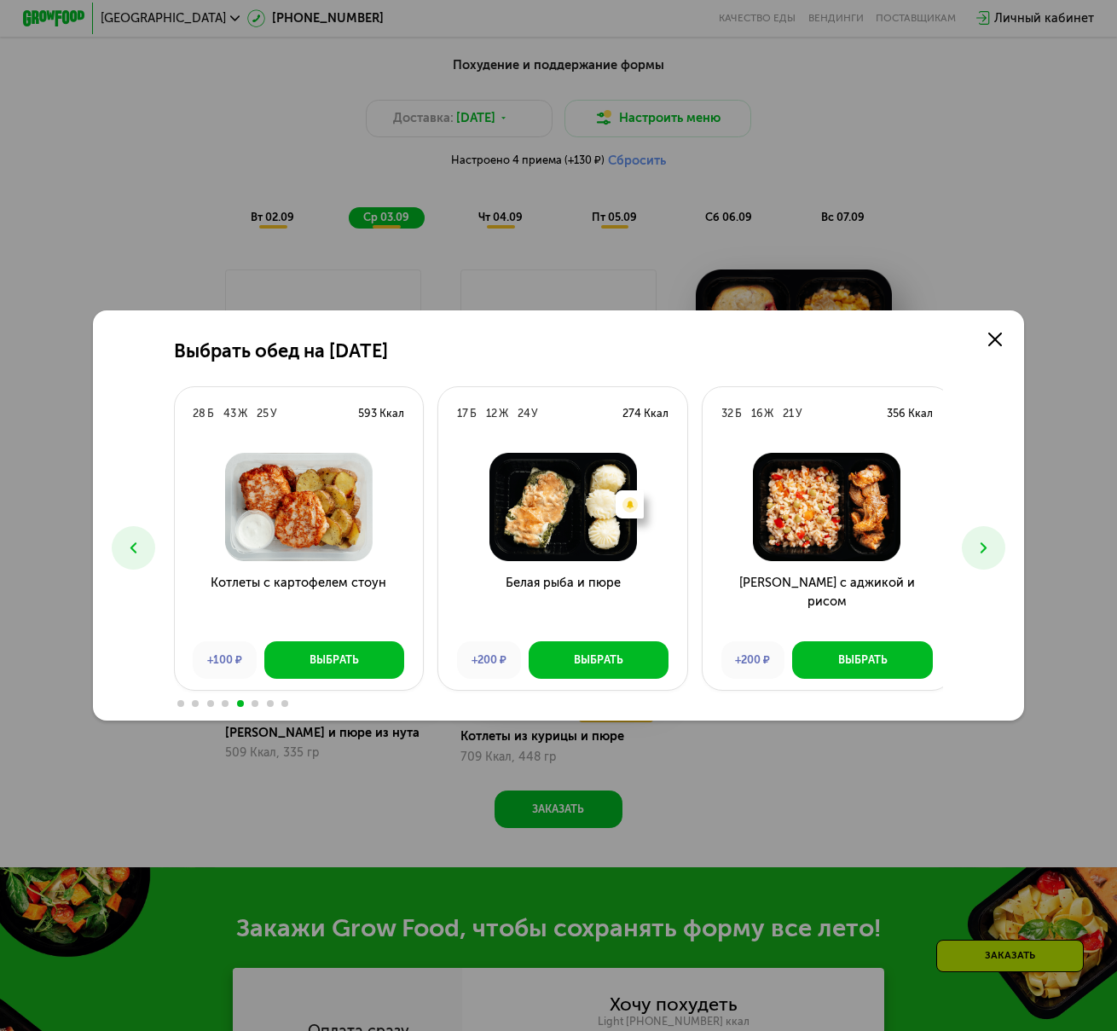
click at [997, 534] on button at bounding box center [982, 547] width 43 height 43
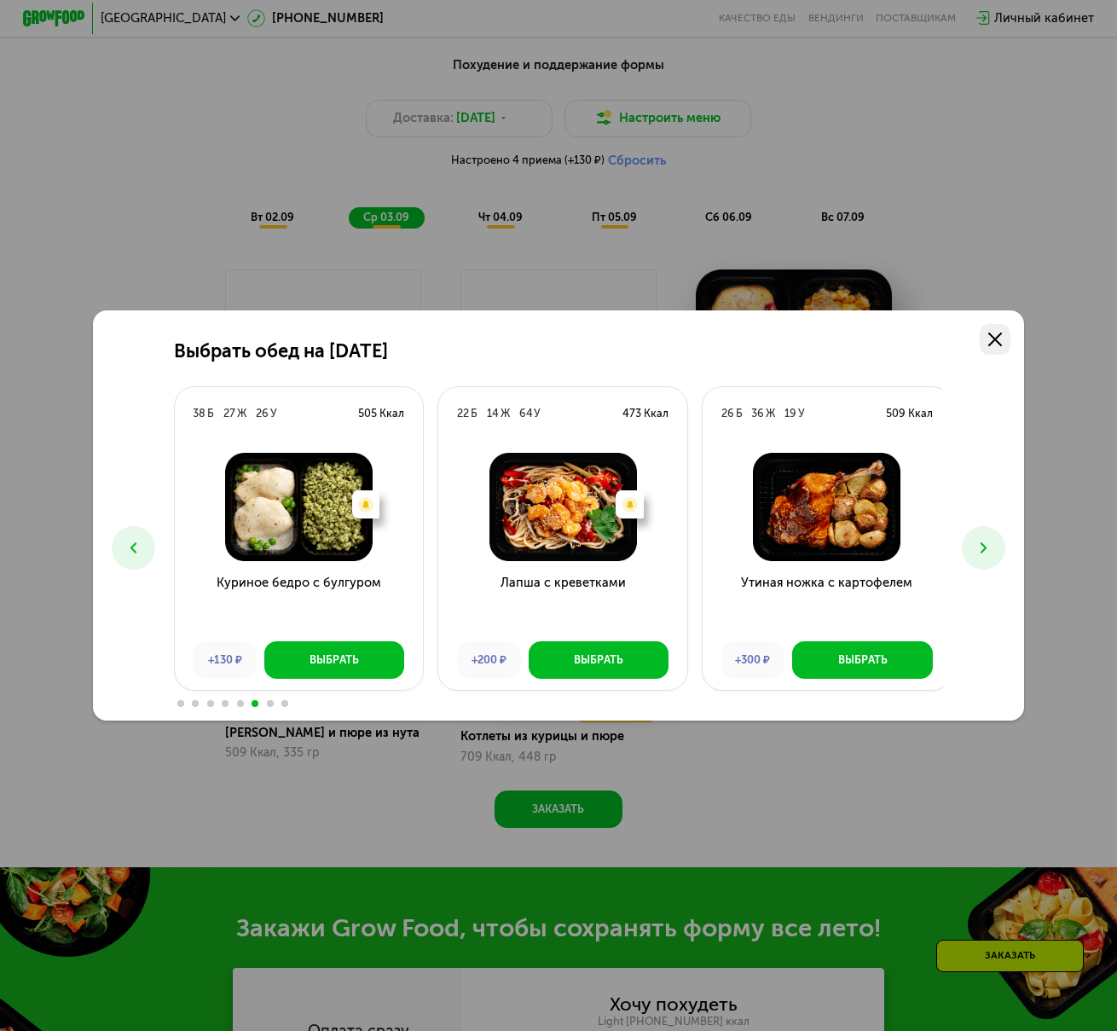
click at [1008, 336] on link at bounding box center [994, 339] width 31 height 31
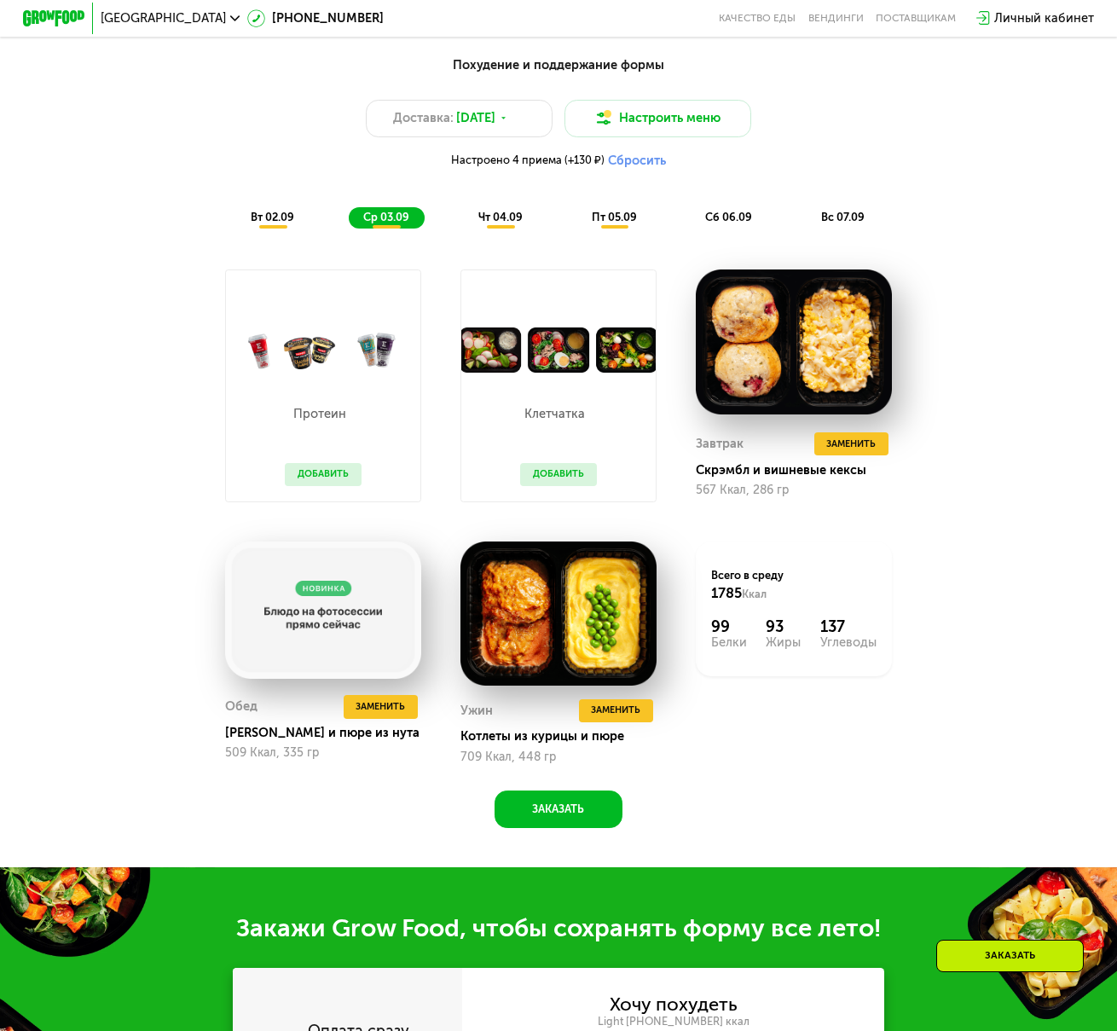
click at [511, 223] on span "чт 04.09" at bounding box center [500, 217] width 44 height 13
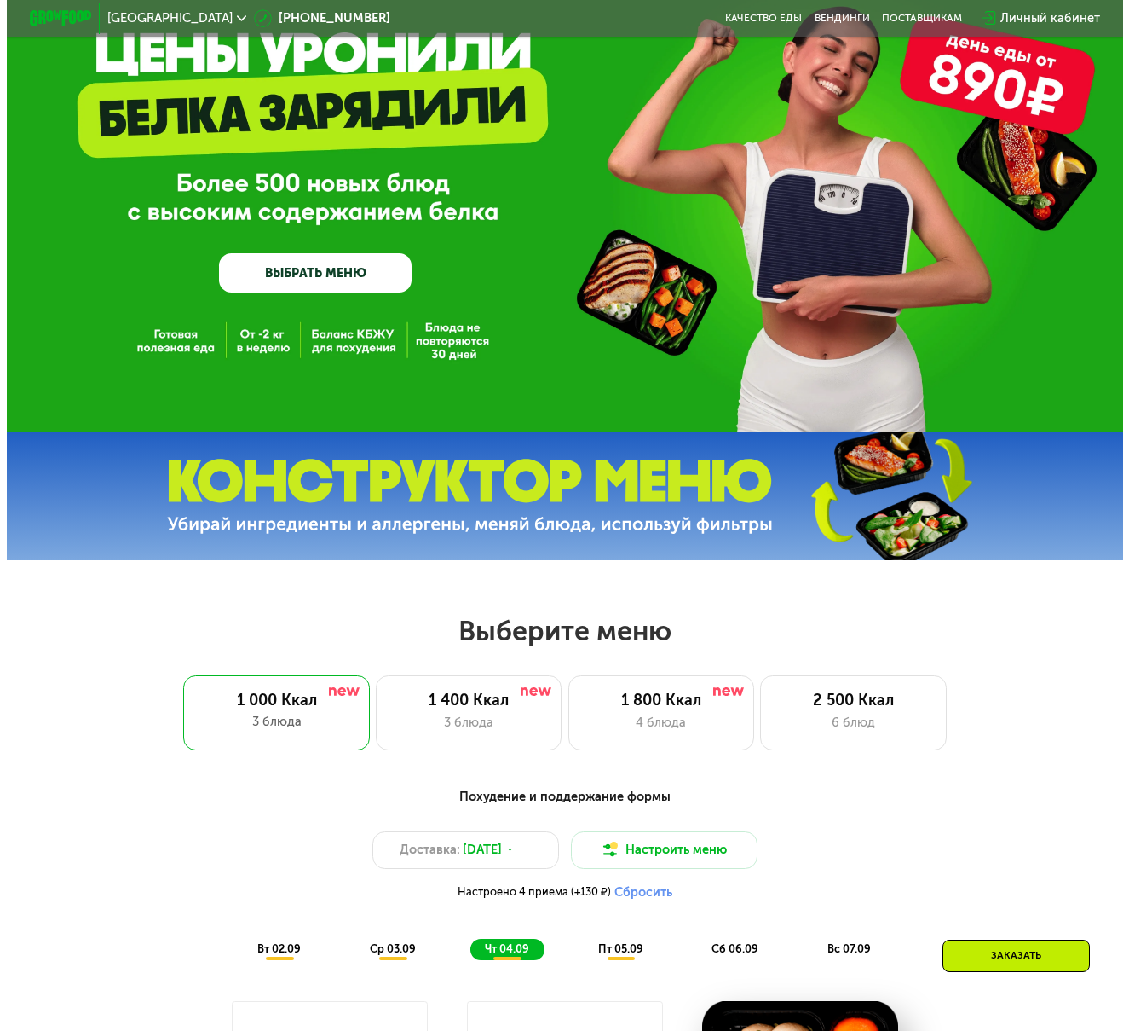
scroll to position [230, 0]
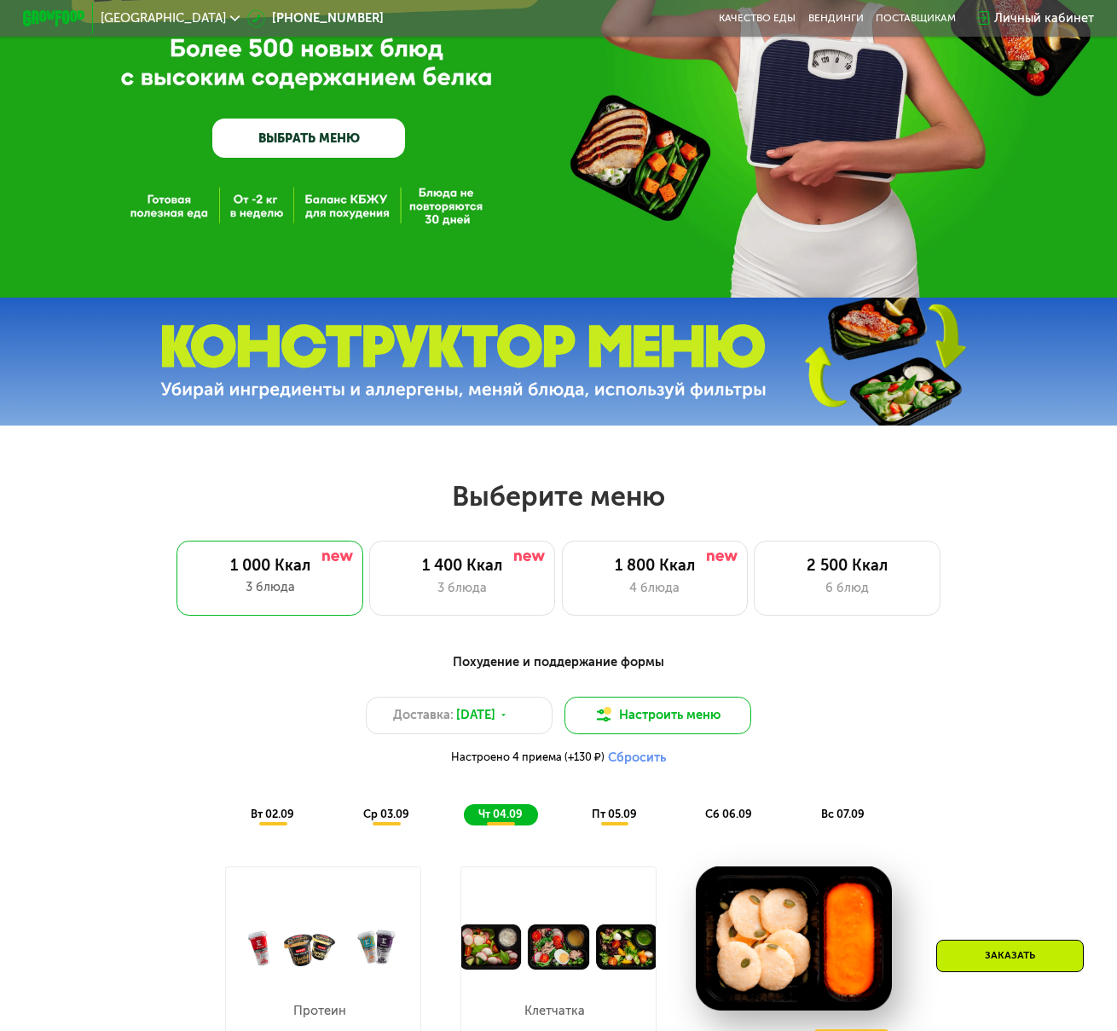
click at [661, 713] on button "Настроить меню" at bounding box center [657, 715] width 186 height 38
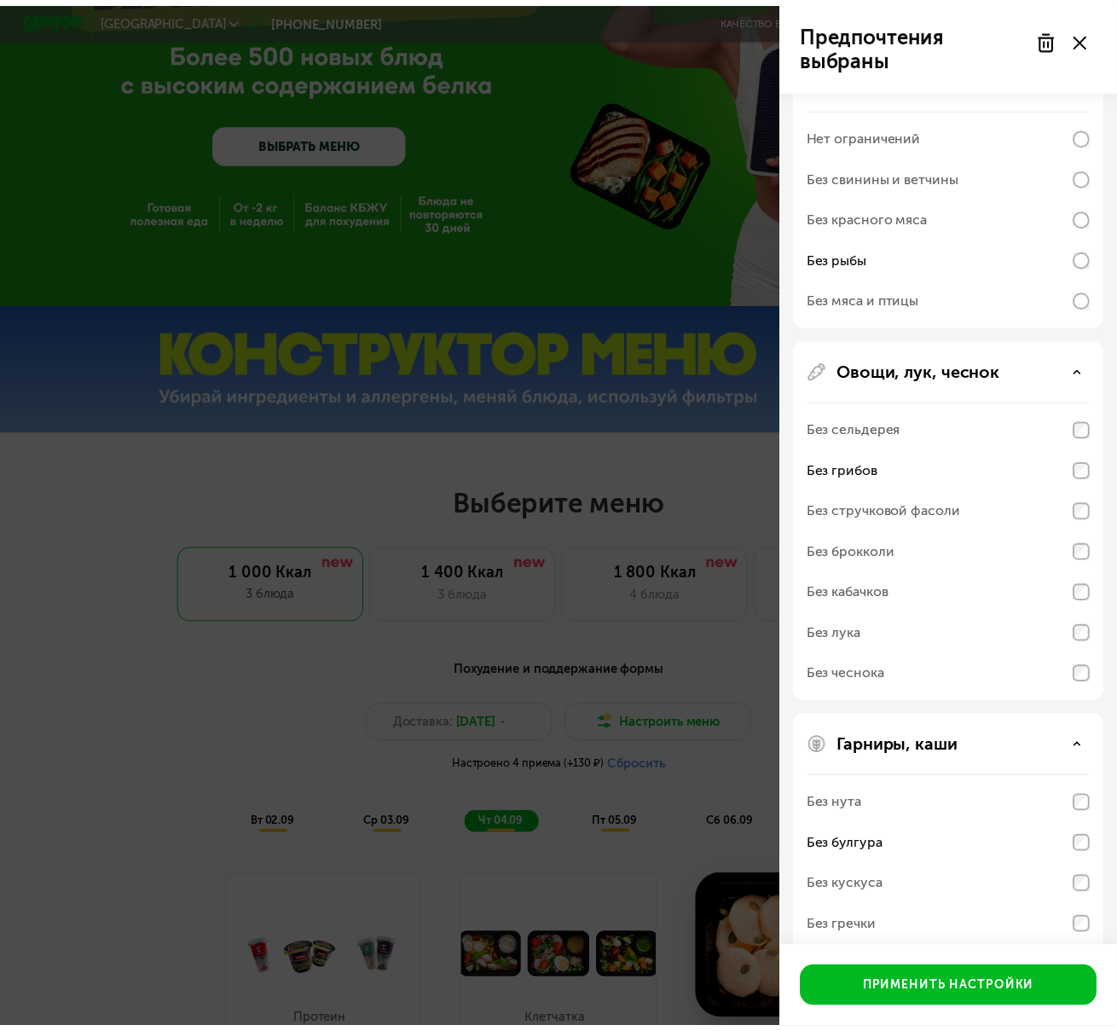
scroll to position [269, 0]
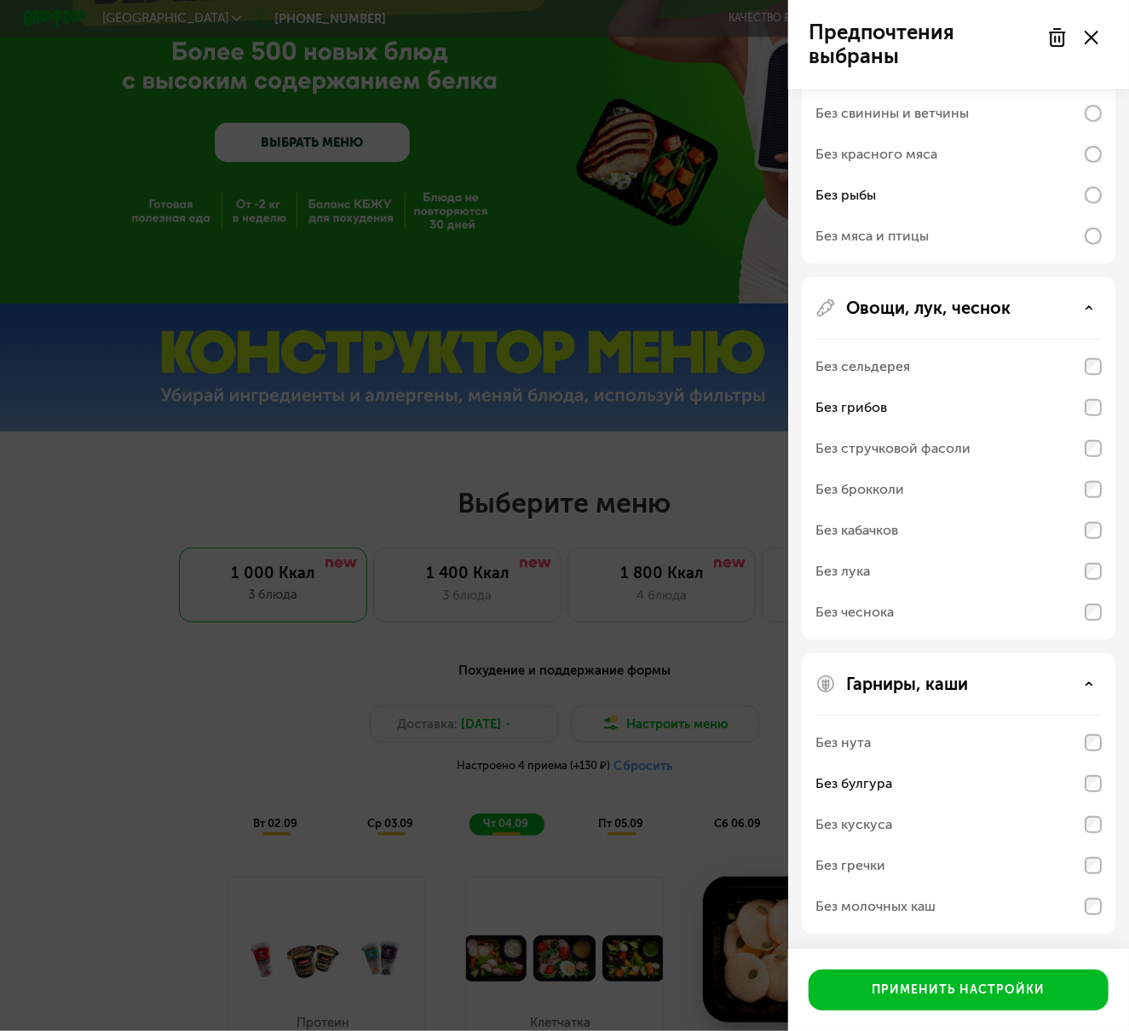
click at [1093, 770] on div "Без булгура" at bounding box center [959, 783] width 286 height 41
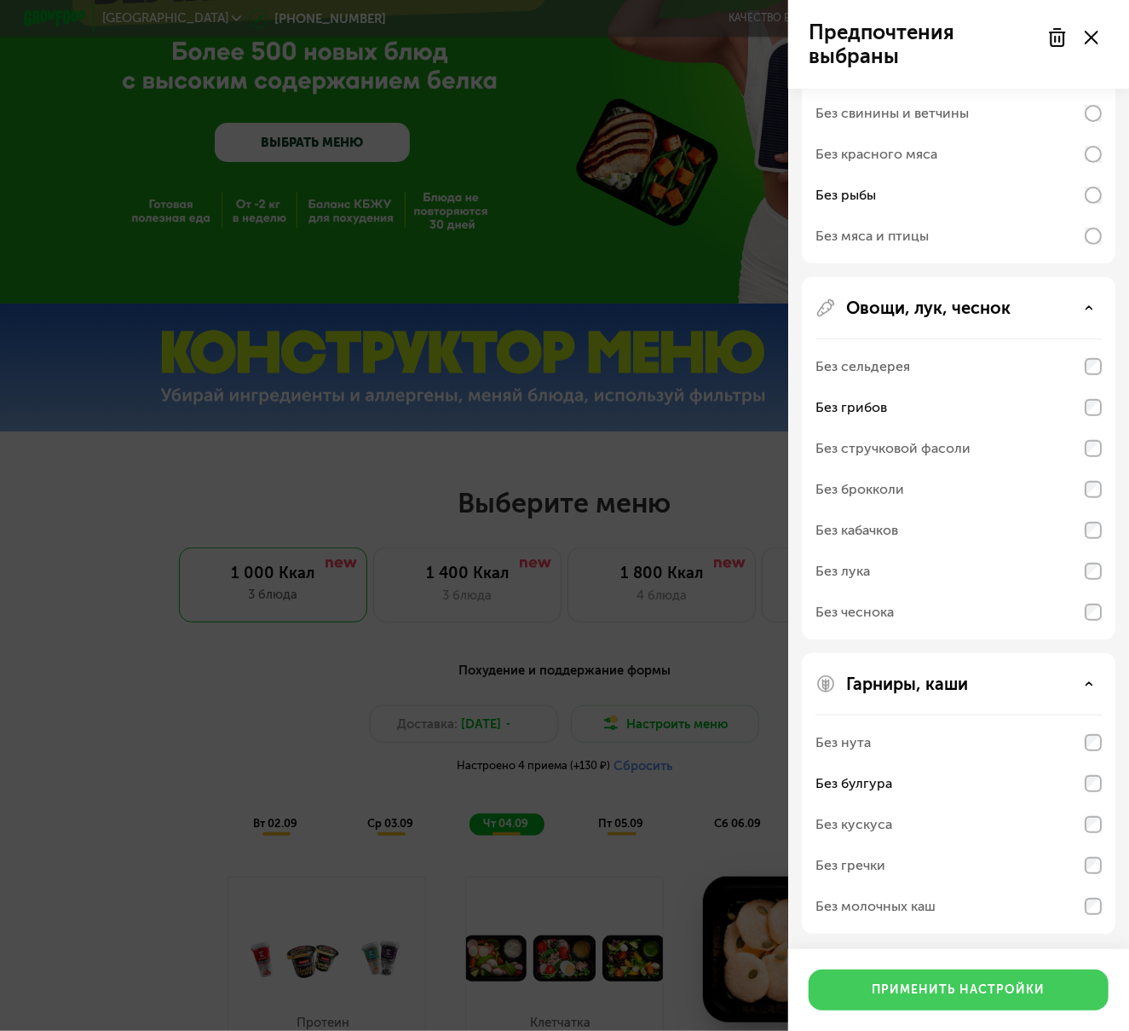
click at [1001, 995] on div "Применить настройки" at bounding box center [959, 989] width 173 height 17
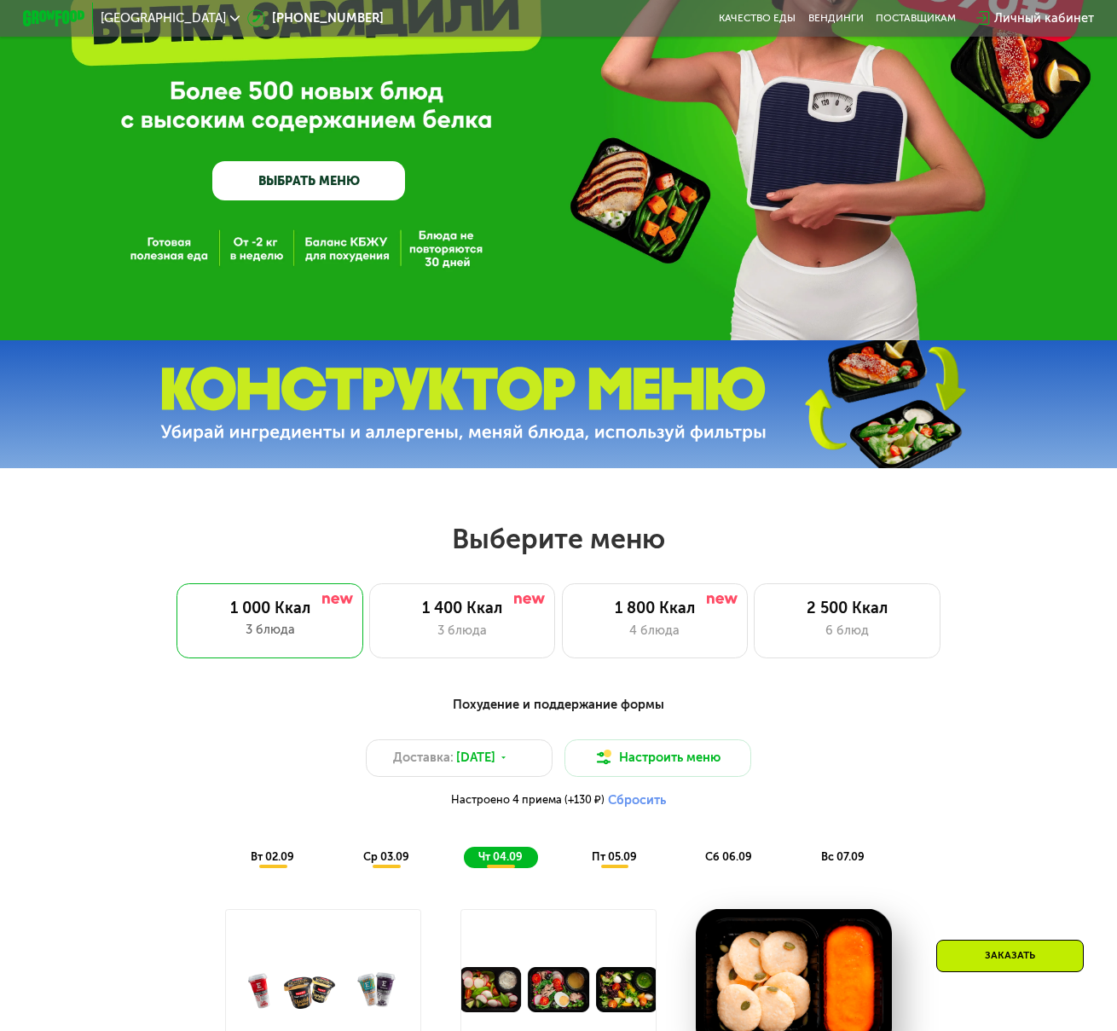
scroll to position [60, 0]
